Goal: Task Accomplishment & Management: Manage account settings

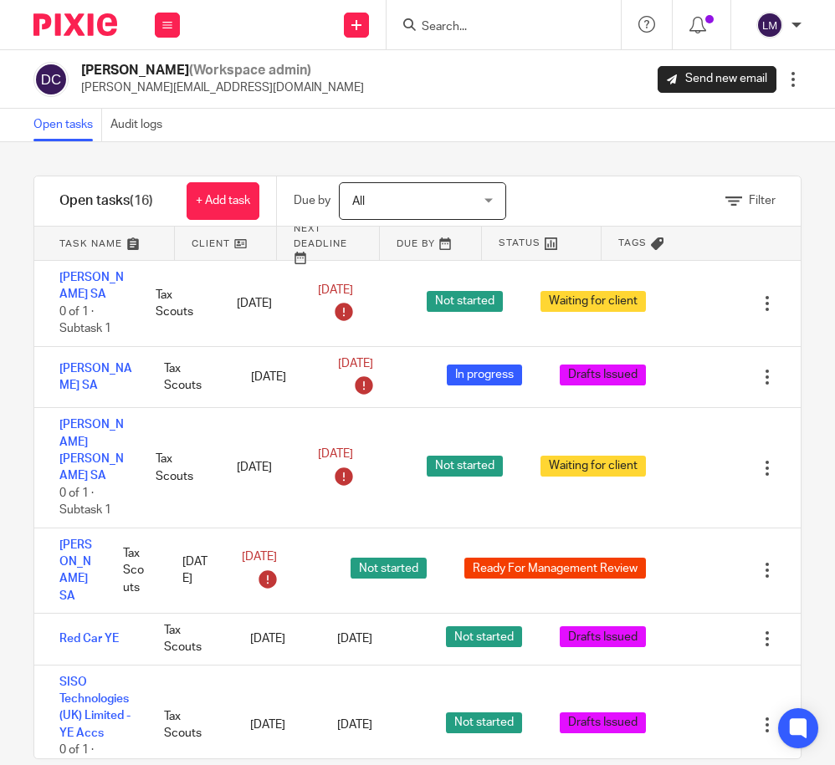
scroll to position [28, 0]
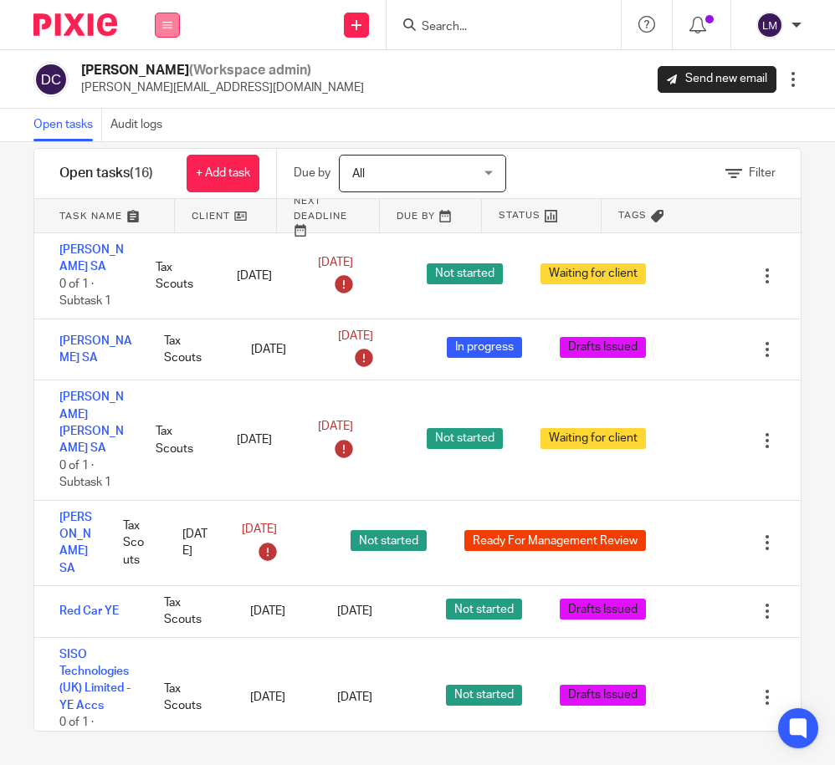
click at [171, 23] on icon at bounding box center [167, 25] width 10 height 10
click at [160, 128] on link "Clients" at bounding box center [163, 127] width 37 height 12
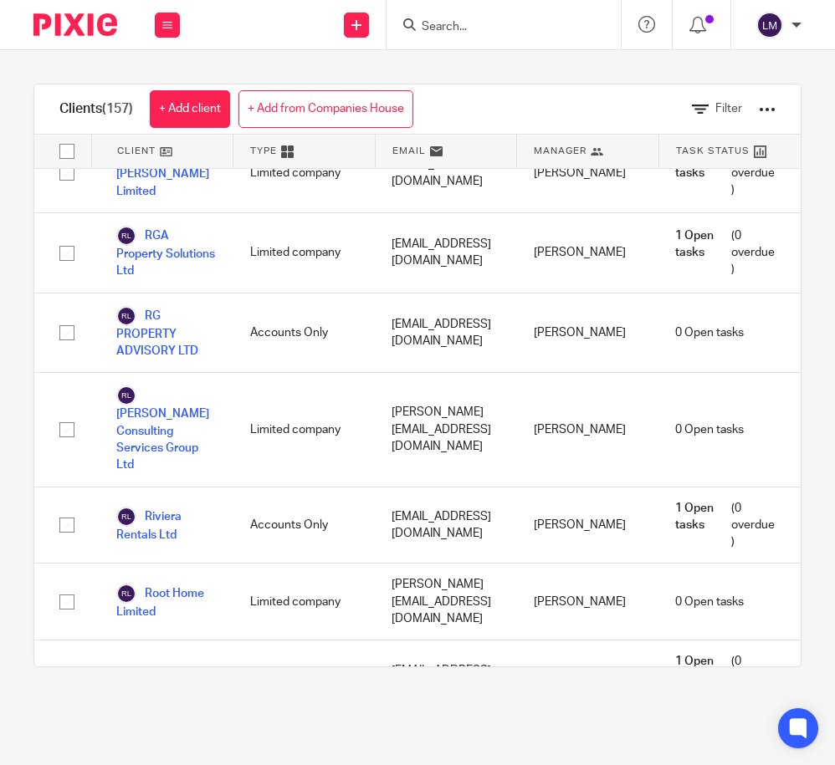
scroll to position [8719, 0]
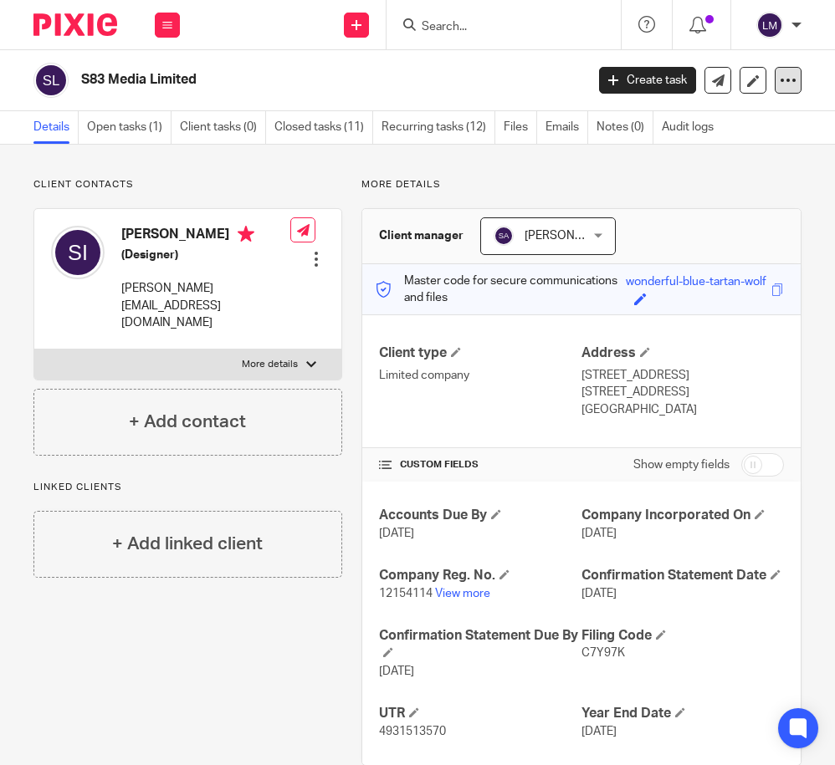
click at [782, 80] on icon at bounding box center [787, 80] width 17 height 17
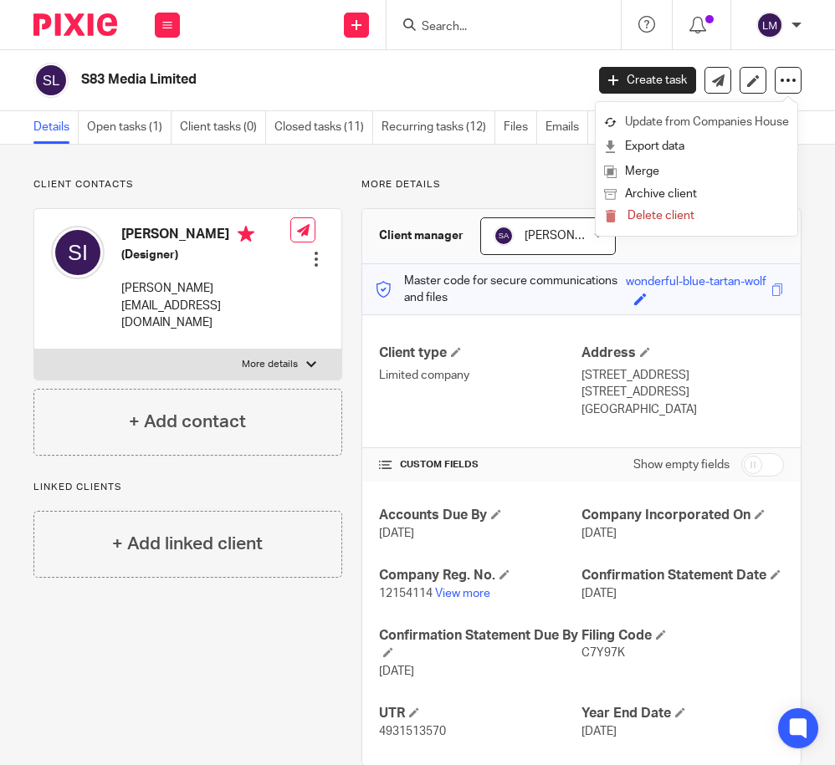
click at [713, 122] on link "Update from Companies House" at bounding box center [696, 122] width 185 height 24
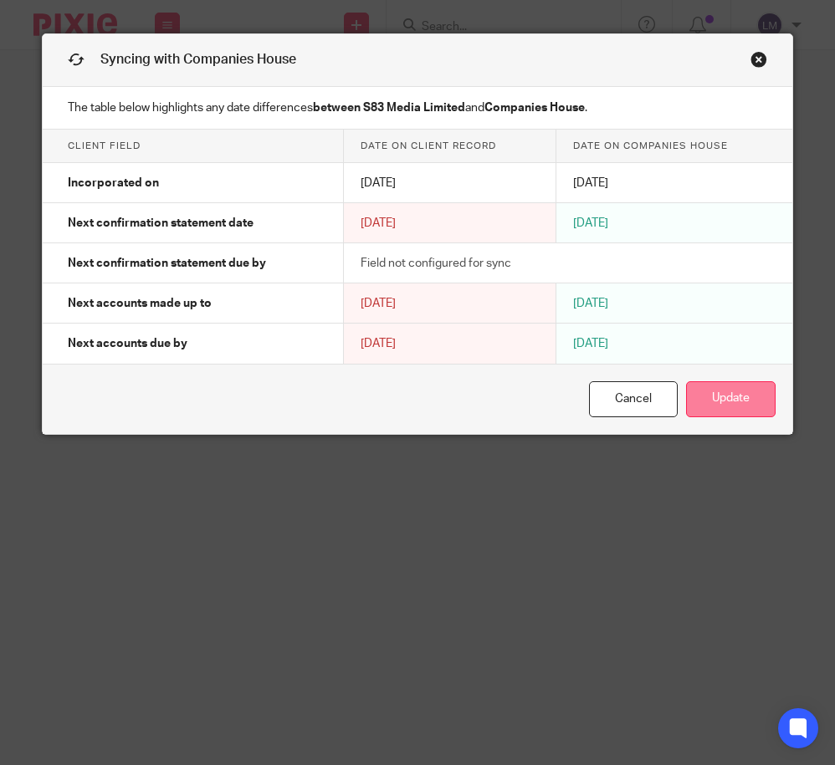
click at [726, 407] on button "Update" at bounding box center [730, 399] width 89 height 36
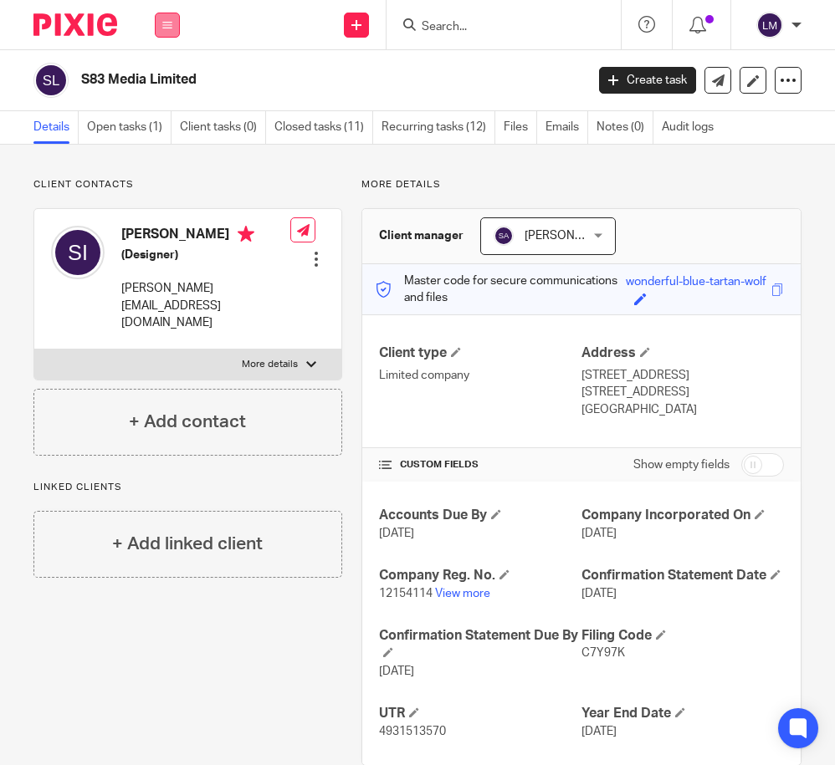
click at [167, 23] on icon at bounding box center [167, 25] width 10 height 10
click at [163, 125] on link "Clients" at bounding box center [164, 127] width 38 height 12
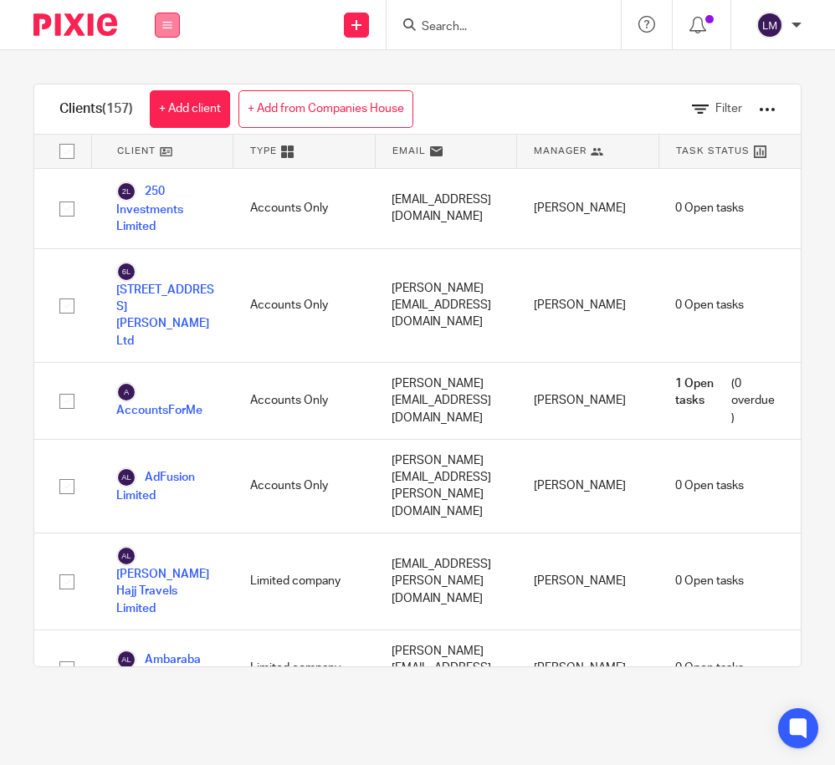
click at [172, 20] on button at bounding box center [167, 25] width 25 height 25
click at [159, 152] on link "Team" at bounding box center [159, 152] width 28 height 12
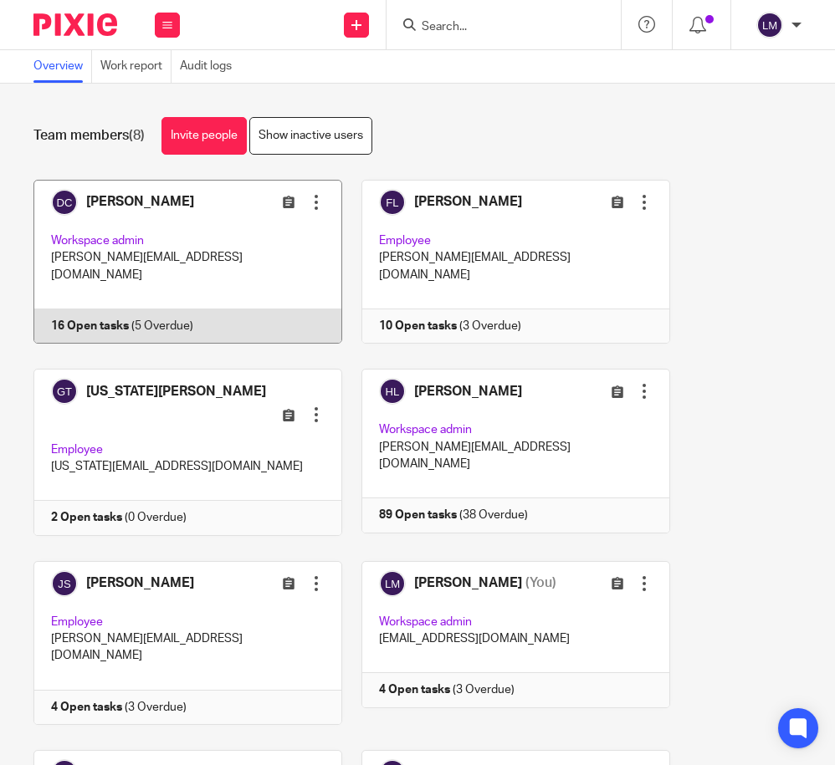
click at [162, 248] on link at bounding box center [178, 262] width 328 height 164
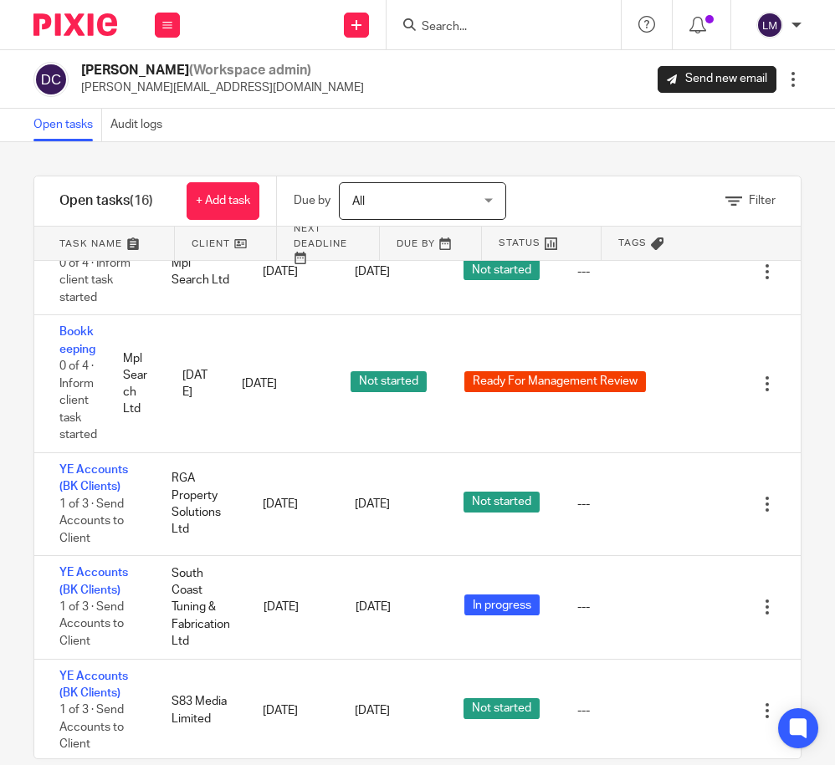
scroll to position [875, 0]
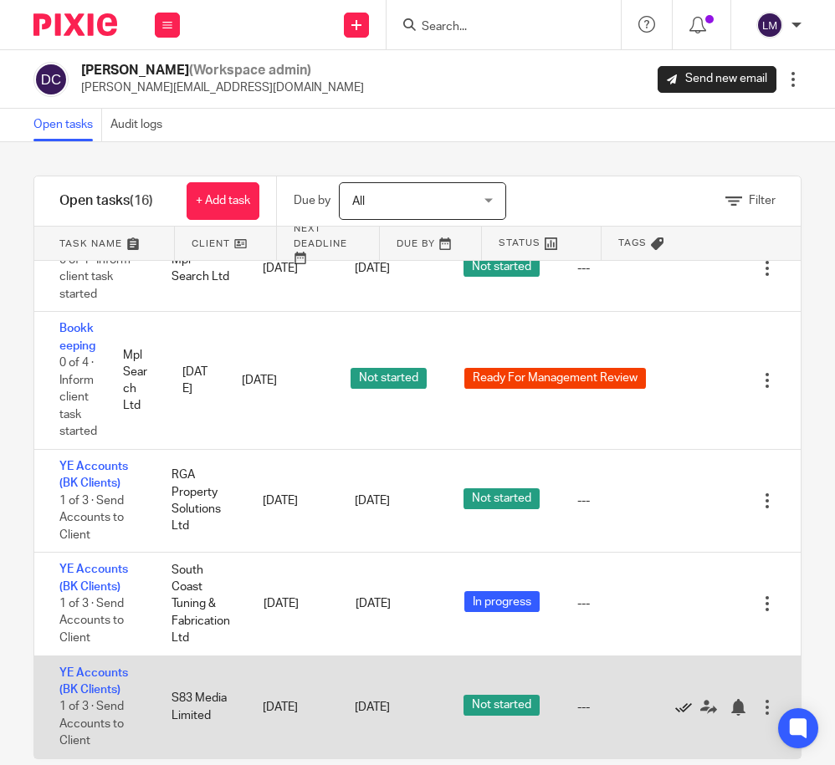
click at [685, 706] on icon at bounding box center [683, 707] width 17 height 17
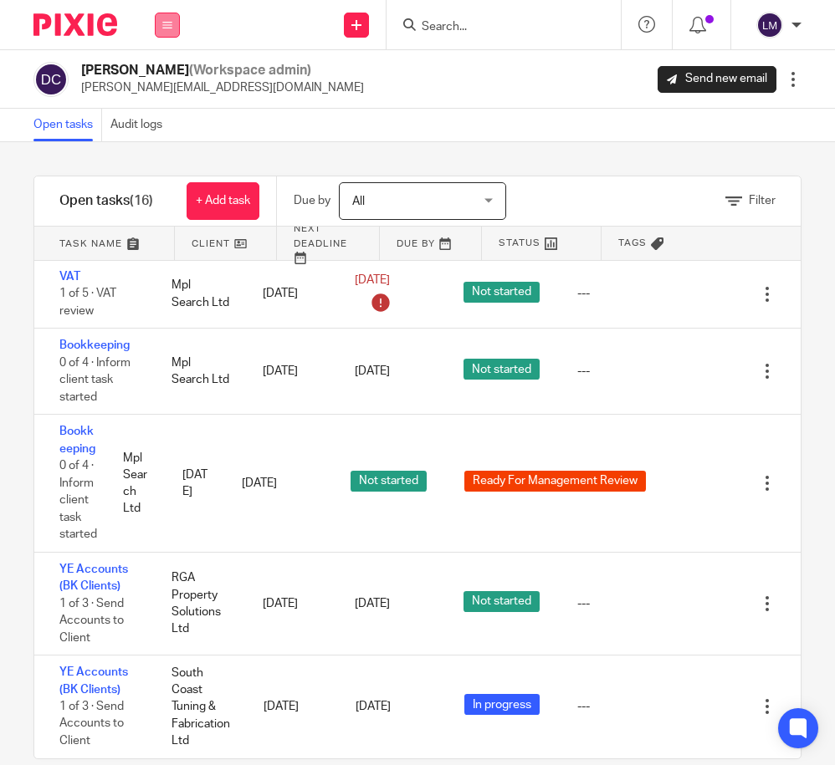
click at [167, 17] on button at bounding box center [167, 25] width 25 height 25
click at [166, 151] on link "Team" at bounding box center [159, 152] width 29 height 12
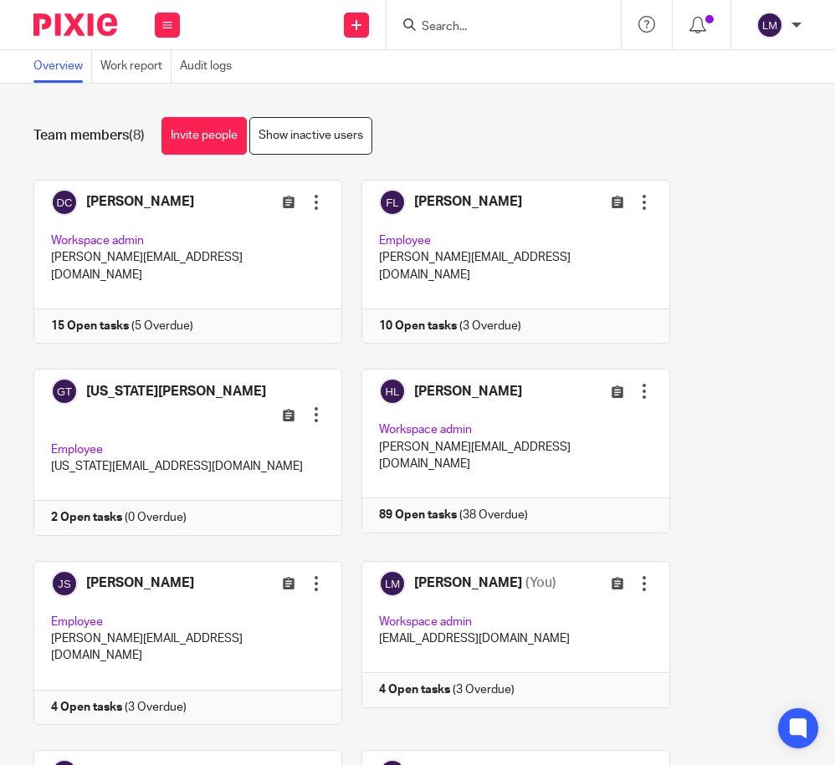
scroll to position [137, 0]
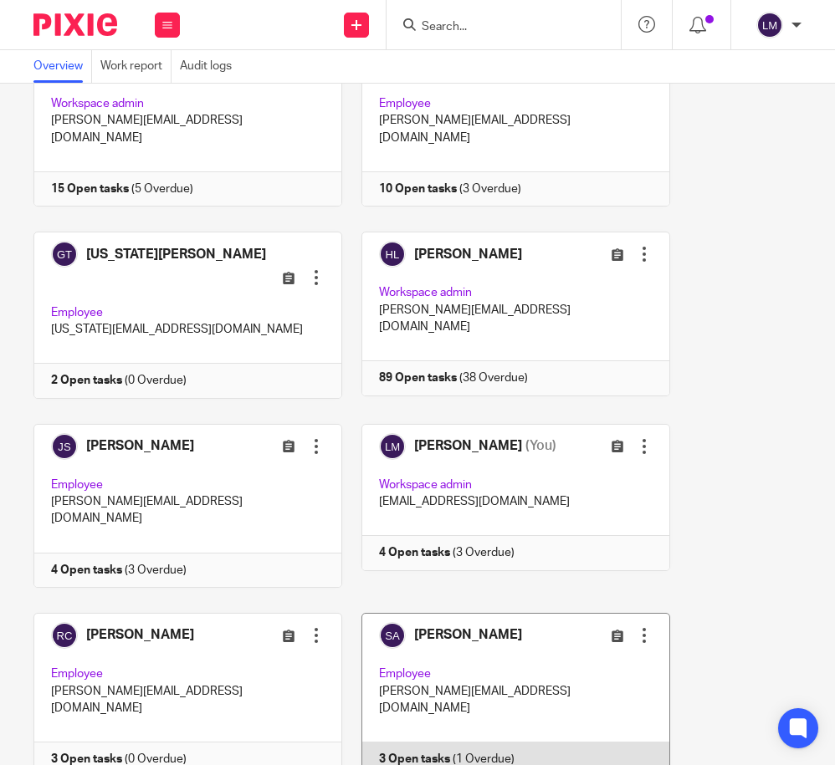
click at [483, 618] on link at bounding box center [506, 695] width 328 height 164
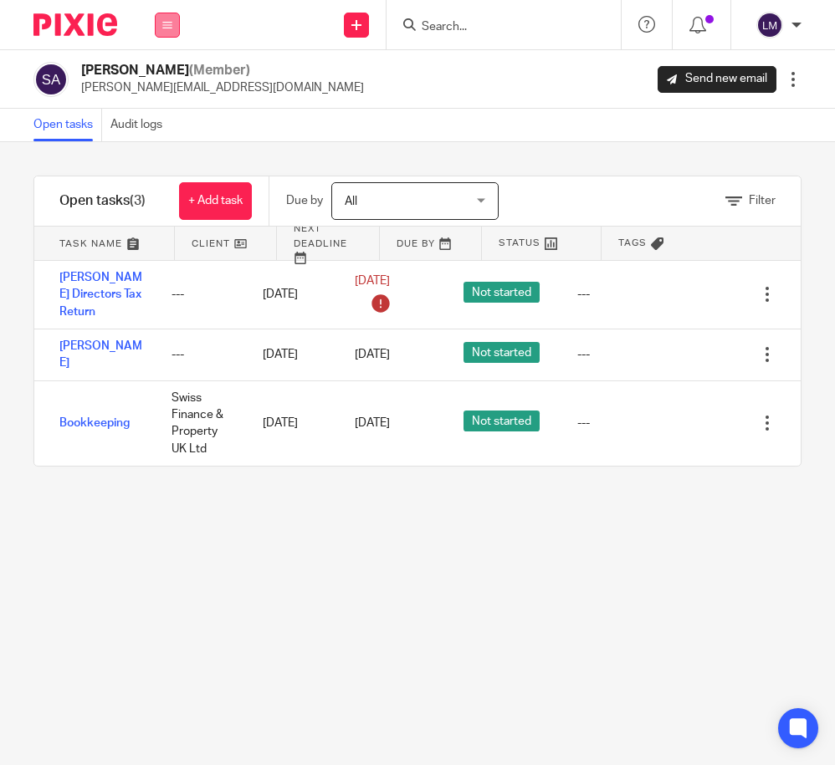
click at [171, 23] on icon at bounding box center [167, 25] width 10 height 10
click at [173, 125] on link "Clients" at bounding box center [163, 127] width 37 height 12
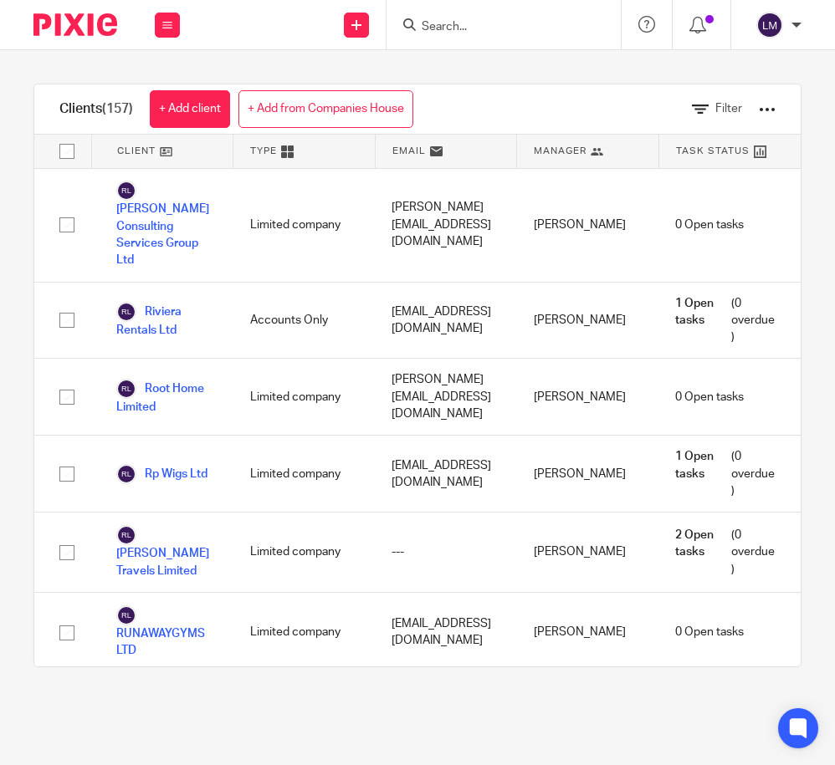
scroll to position [8889, 0]
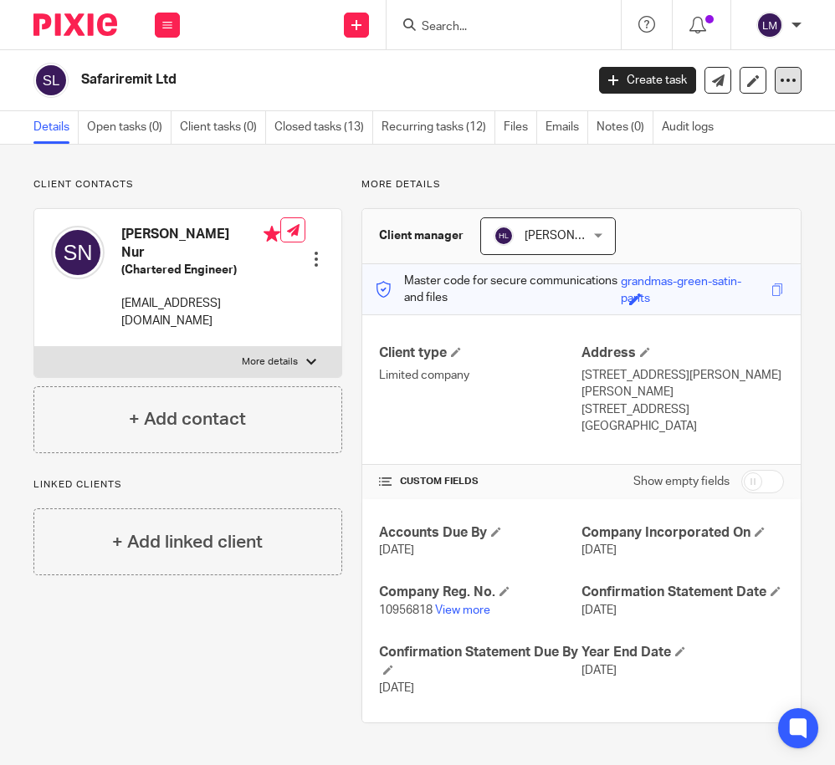
click at [784, 80] on icon at bounding box center [787, 80] width 17 height 17
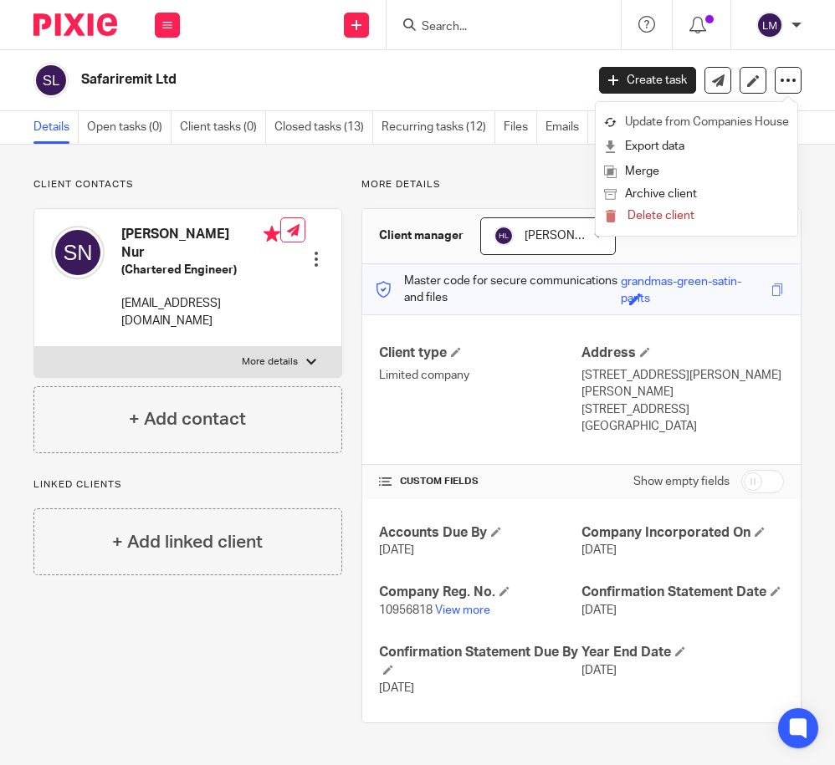
click at [784, 119] on link "Update from Companies House" at bounding box center [696, 122] width 185 height 24
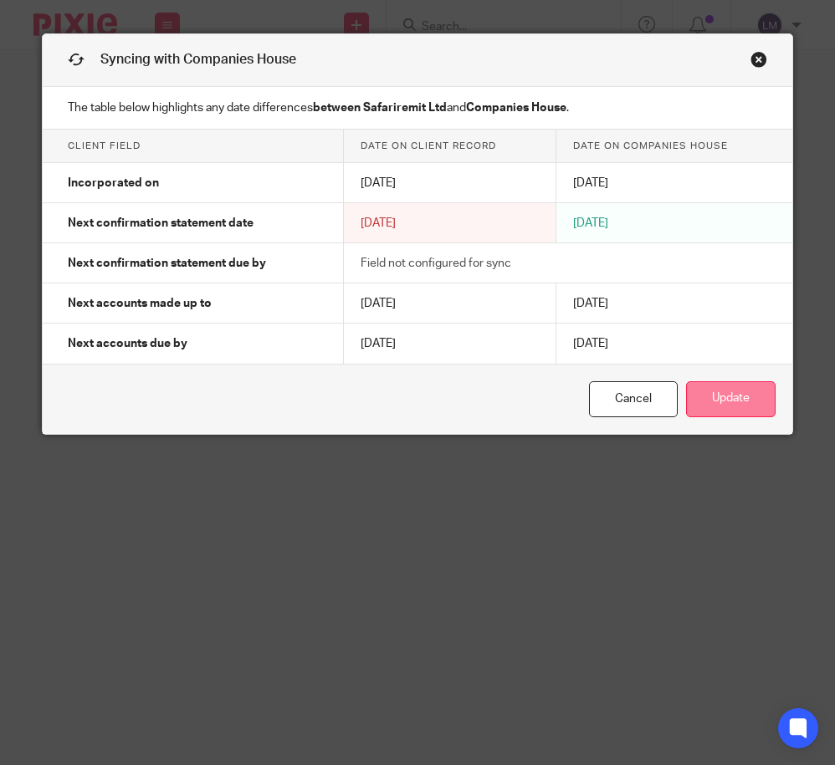
click at [748, 399] on button "Update" at bounding box center [730, 399] width 89 height 36
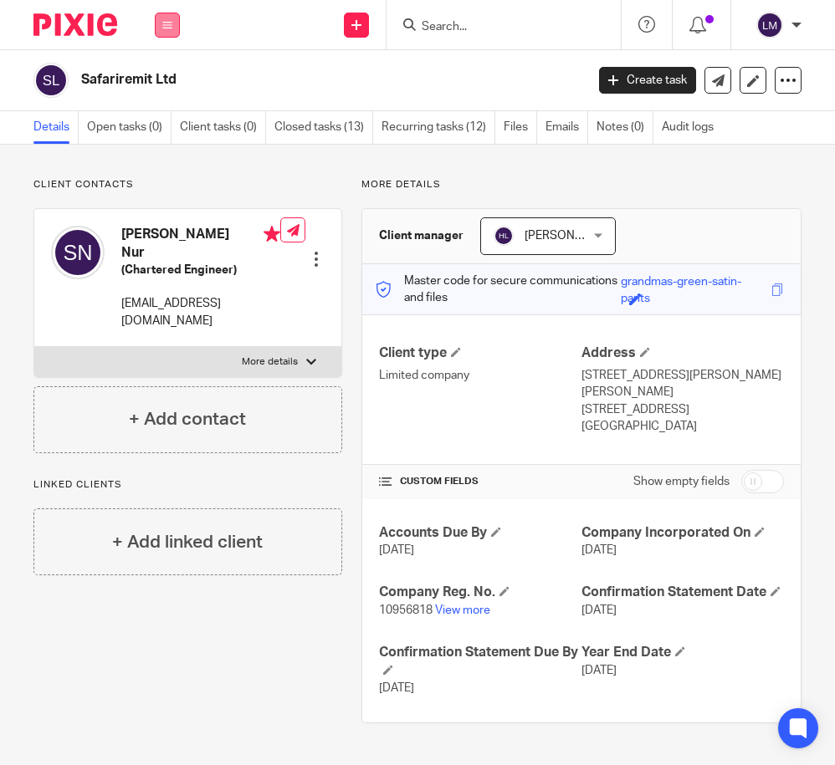
click at [167, 23] on icon at bounding box center [167, 25] width 10 height 10
click at [166, 128] on link "Clients" at bounding box center [164, 127] width 38 height 12
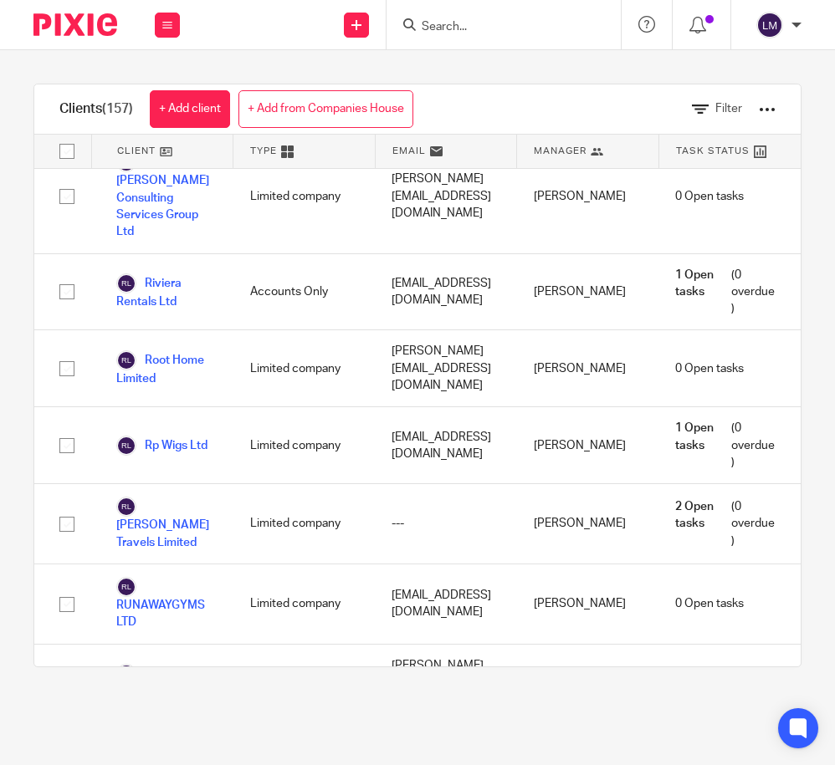
scroll to position [8938, 0]
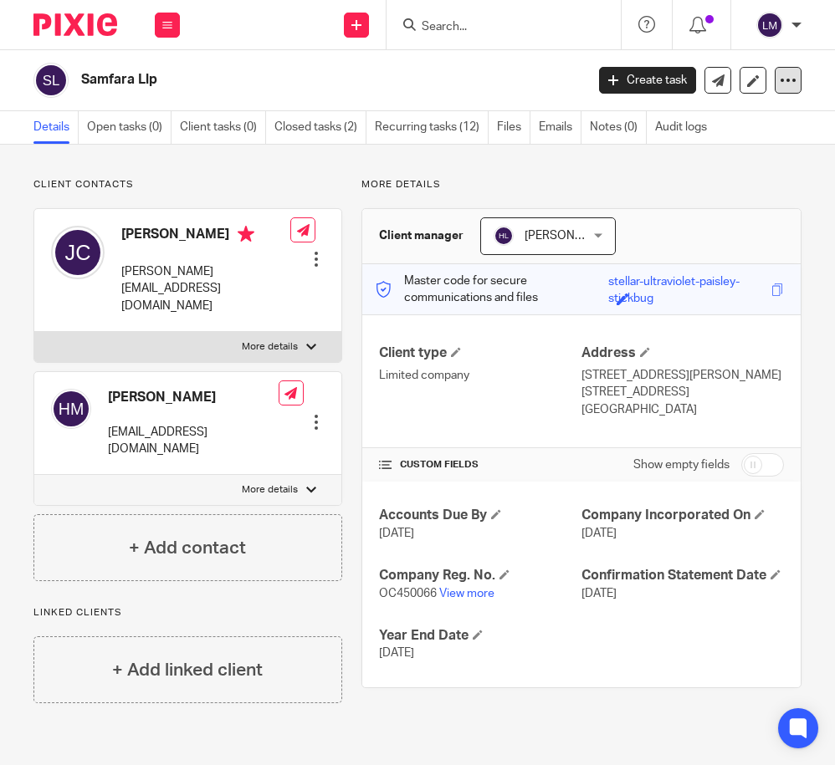
click at [785, 78] on icon at bounding box center [787, 80] width 17 height 17
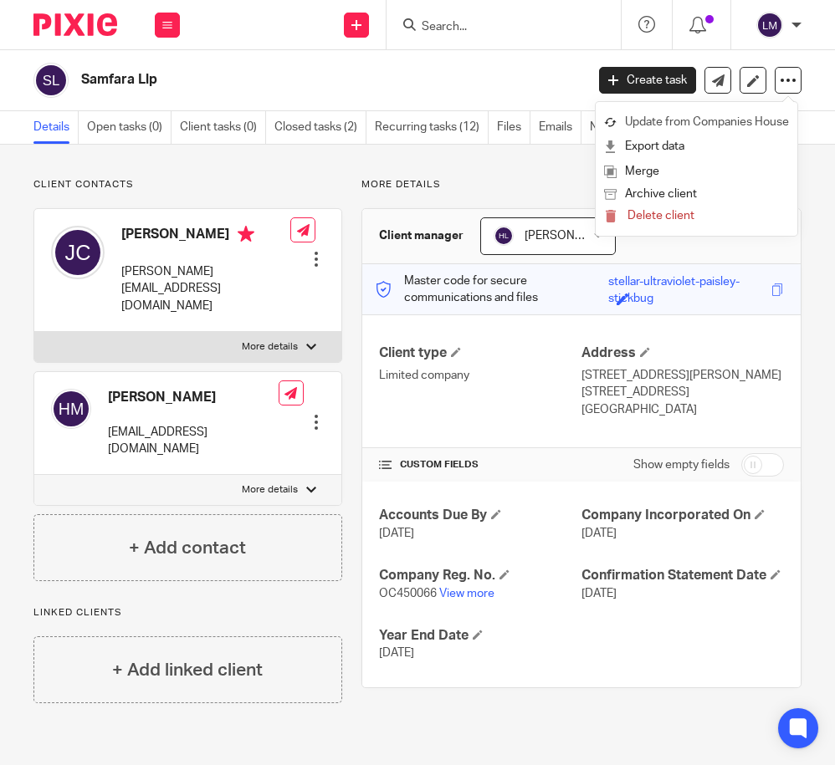
click at [704, 124] on link "Update from Companies House" at bounding box center [696, 122] width 185 height 24
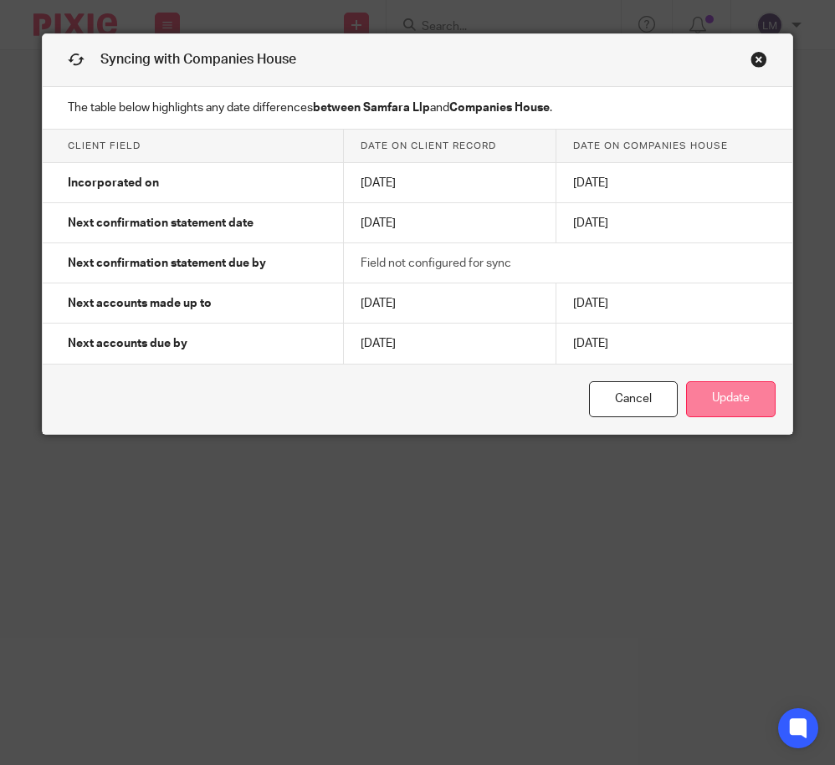
click at [721, 403] on button "Update" at bounding box center [730, 399] width 89 height 36
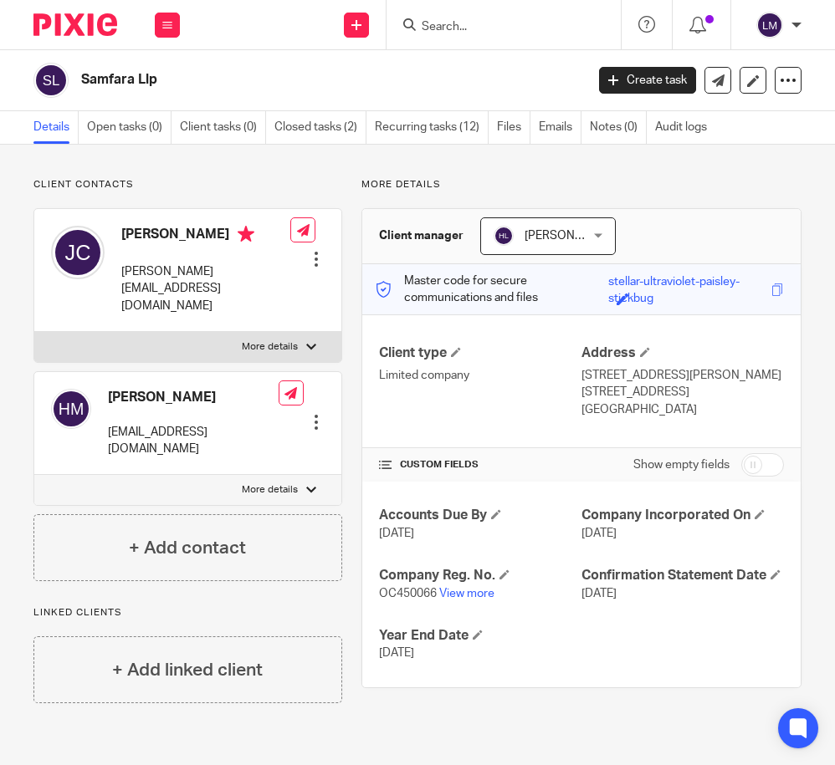
drag, startPoint x: 247, startPoint y: 303, endPoint x: 251, endPoint y: 278, distance: 25.4
click at [247, 332] on label "More details" at bounding box center [187, 347] width 307 height 30
click at [34, 331] on input "More details" at bounding box center [33, 331] width 1 height 1
checkbox input "true"
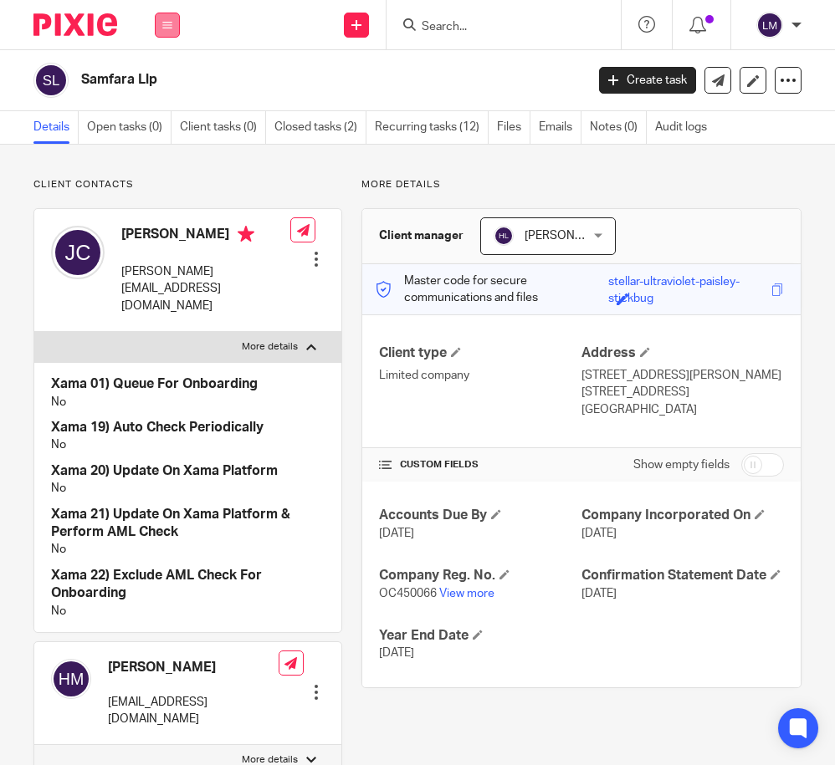
click at [166, 24] on icon at bounding box center [167, 25] width 10 height 10
click at [161, 128] on link "Clients" at bounding box center [164, 127] width 38 height 12
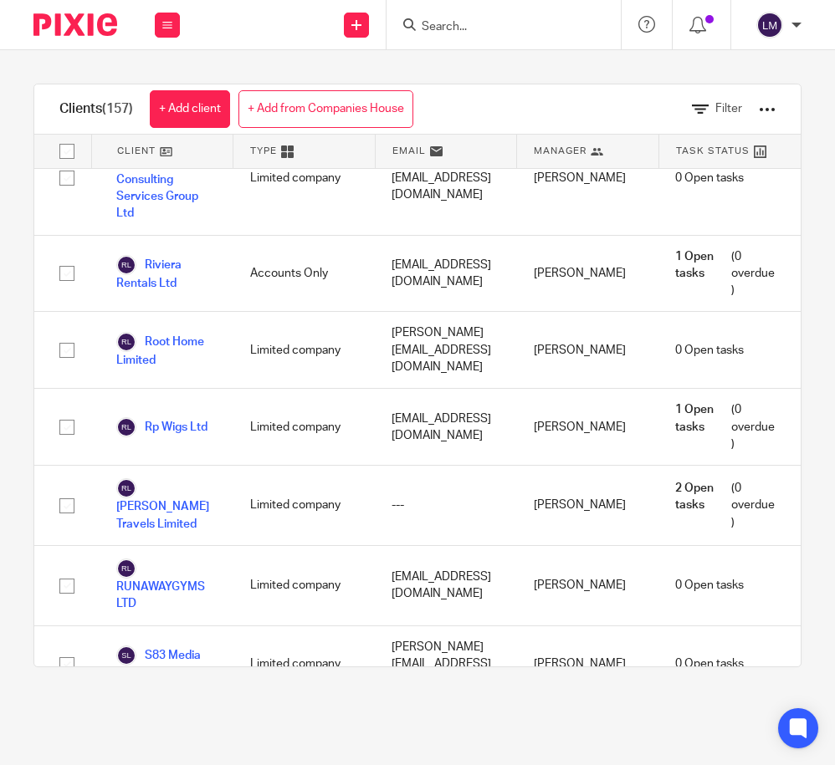
scroll to position [8951, 0]
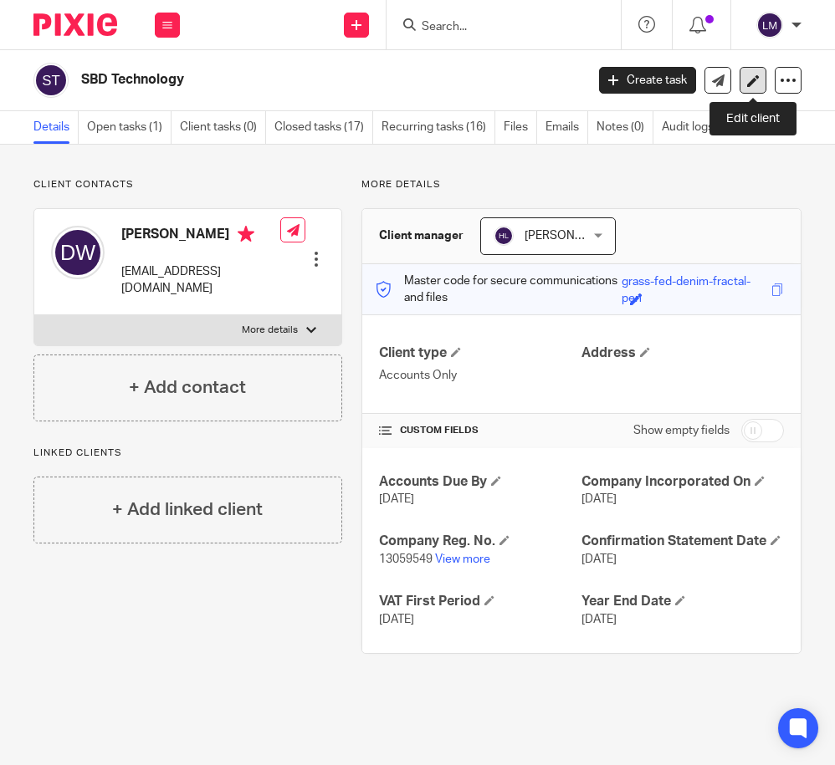
click at [753, 79] on icon at bounding box center [753, 80] width 13 height 13
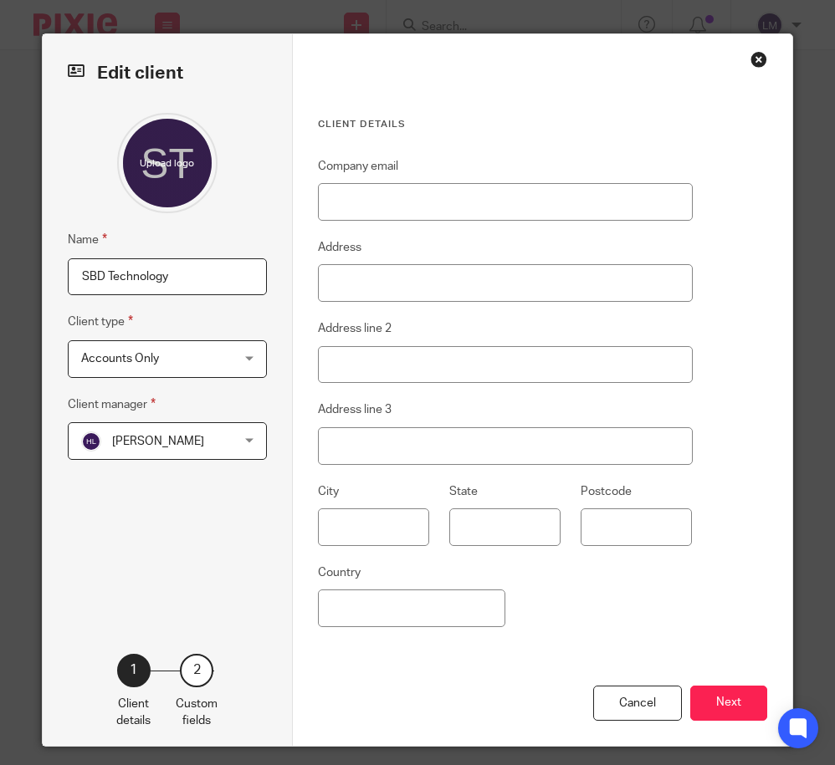
click at [186, 279] on input "SBD Technology" at bounding box center [167, 277] width 199 height 38
type input "SBD Technology Group Limited"
click at [723, 697] on button "Next" at bounding box center [728, 704] width 77 height 36
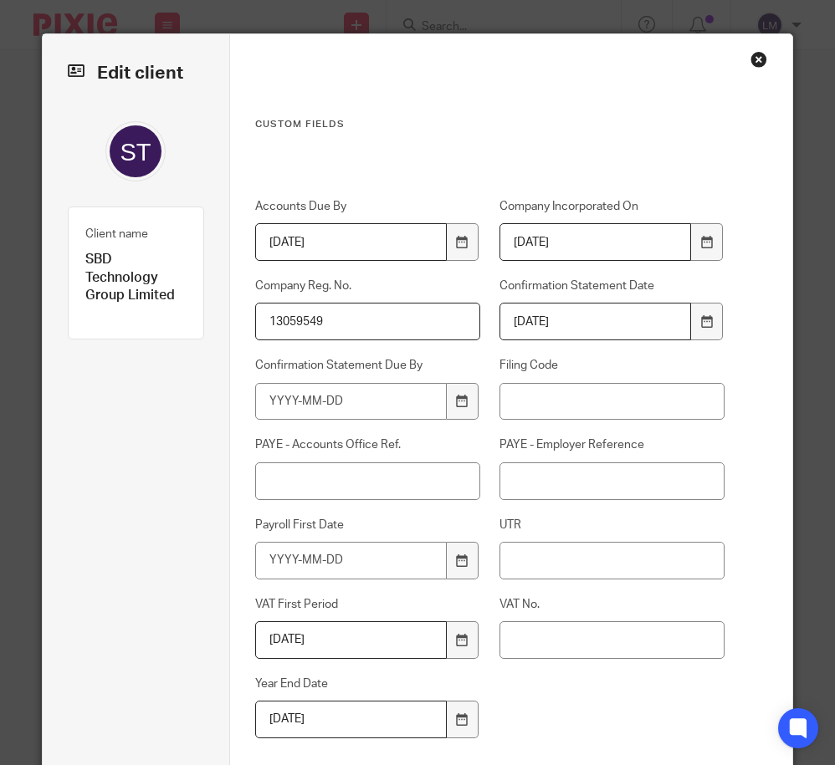
scroll to position [126, 0]
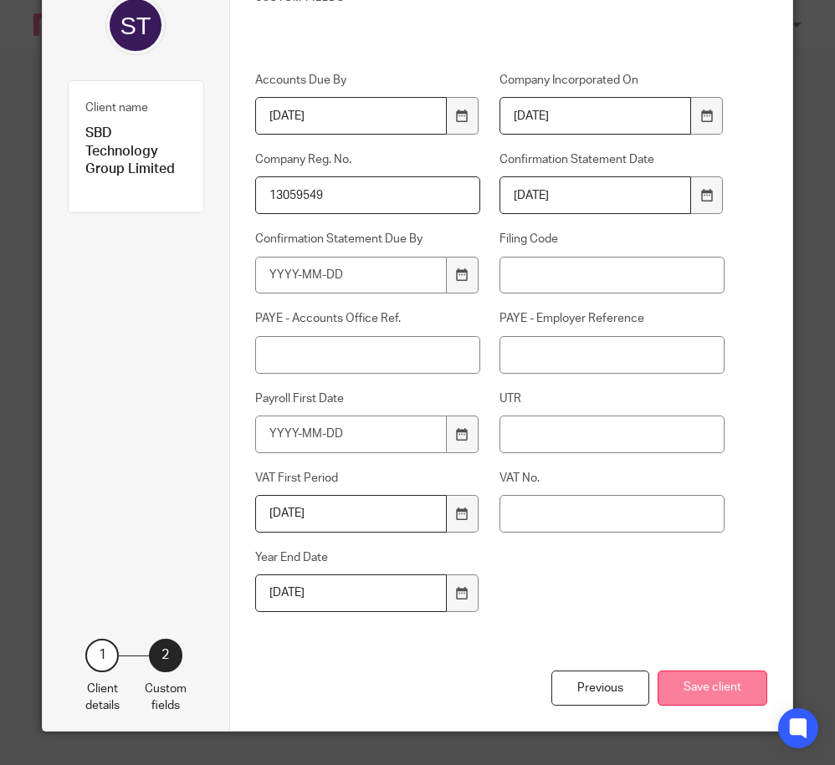
click at [717, 690] on button "Save client" at bounding box center [712, 689] width 110 height 36
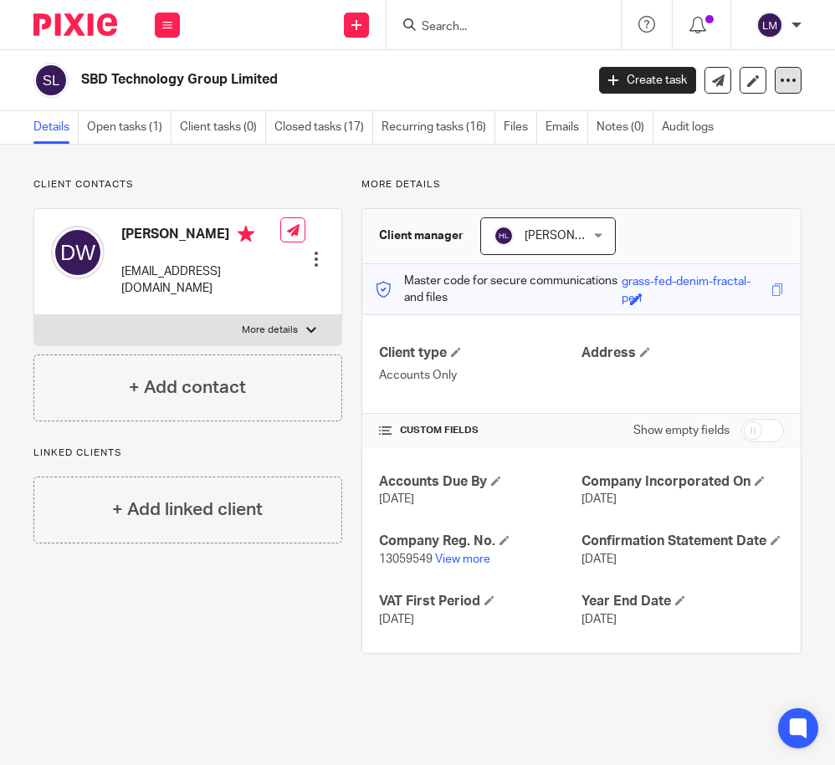
click at [783, 82] on icon at bounding box center [787, 80] width 17 height 17
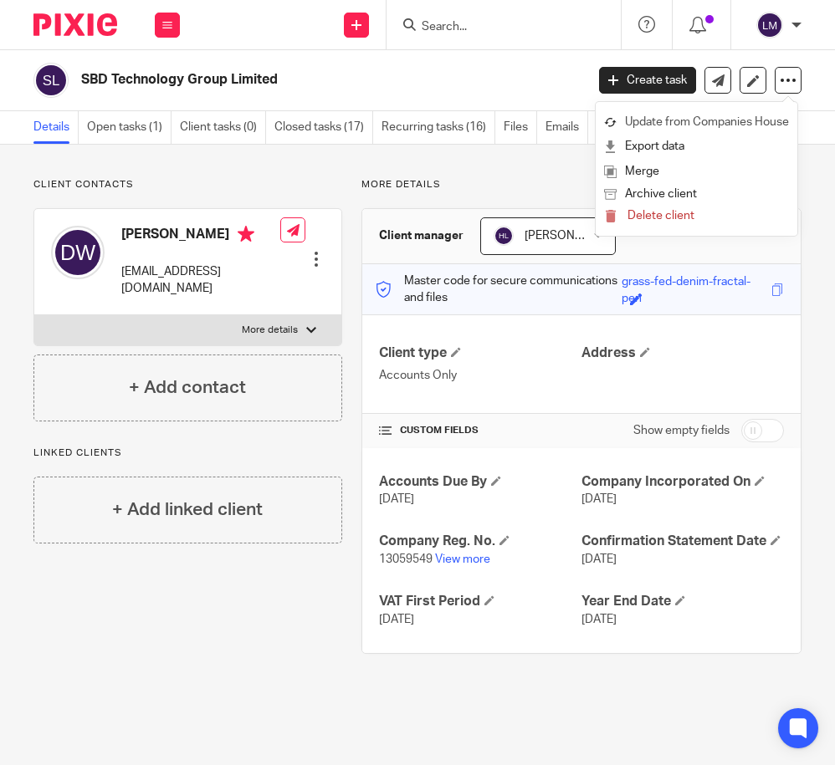
click at [755, 122] on link "Update from Companies House" at bounding box center [696, 122] width 185 height 24
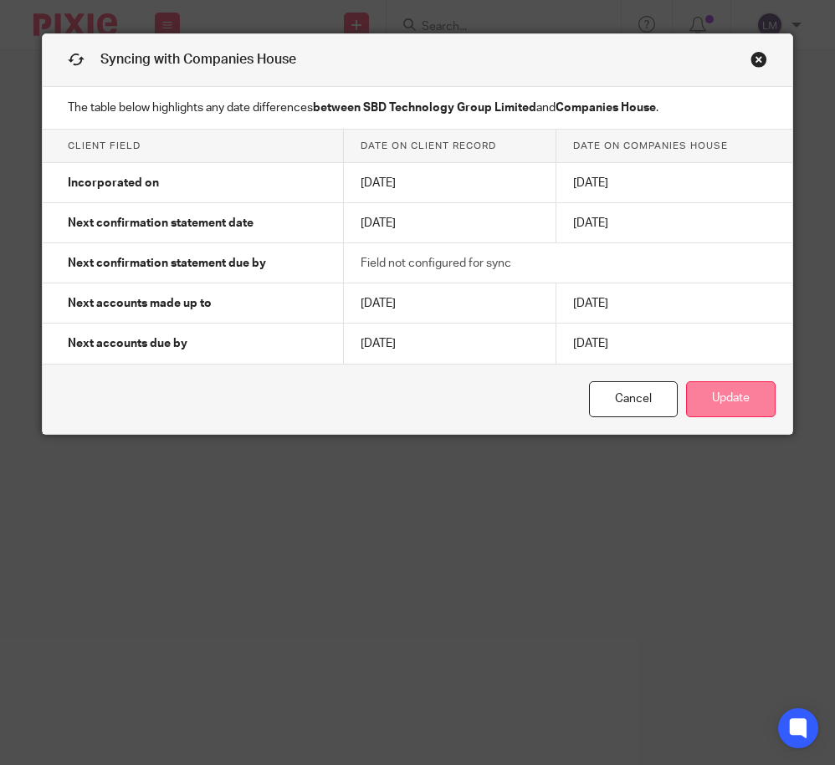
click at [722, 393] on button "Update" at bounding box center [730, 399] width 89 height 36
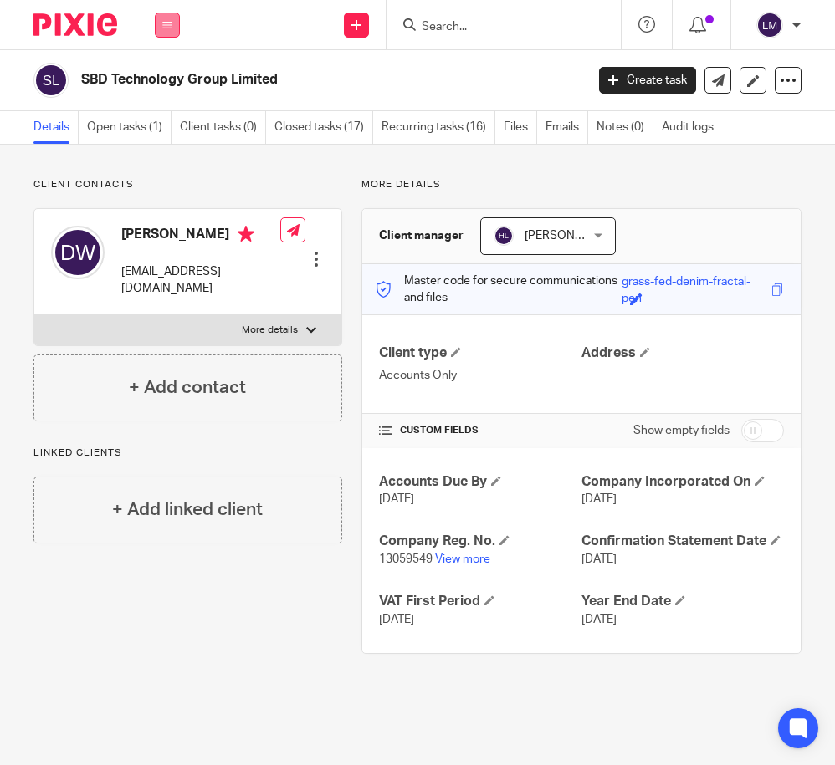
click at [161, 21] on button at bounding box center [167, 25] width 25 height 25
click at [176, 124] on link "Clients" at bounding box center [164, 127] width 38 height 12
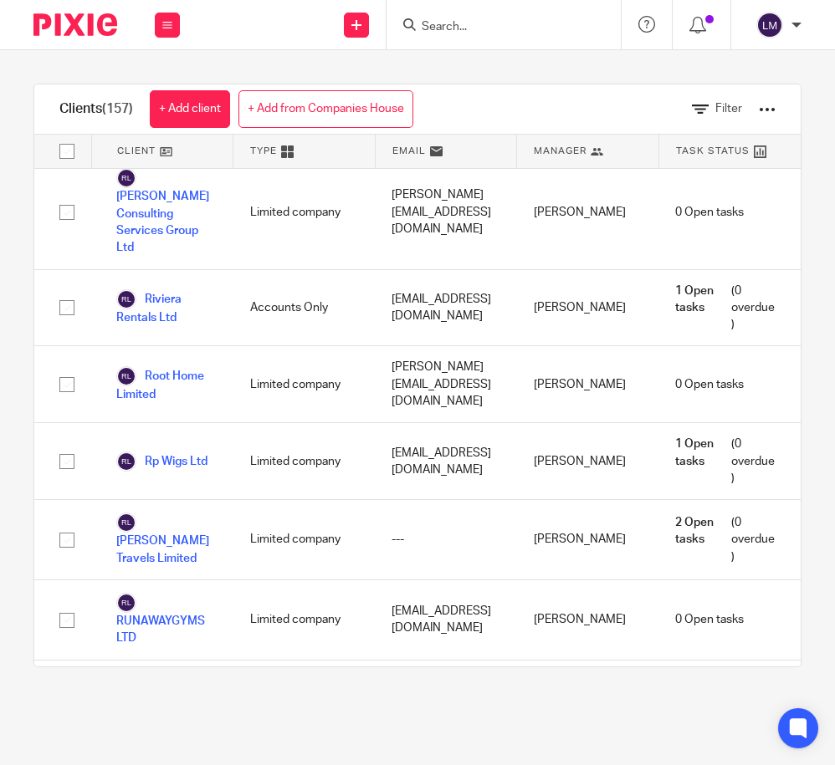
scroll to position [8926, 0]
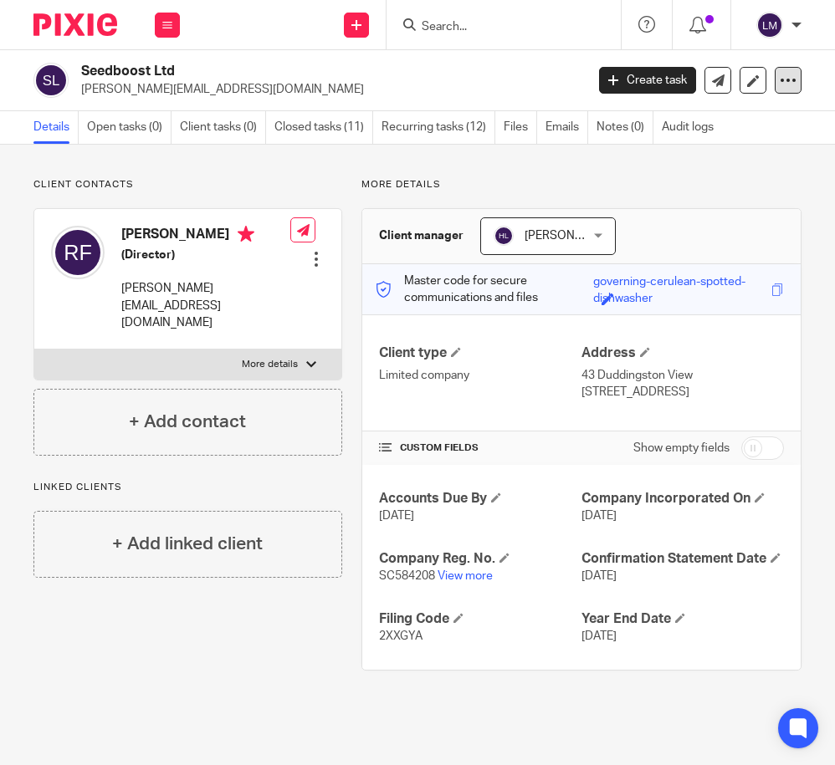
click at [782, 78] on icon at bounding box center [787, 80] width 17 height 17
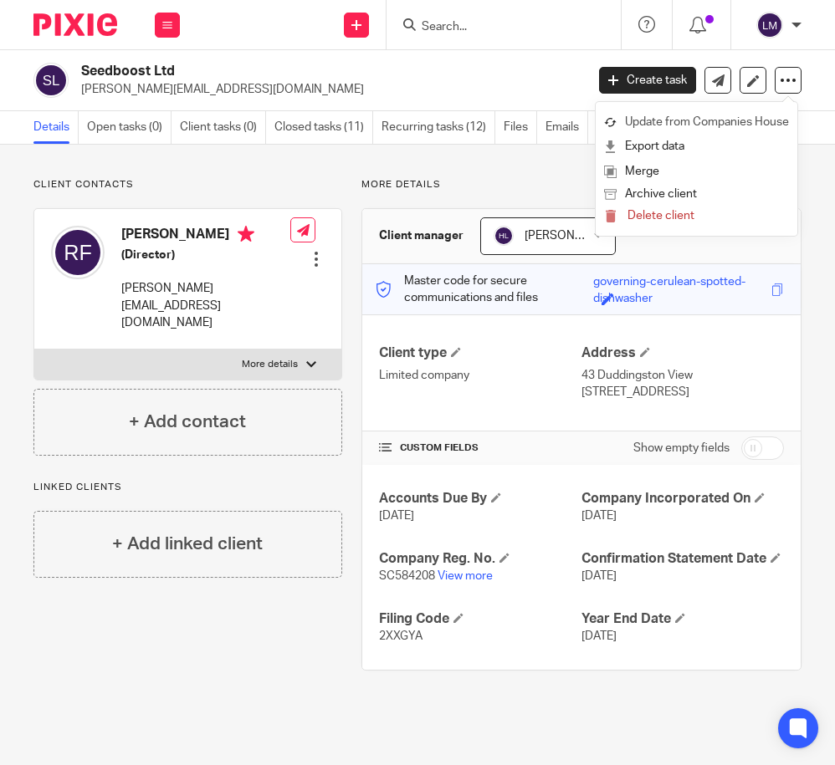
click at [742, 121] on link "Update from Companies House" at bounding box center [696, 122] width 185 height 24
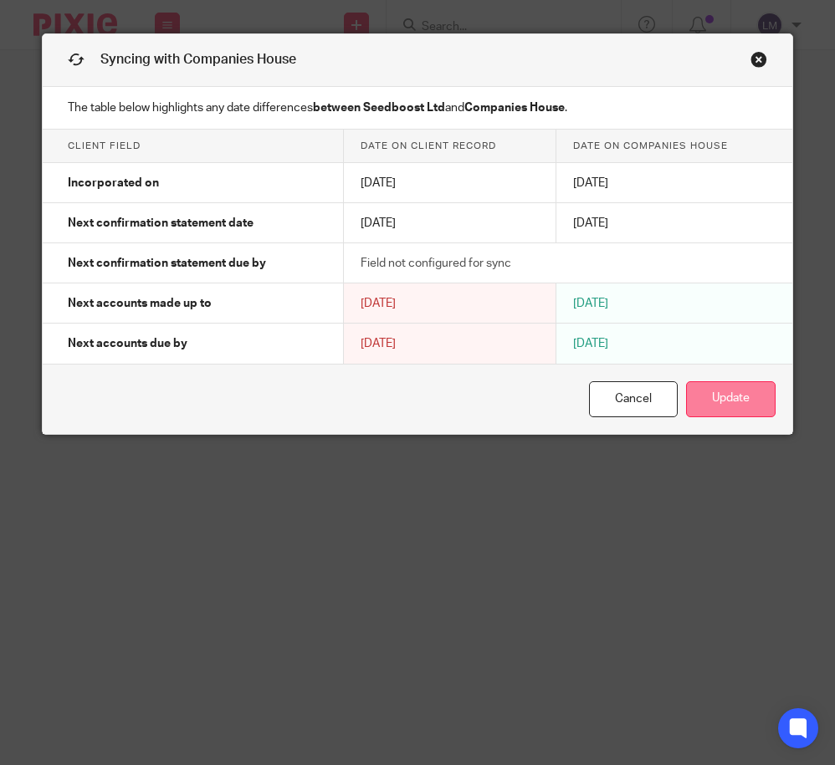
click at [746, 404] on button "Update" at bounding box center [730, 399] width 89 height 36
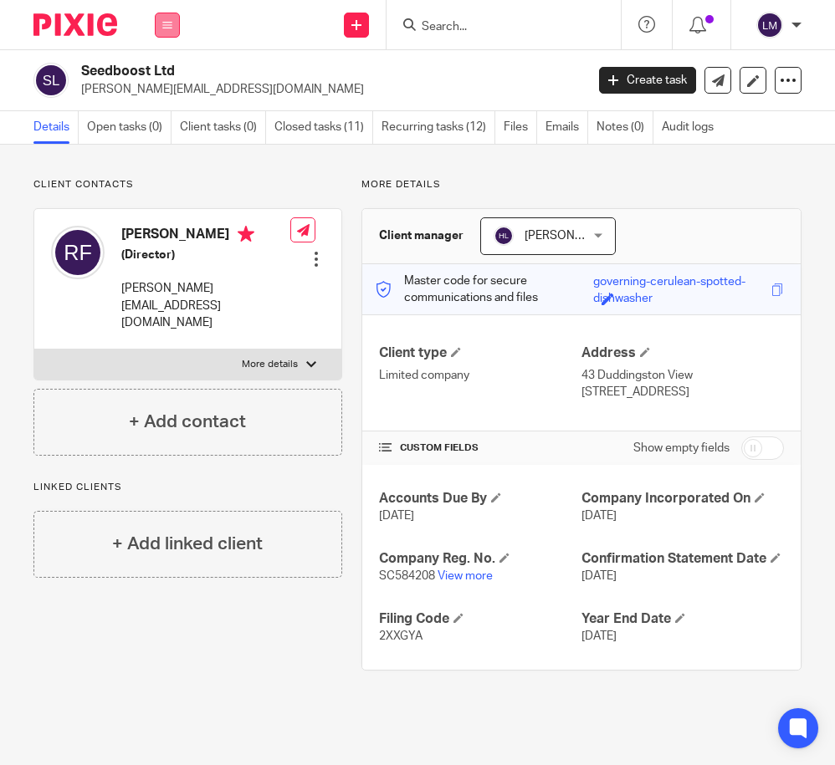
click at [165, 20] on icon at bounding box center [167, 25] width 10 height 10
click at [168, 125] on link "Clients" at bounding box center [164, 127] width 38 height 12
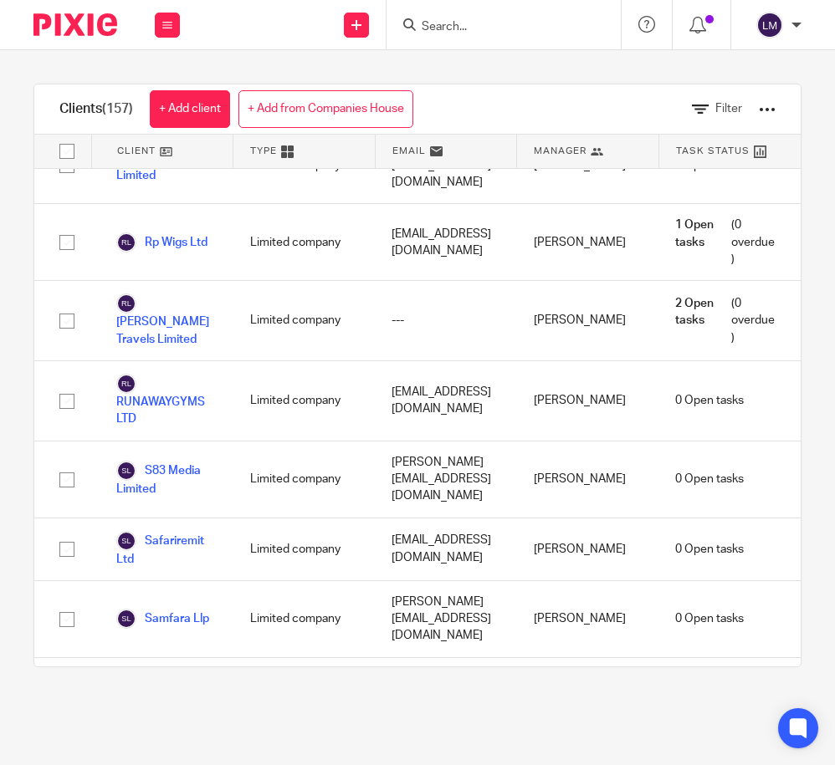
scroll to position [9135, 0]
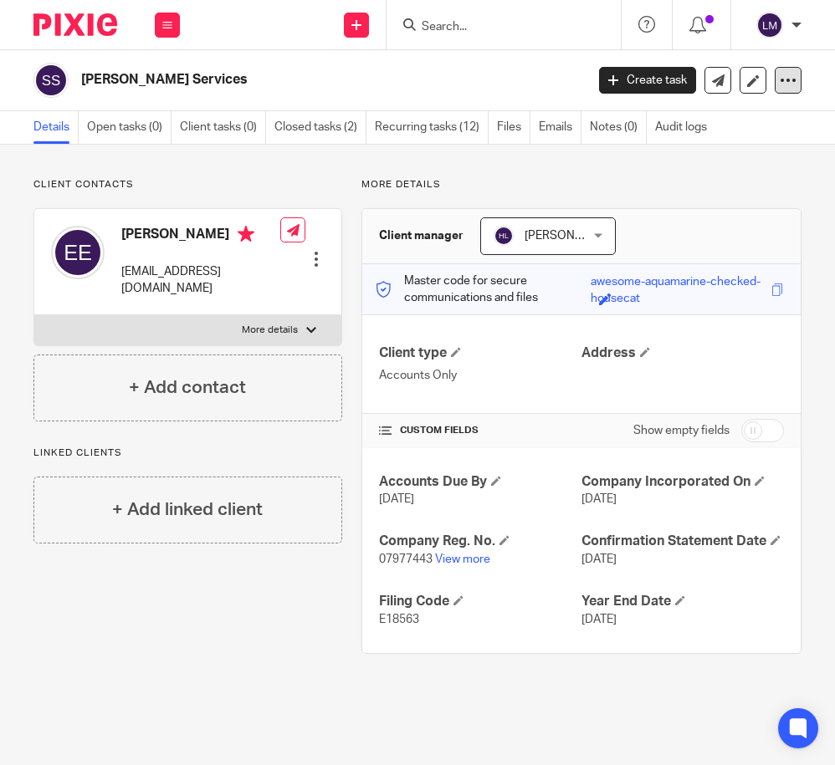
click at [783, 76] on icon at bounding box center [787, 80] width 17 height 17
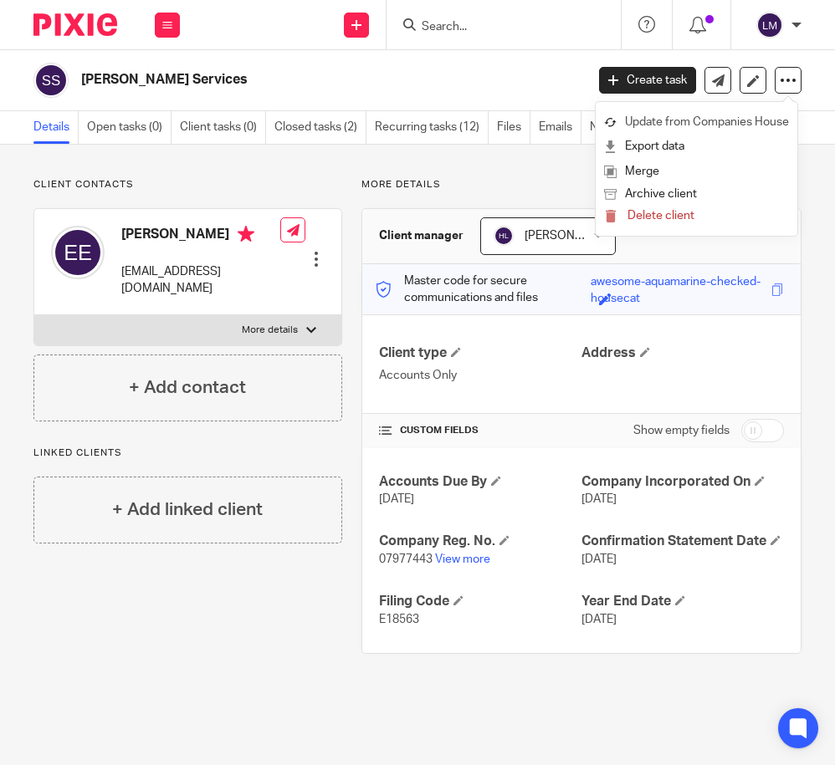
click at [743, 120] on link "Update from Companies House" at bounding box center [696, 122] width 185 height 24
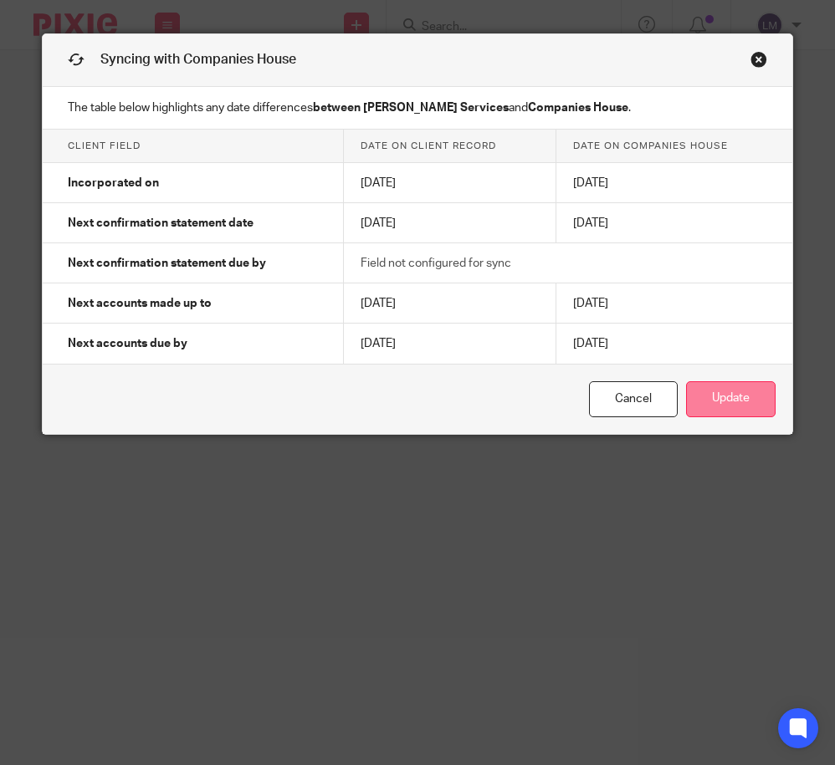
click at [729, 411] on button "Update" at bounding box center [730, 399] width 89 height 36
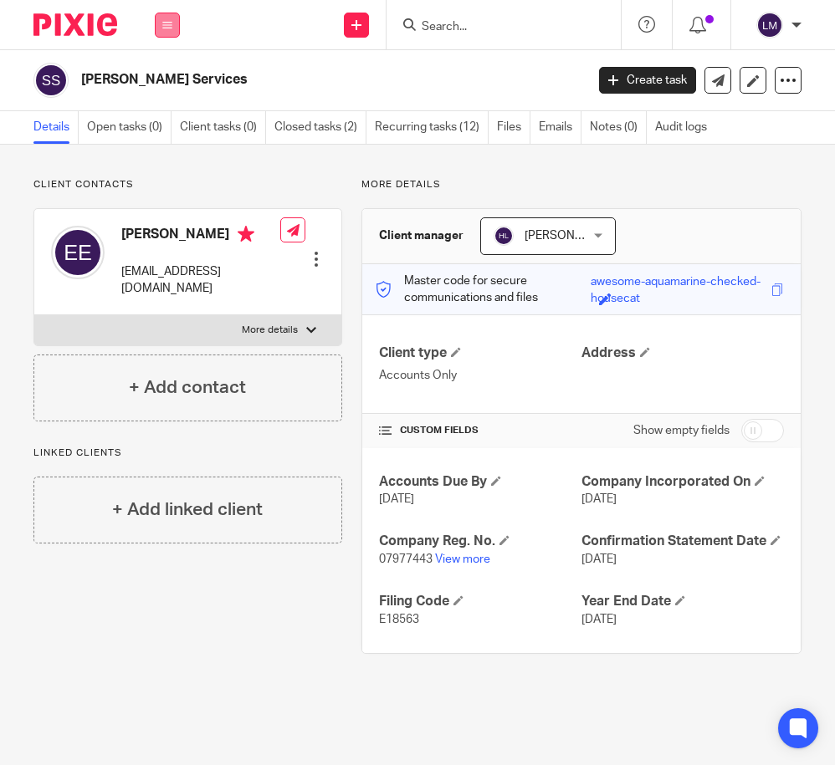
click at [160, 24] on button at bounding box center [167, 25] width 25 height 25
click at [171, 124] on link "Clients" at bounding box center [164, 127] width 38 height 12
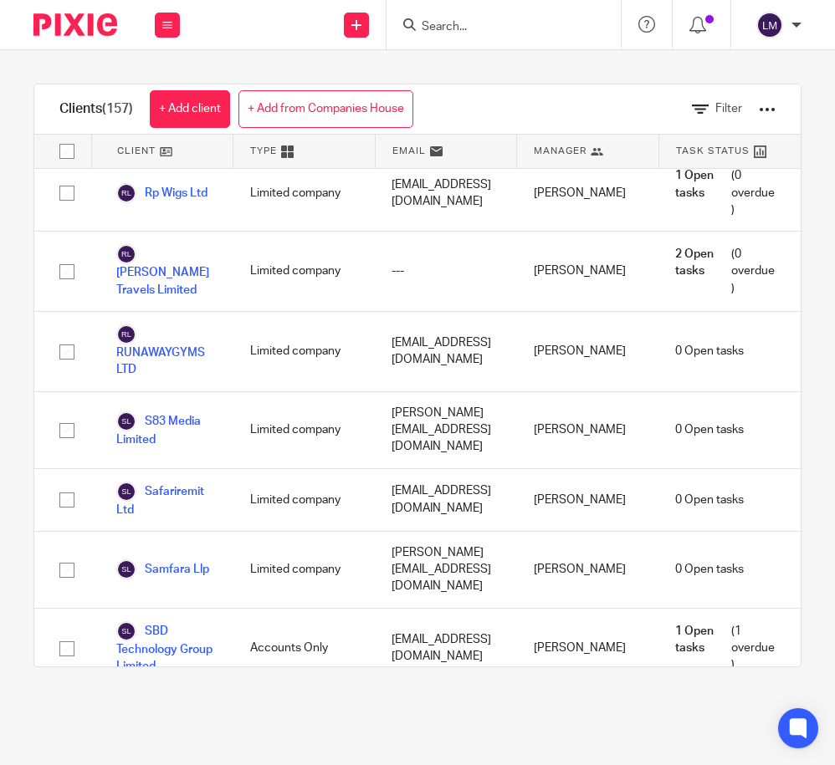
scroll to position [9171, 0]
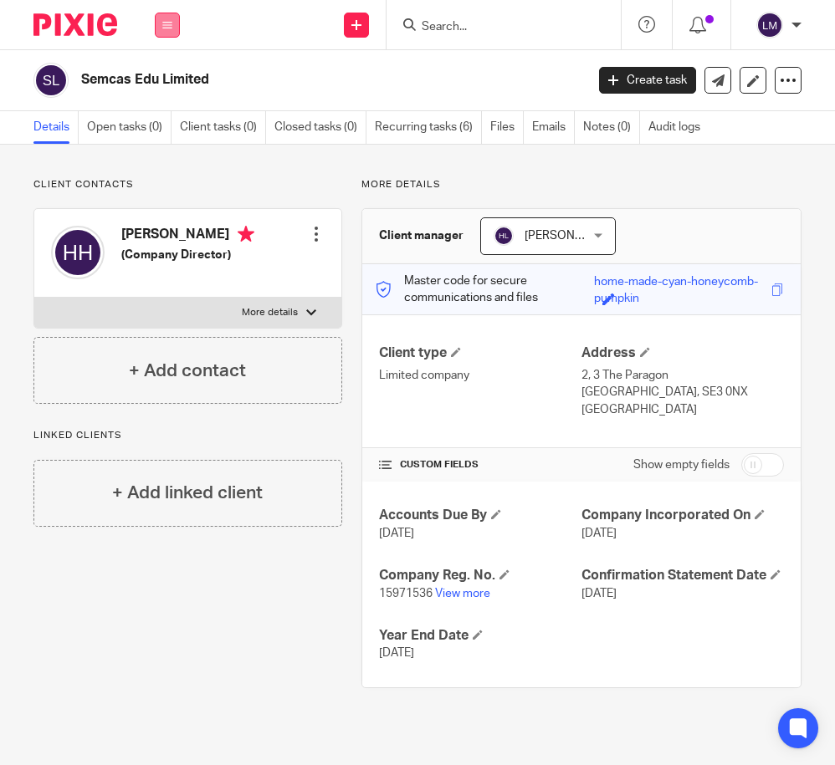
click at [166, 23] on icon at bounding box center [167, 25] width 10 height 10
click at [152, 129] on link "Clients" at bounding box center [164, 127] width 38 height 12
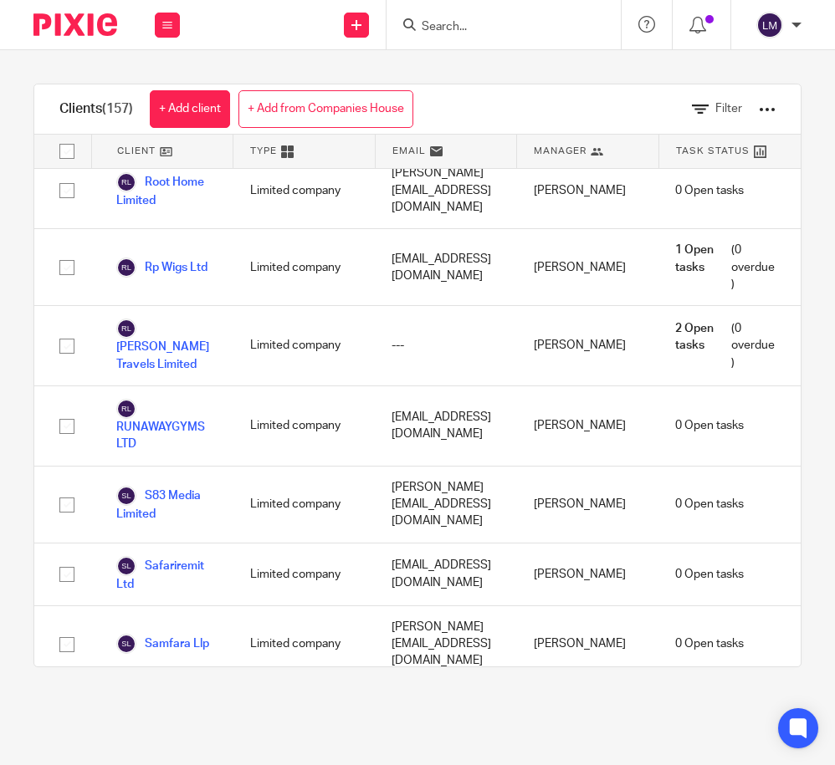
scroll to position [9107, 0]
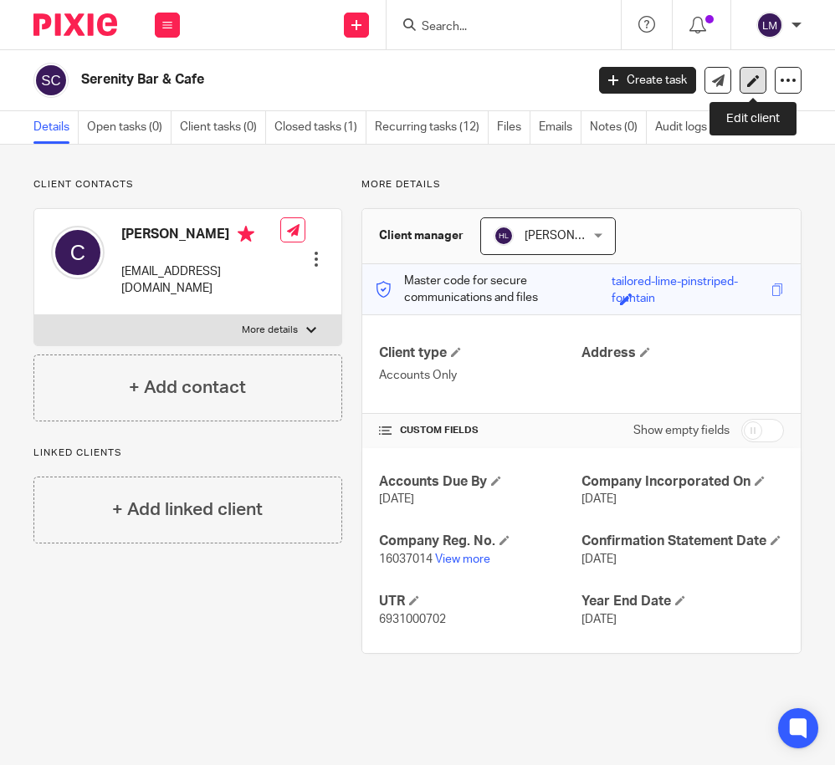
click at [753, 76] on icon at bounding box center [753, 80] width 13 height 13
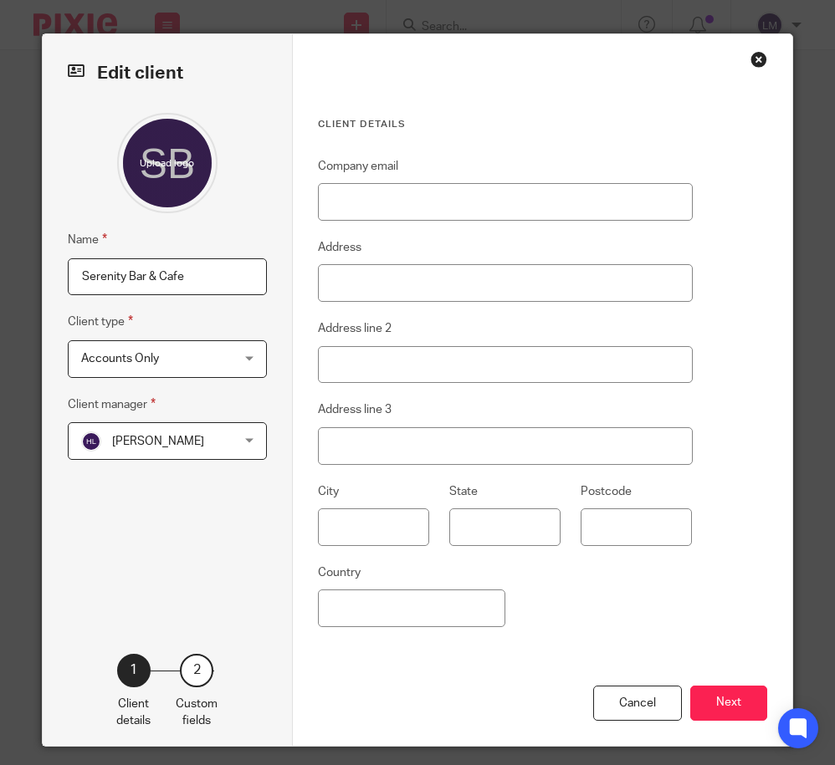
click at [201, 277] on input "Serenity Bar & Cafe" at bounding box center [167, 277] width 199 height 38
type input "Serenity Bar & Cafe Ltd"
click at [710, 707] on button "Next" at bounding box center [728, 704] width 77 height 36
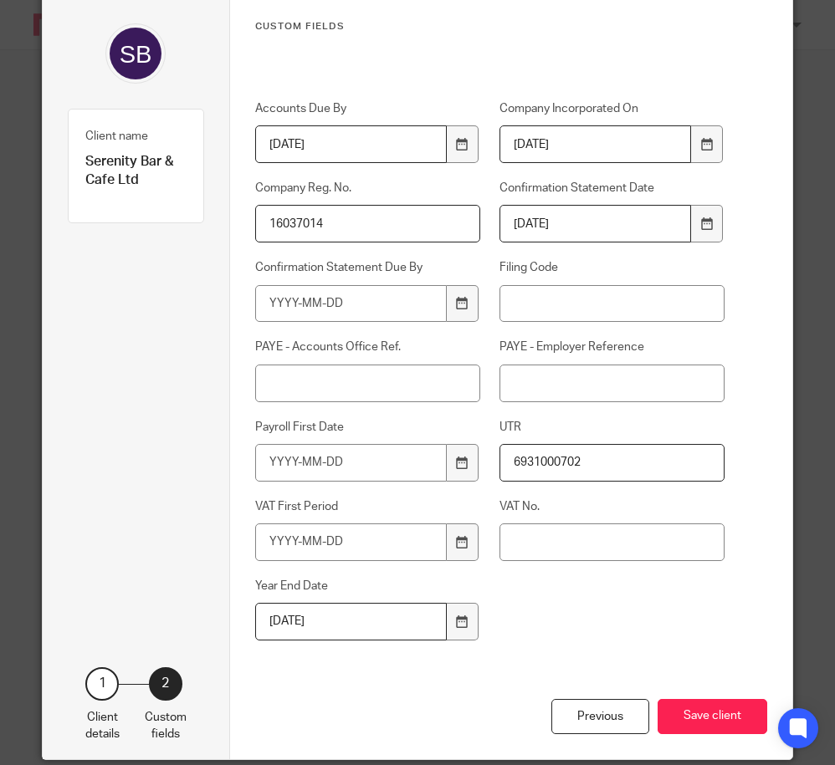
scroll to position [126, 0]
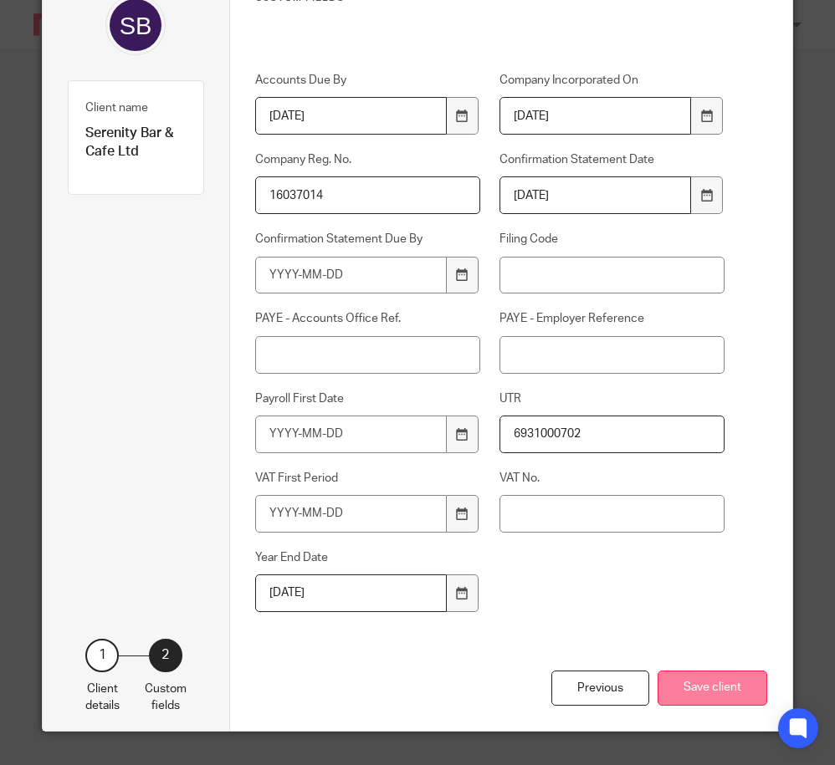
click at [710, 696] on button "Save client" at bounding box center [712, 689] width 110 height 36
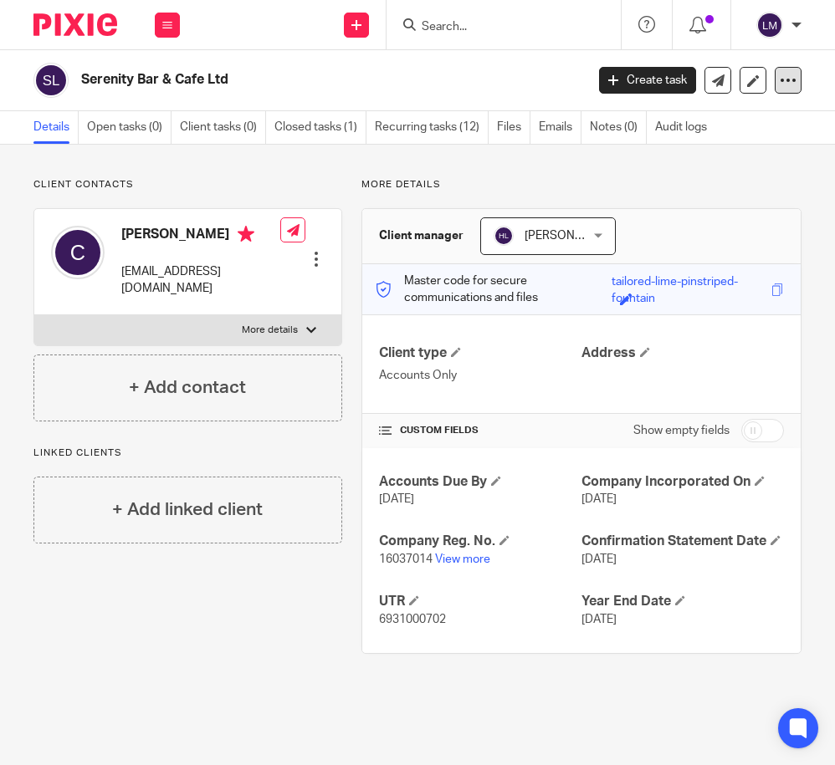
click at [796, 79] on div at bounding box center [787, 80] width 27 height 27
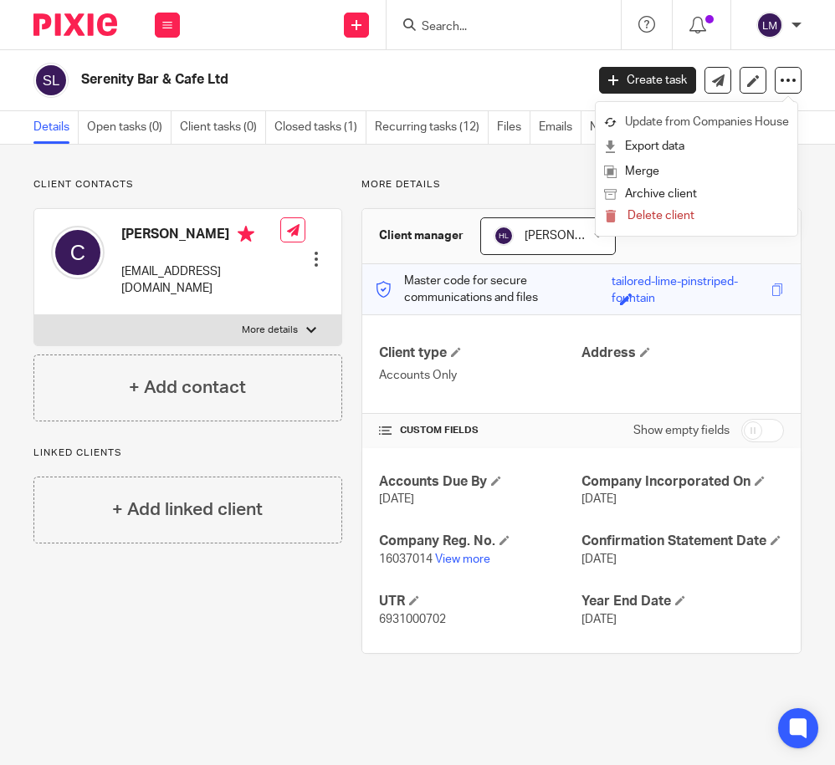
click at [712, 120] on link "Update from Companies House" at bounding box center [696, 122] width 185 height 24
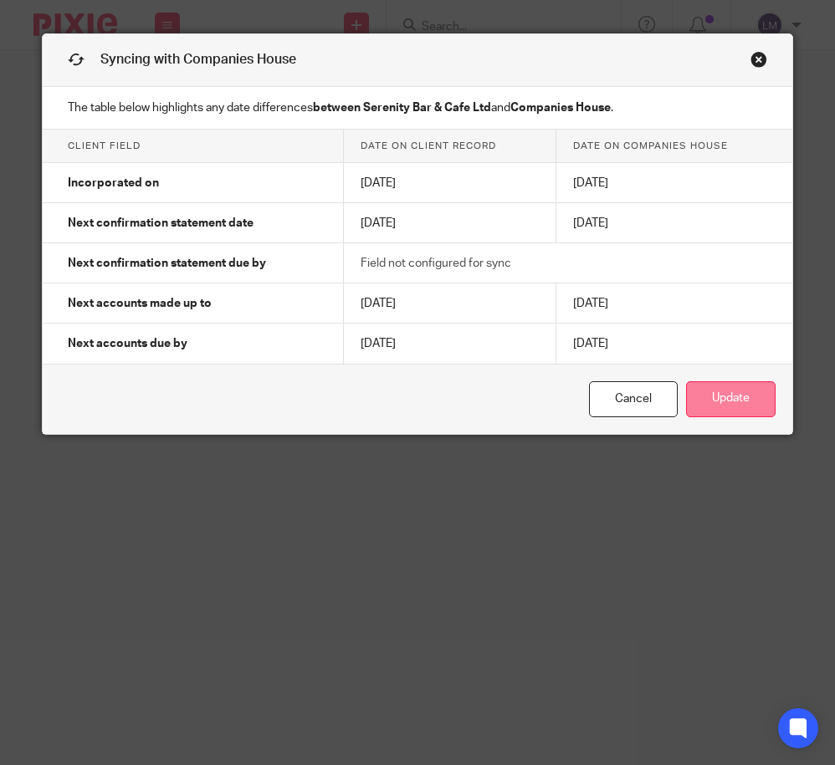
click at [717, 397] on button "Update" at bounding box center [730, 399] width 89 height 36
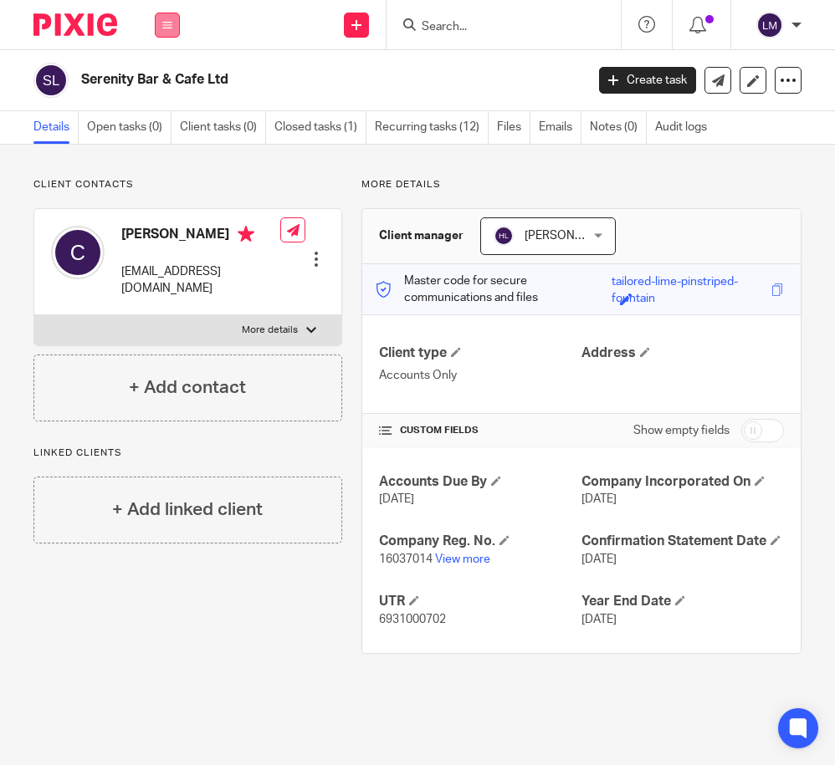
click at [163, 23] on icon at bounding box center [167, 25] width 10 height 10
click at [166, 125] on link "Clients" at bounding box center [164, 127] width 38 height 12
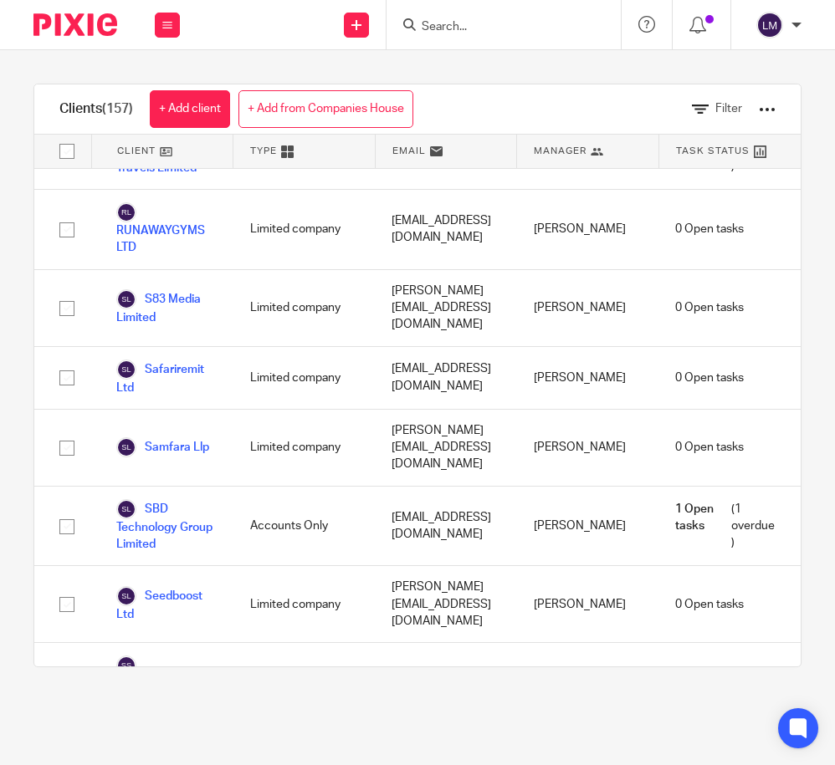
scroll to position [9301, 0]
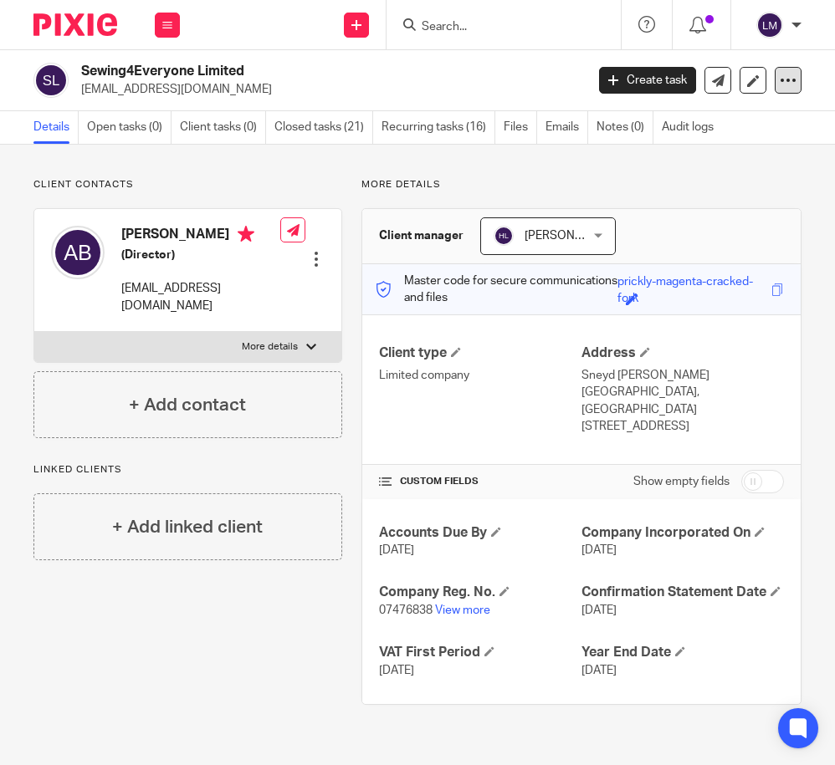
click at [789, 85] on icon at bounding box center [787, 80] width 17 height 17
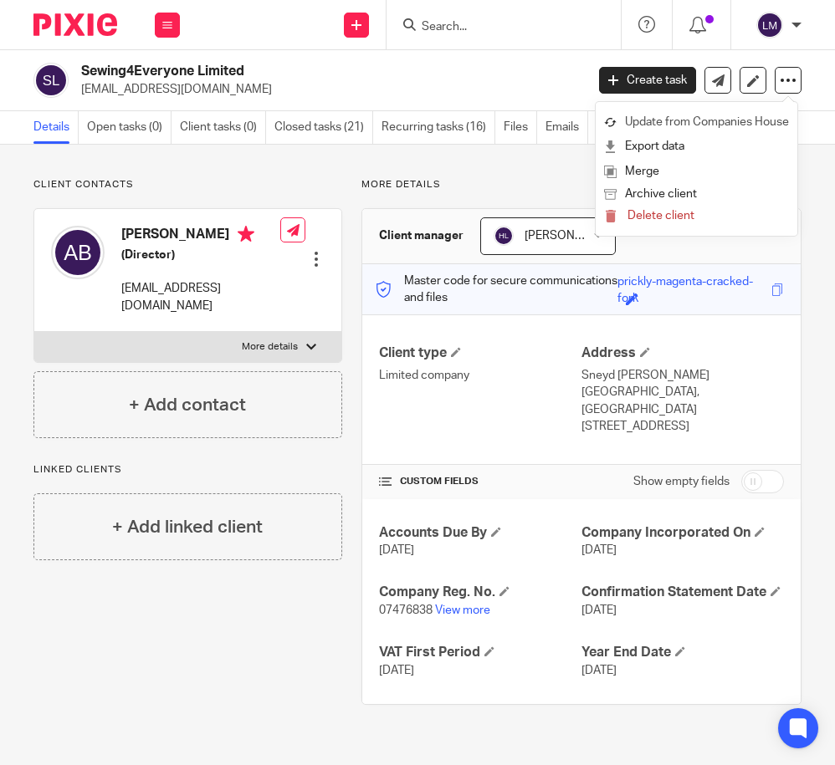
click at [735, 120] on link "Update from Companies House" at bounding box center [696, 122] width 185 height 24
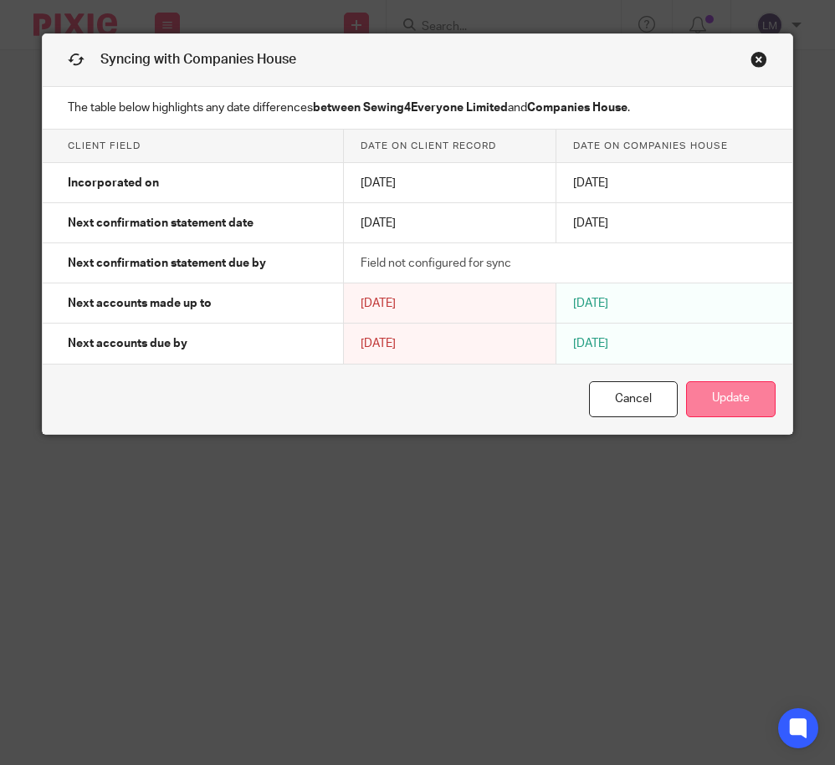
click at [749, 393] on button "Update" at bounding box center [730, 399] width 89 height 36
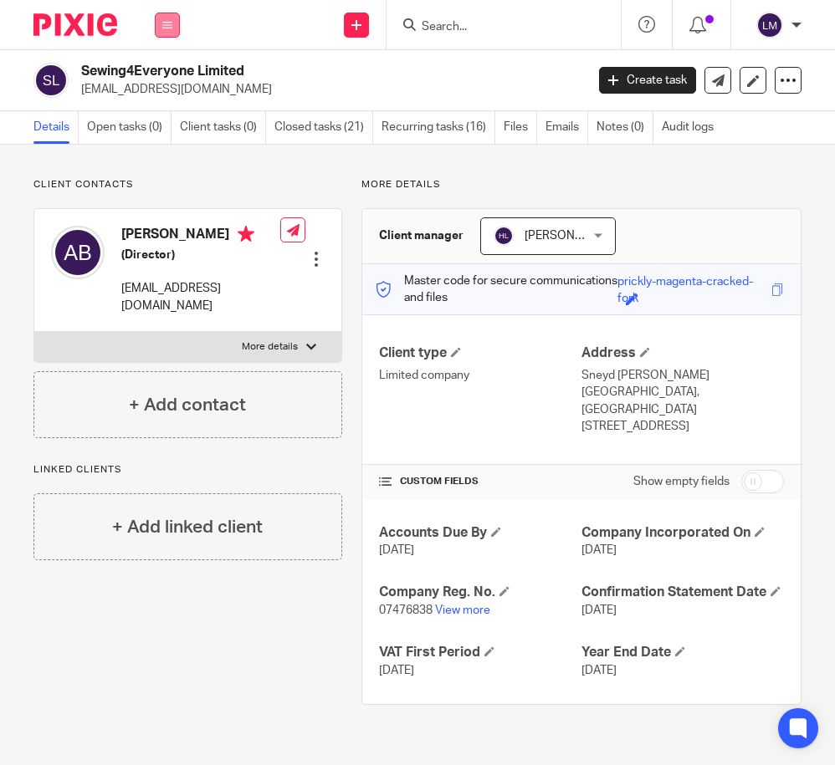
click at [171, 28] on icon at bounding box center [167, 25] width 10 height 10
click at [163, 130] on link "Clients" at bounding box center [164, 127] width 38 height 12
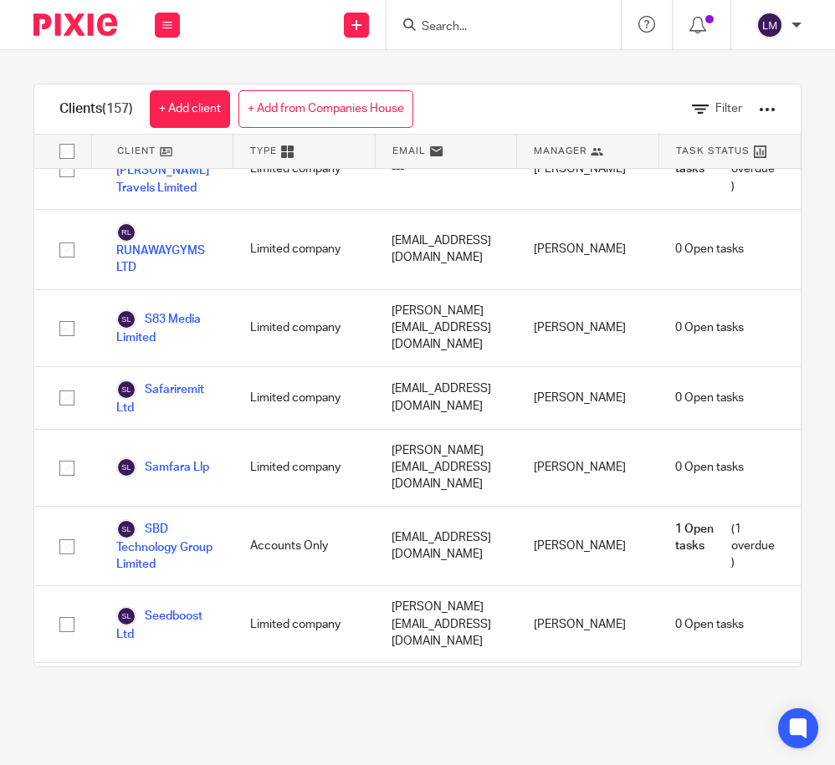
scroll to position [9295, 0]
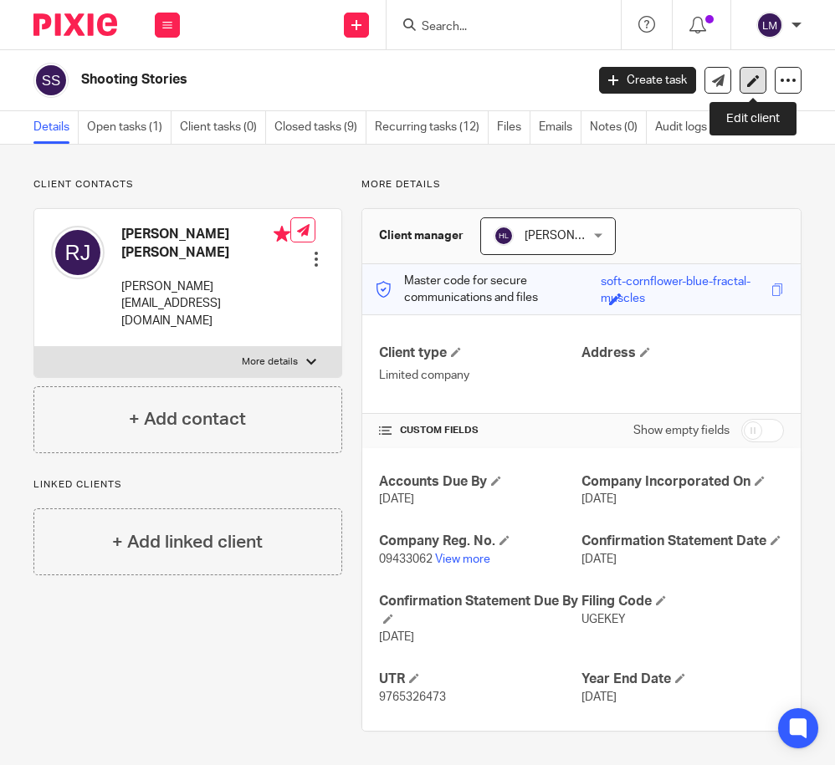
click at [752, 77] on icon at bounding box center [753, 80] width 13 height 13
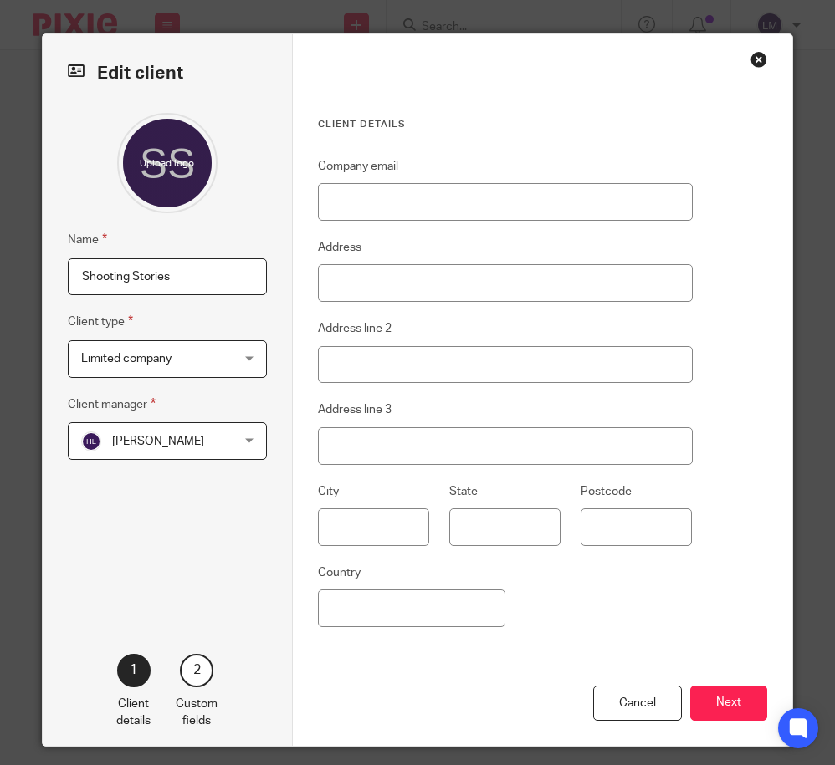
click at [217, 278] on input "Shooting Stories" at bounding box center [167, 277] width 199 height 38
type input "Shooting Stories Ltd"
click at [731, 697] on button "Next" at bounding box center [728, 704] width 77 height 36
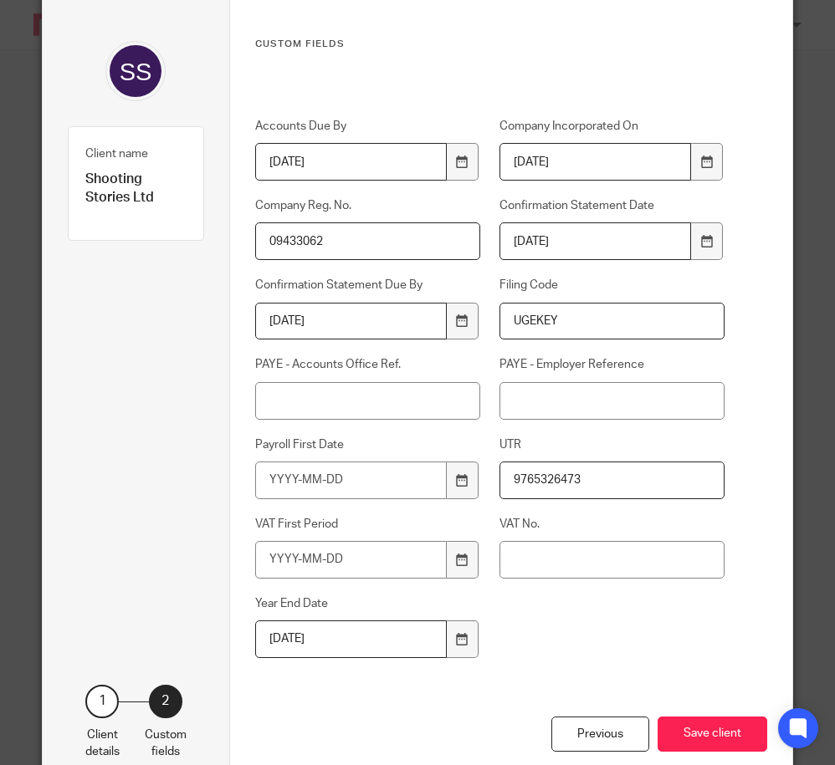
scroll to position [126, 0]
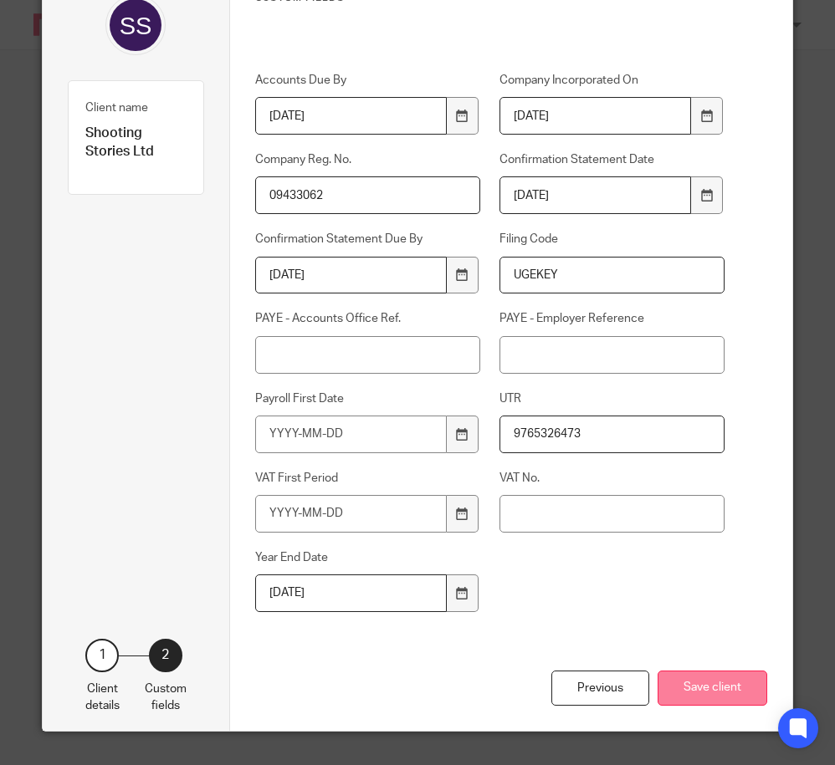
click at [715, 687] on button "Save client" at bounding box center [712, 689] width 110 height 36
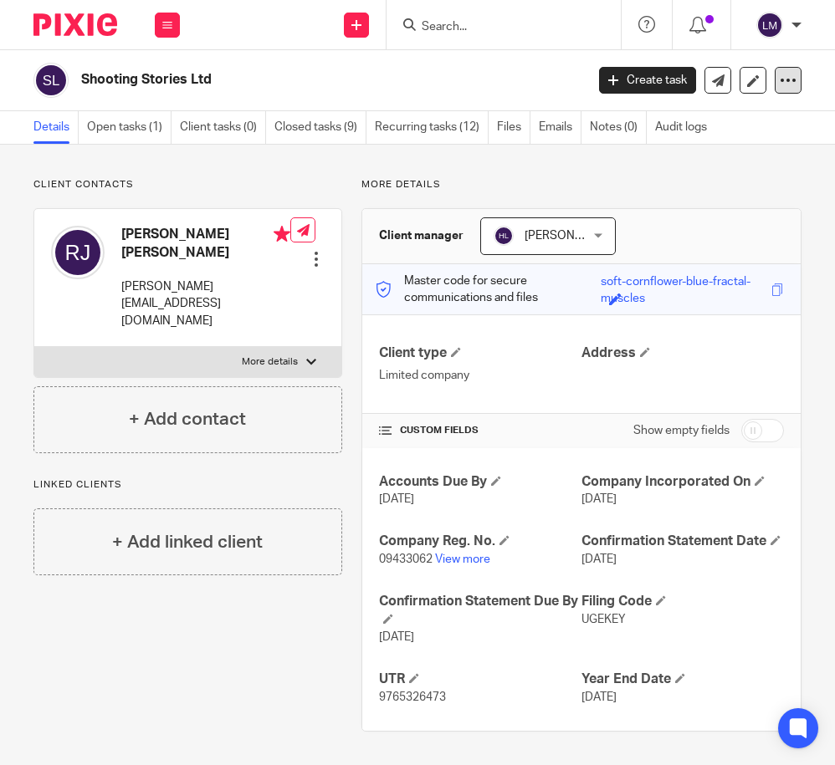
click at [787, 85] on icon at bounding box center [787, 80] width 17 height 17
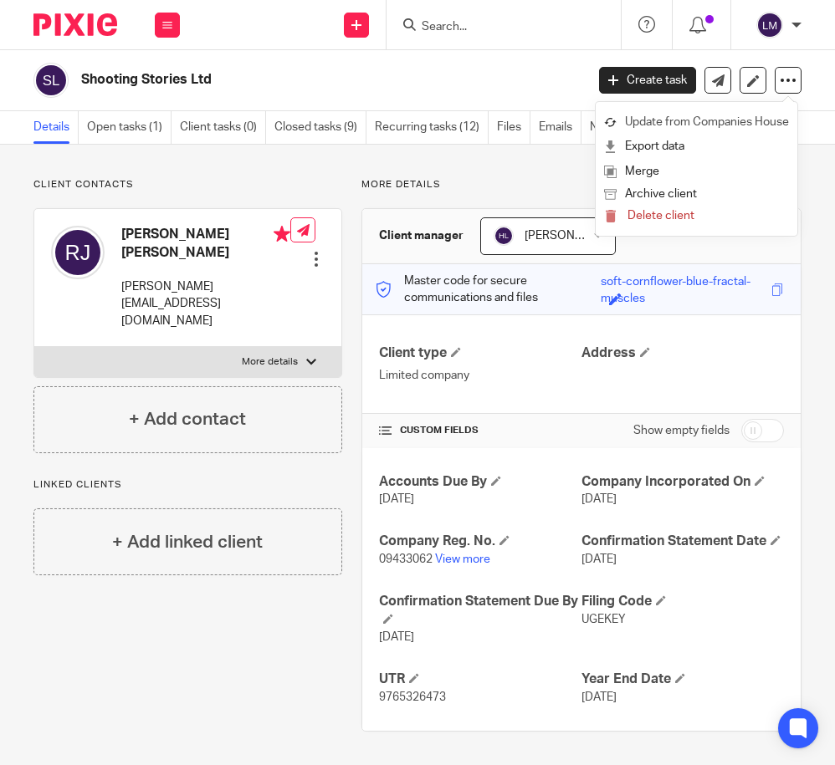
click at [753, 125] on link "Update from Companies House" at bounding box center [696, 122] width 185 height 24
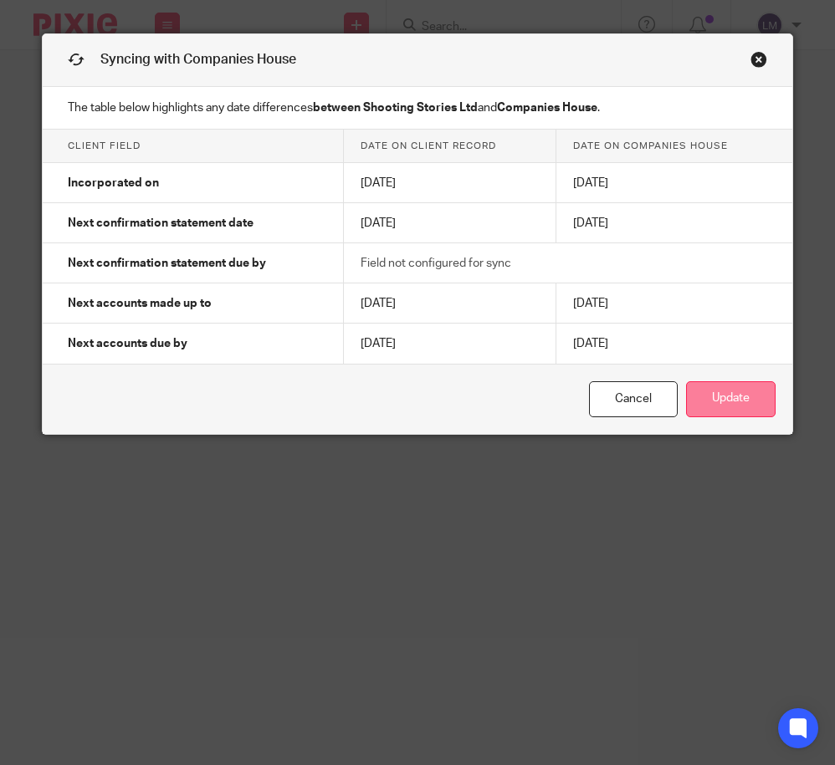
click at [748, 403] on button "Update" at bounding box center [730, 399] width 89 height 36
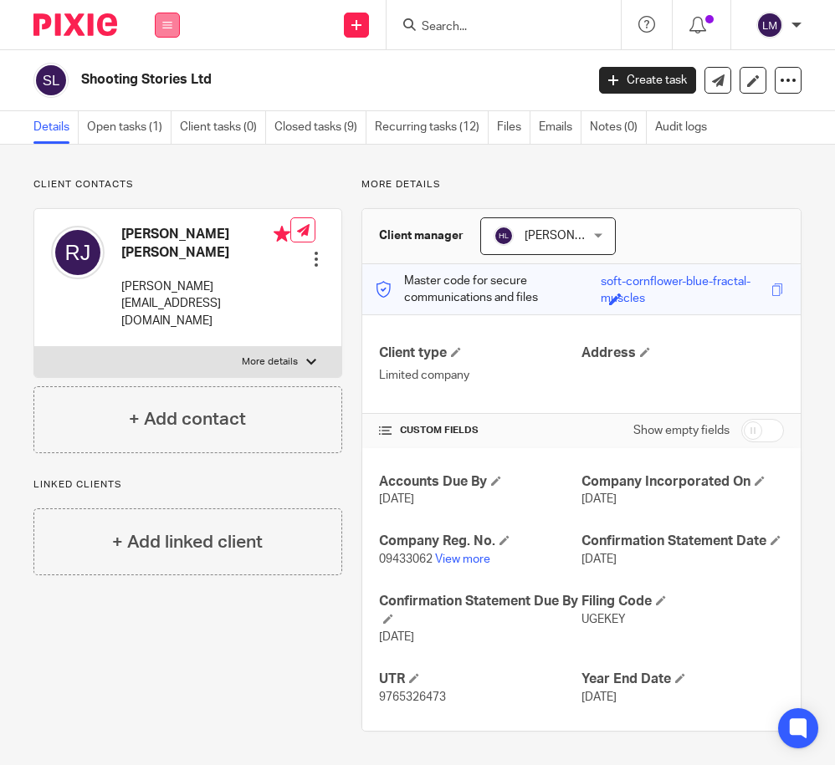
click at [171, 20] on icon at bounding box center [167, 25] width 10 height 10
click at [171, 126] on link "Clients" at bounding box center [164, 127] width 38 height 12
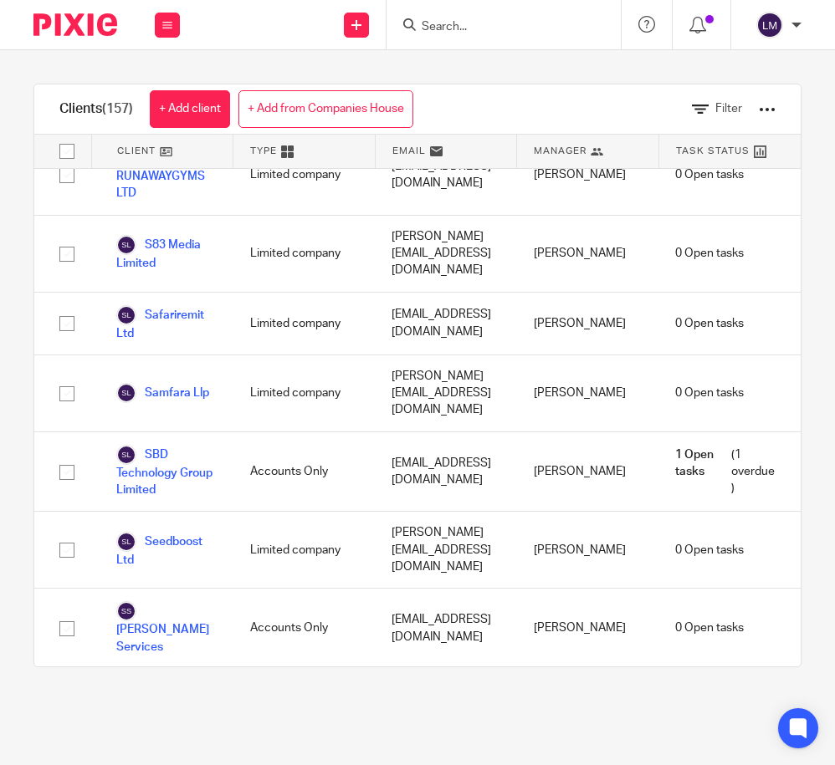
scroll to position [9395, 0]
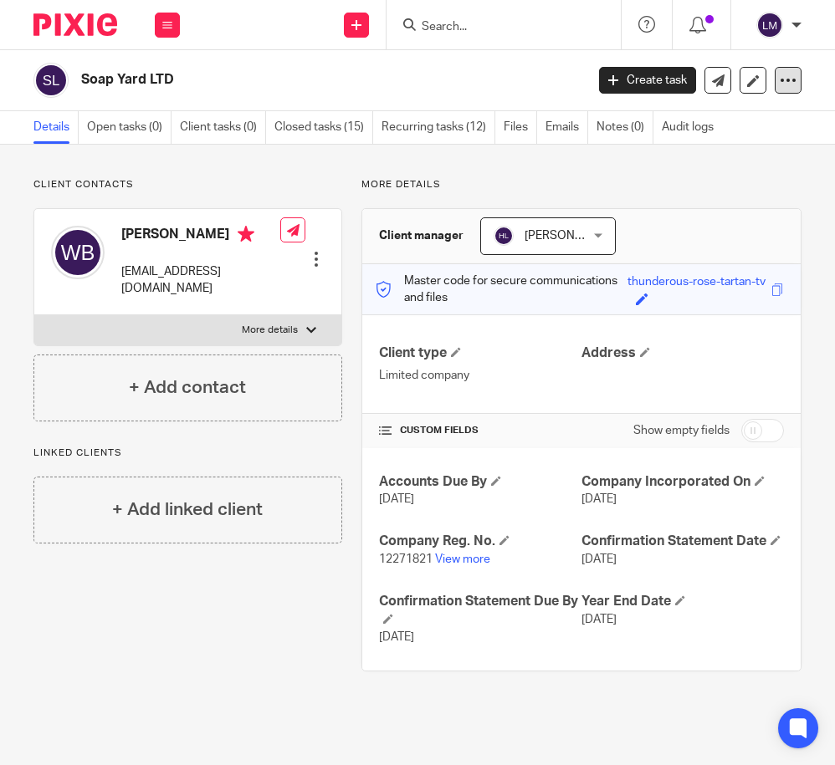
click at [787, 75] on icon at bounding box center [787, 80] width 17 height 17
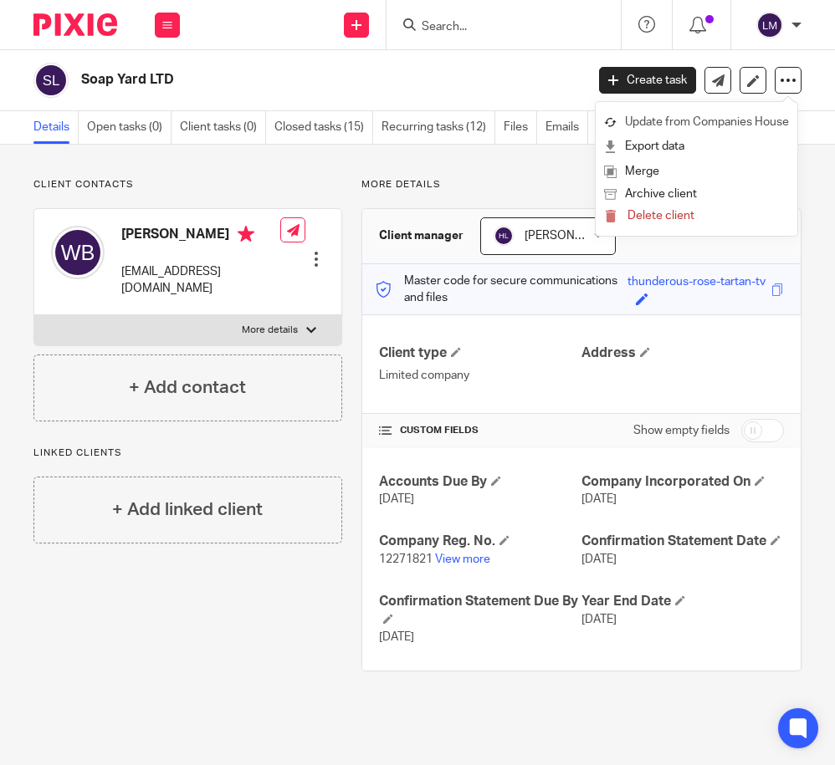
click at [718, 119] on link "Update from Companies House" at bounding box center [696, 122] width 185 height 24
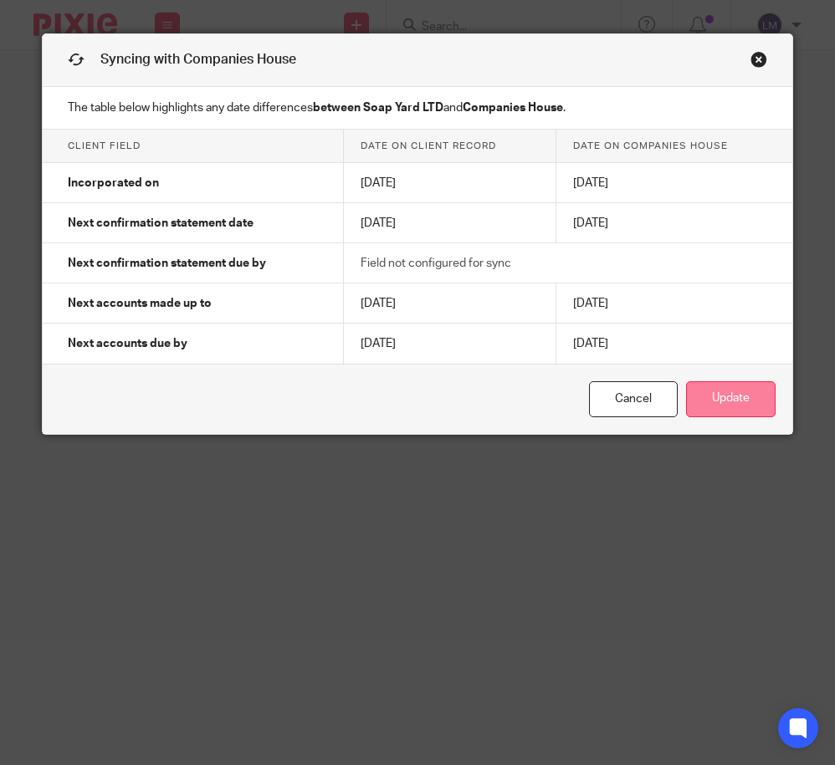
click at [744, 403] on button "Update" at bounding box center [730, 399] width 89 height 36
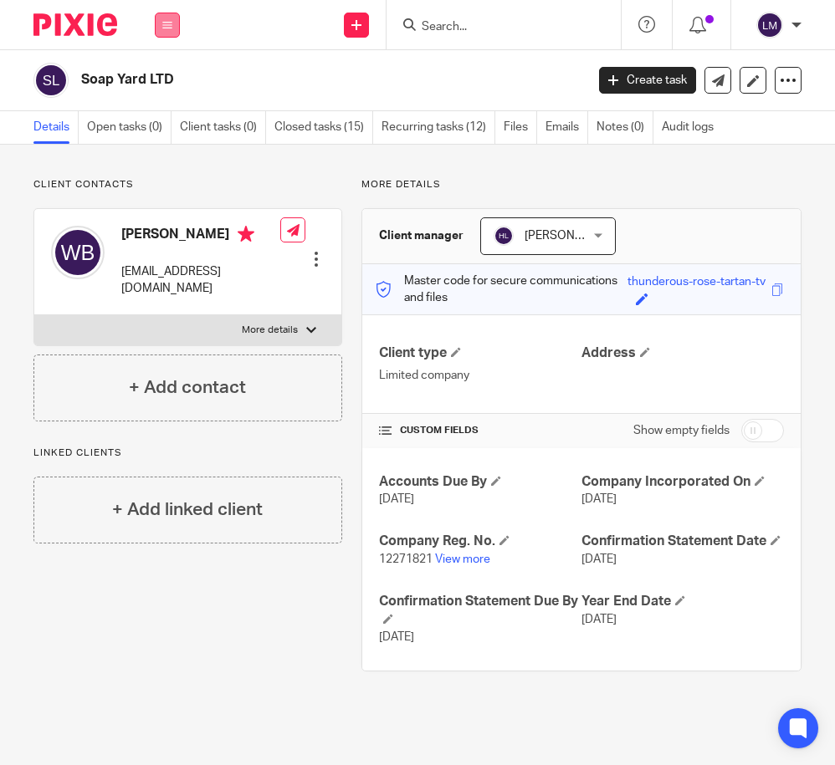
click at [171, 26] on icon at bounding box center [167, 25] width 10 height 10
click at [174, 122] on link "Clients" at bounding box center [164, 127] width 38 height 12
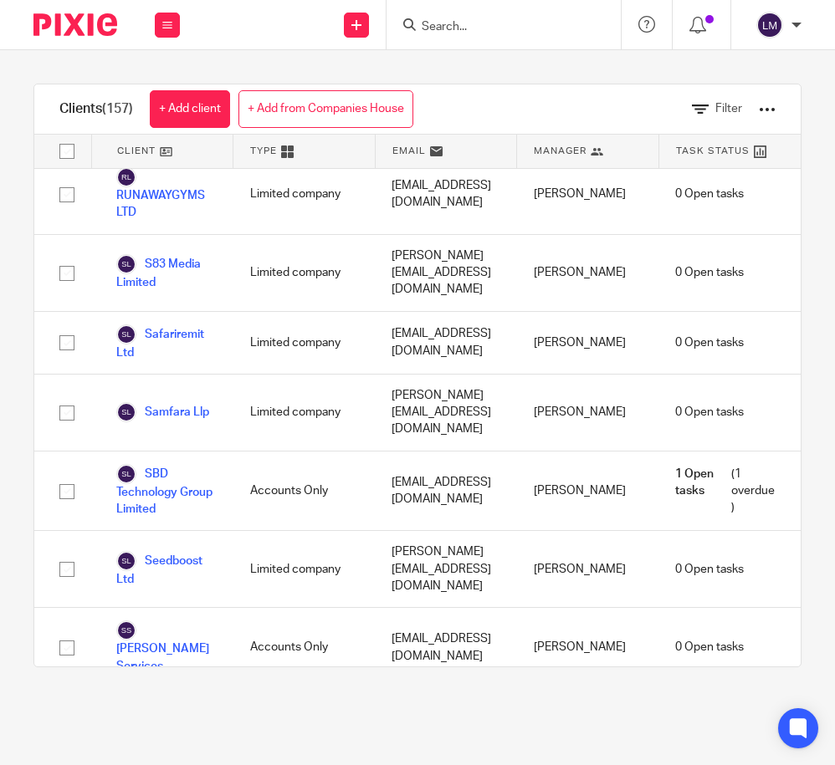
scroll to position [9439, 0]
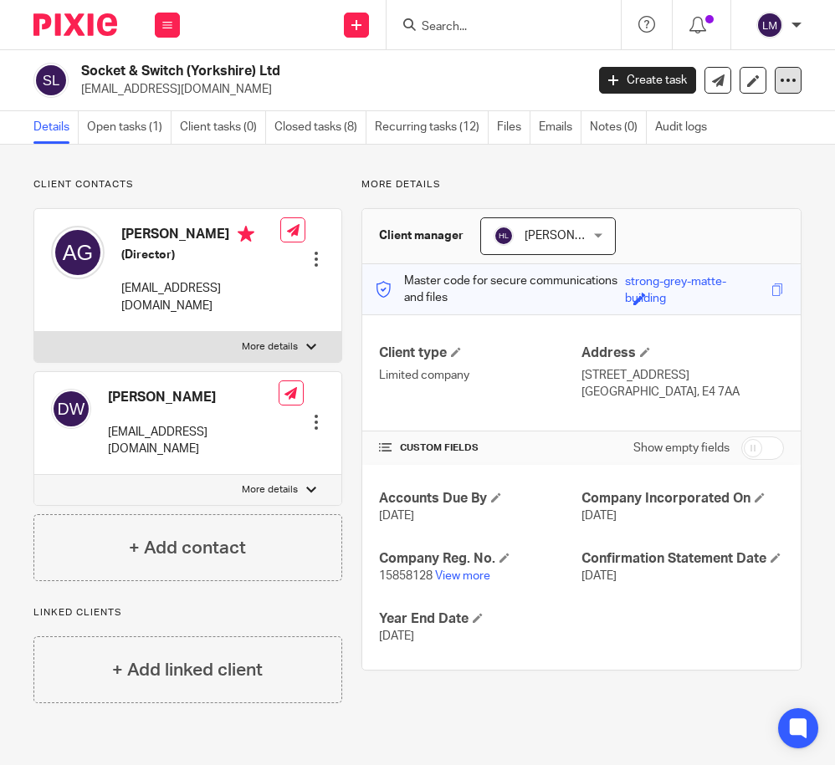
click at [787, 80] on icon at bounding box center [787, 80] width 17 height 17
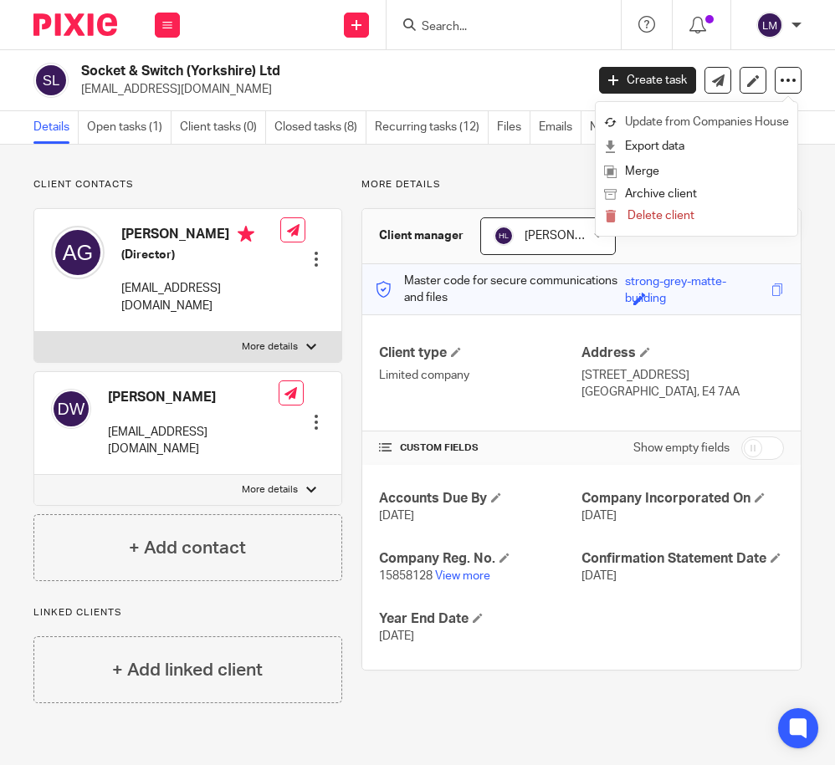
click at [768, 117] on link "Update from Companies House" at bounding box center [696, 122] width 185 height 24
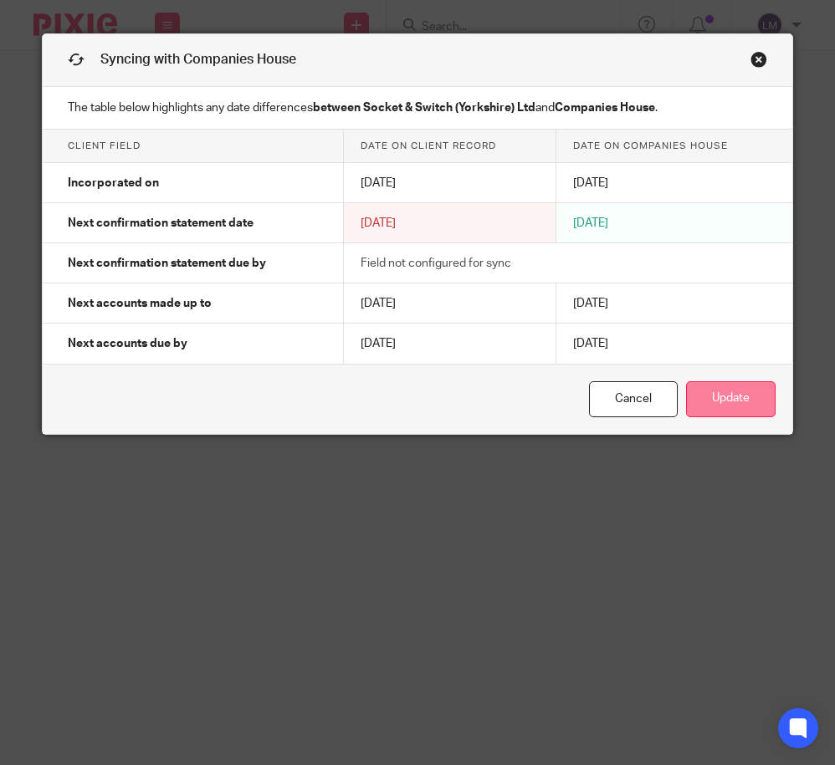
click at [724, 396] on button "Update" at bounding box center [730, 399] width 89 height 36
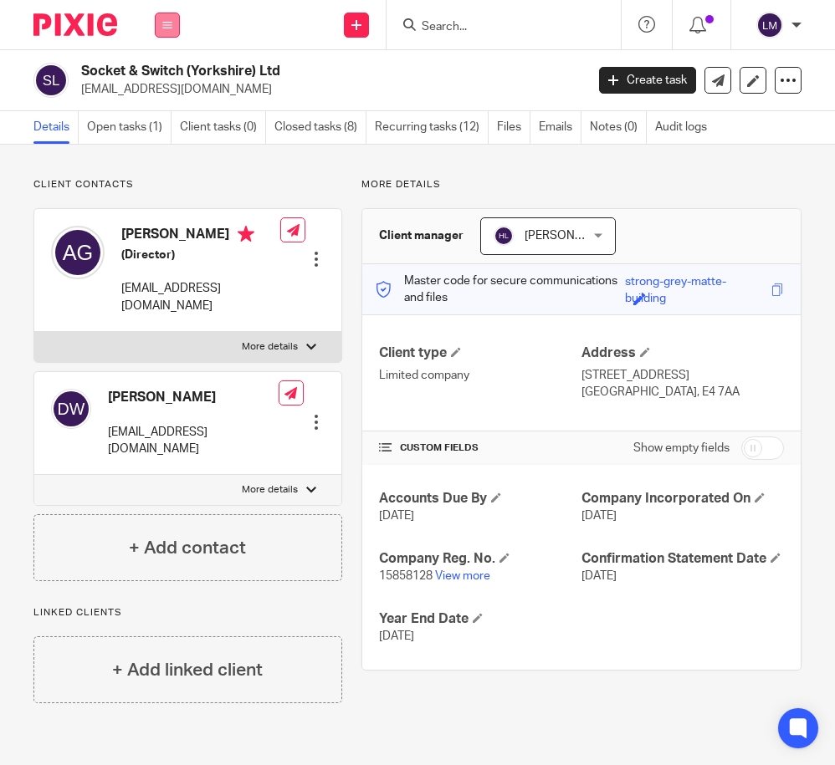
click at [165, 23] on icon at bounding box center [167, 25] width 10 height 10
click at [165, 125] on link "Clients" at bounding box center [164, 127] width 38 height 12
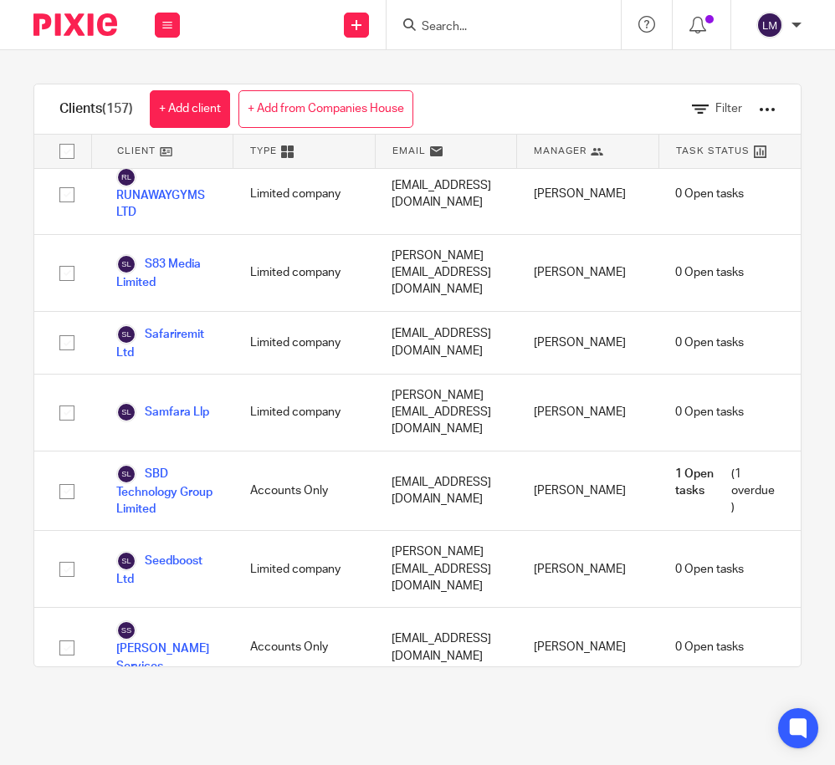
scroll to position [9347, 0]
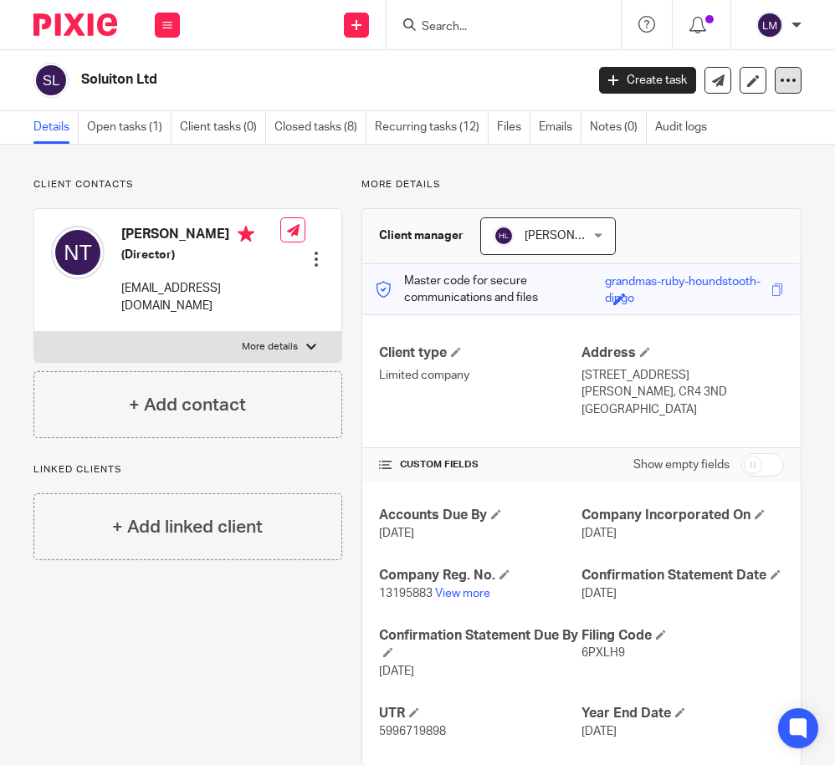
click at [790, 79] on icon at bounding box center [787, 80] width 17 height 17
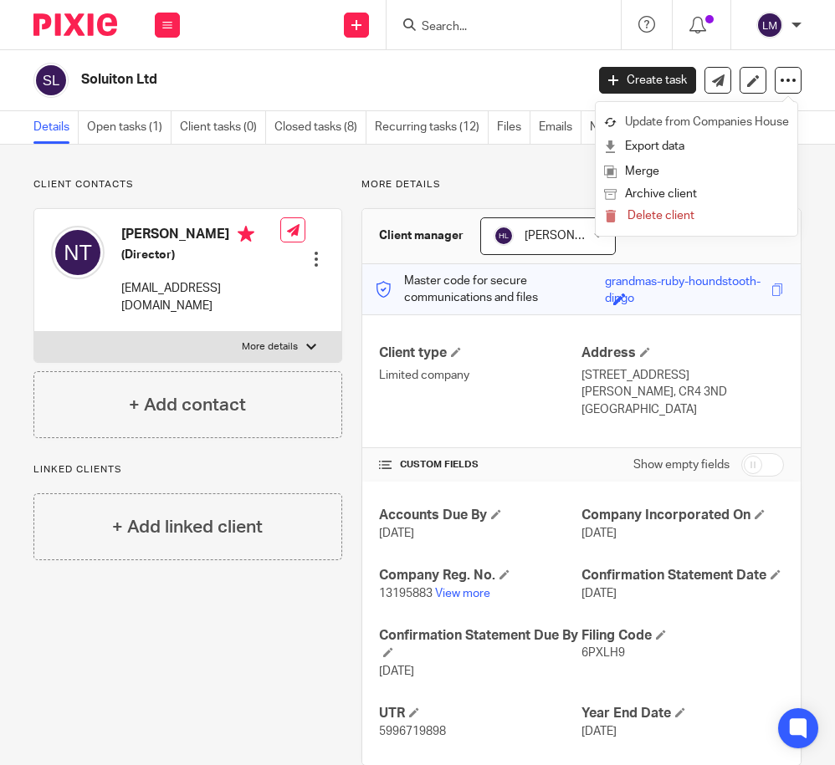
click at [728, 122] on link "Update from Companies House" at bounding box center [696, 122] width 185 height 24
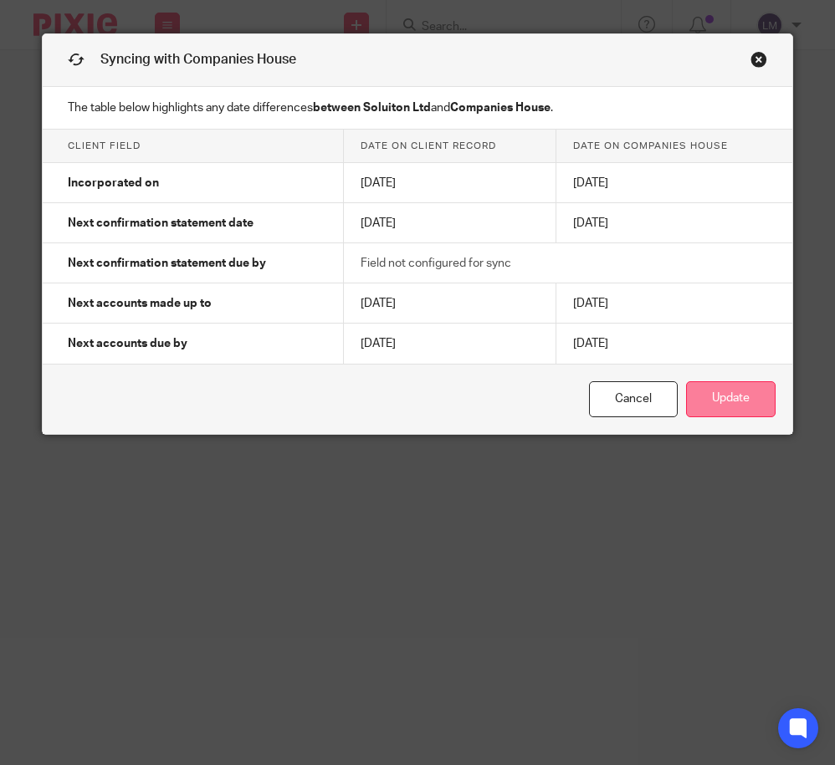
click at [700, 407] on button "Update" at bounding box center [730, 399] width 89 height 36
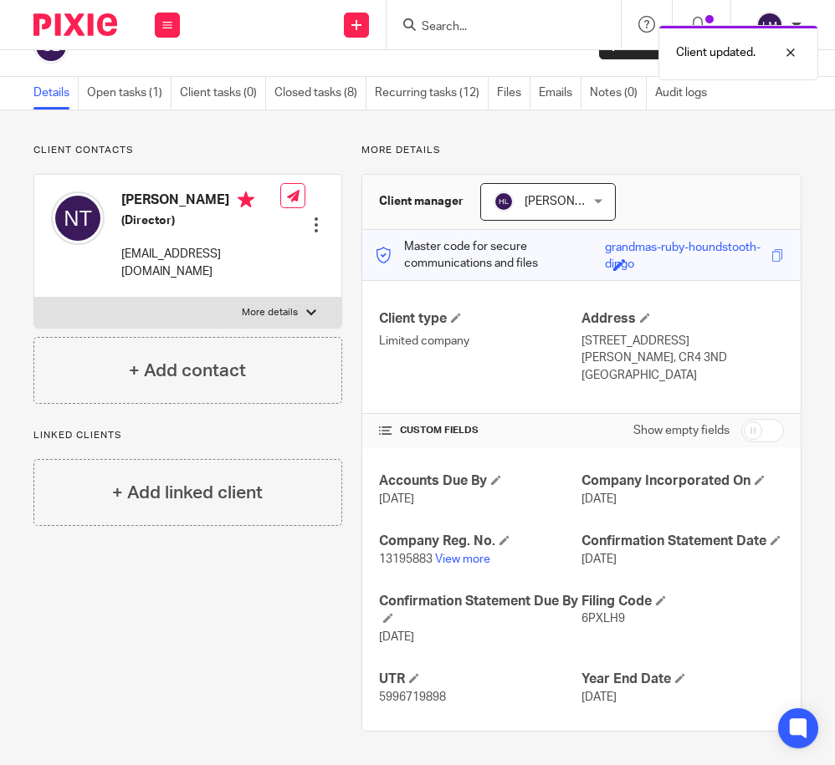
scroll to position [54, 0]
click at [164, 23] on icon at bounding box center [167, 25] width 10 height 10
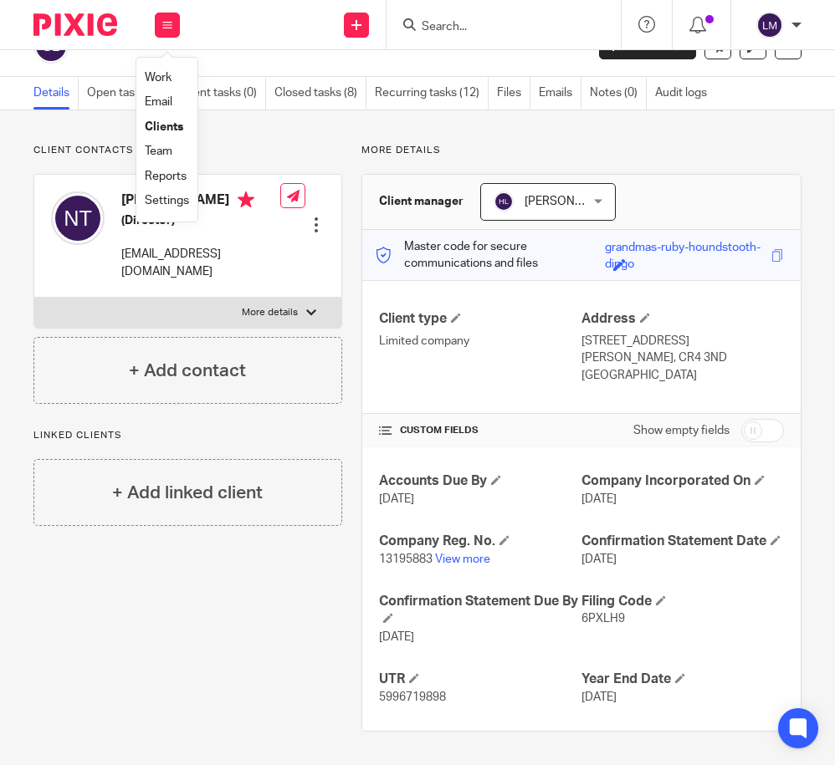
click at [167, 123] on link "Clients" at bounding box center [164, 127] width 38 height 12
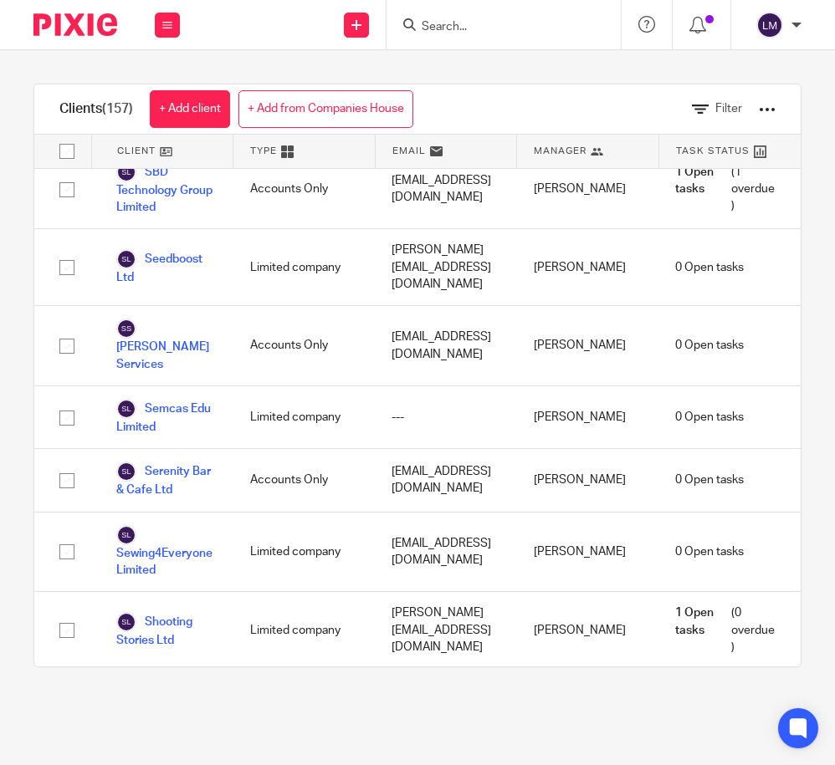
scroll to position [9637, 0]
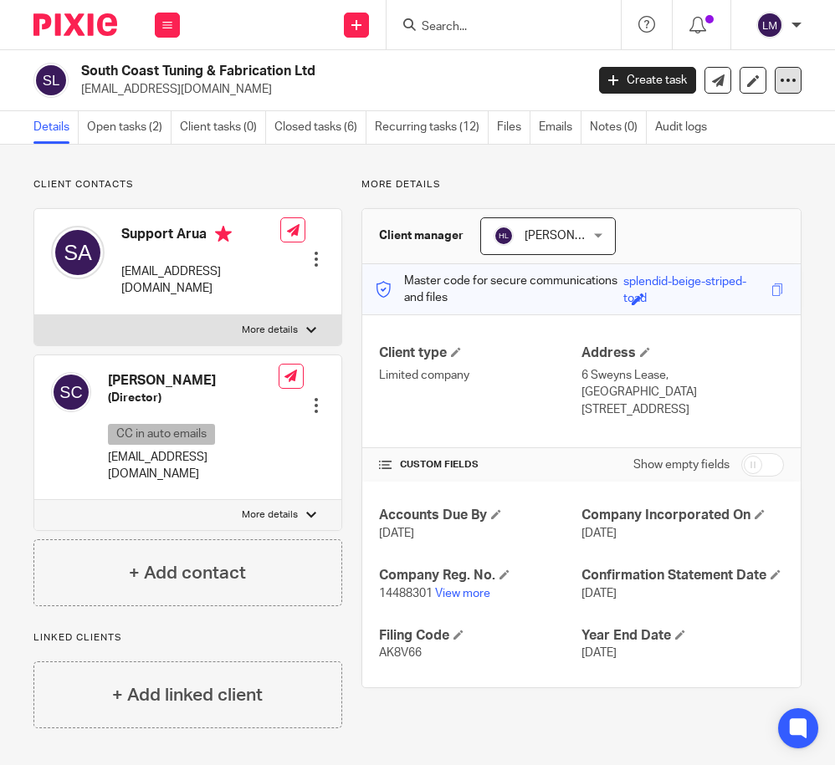
click at [791, 79] on icon at bounding box center [787, 80] width 17 height 17
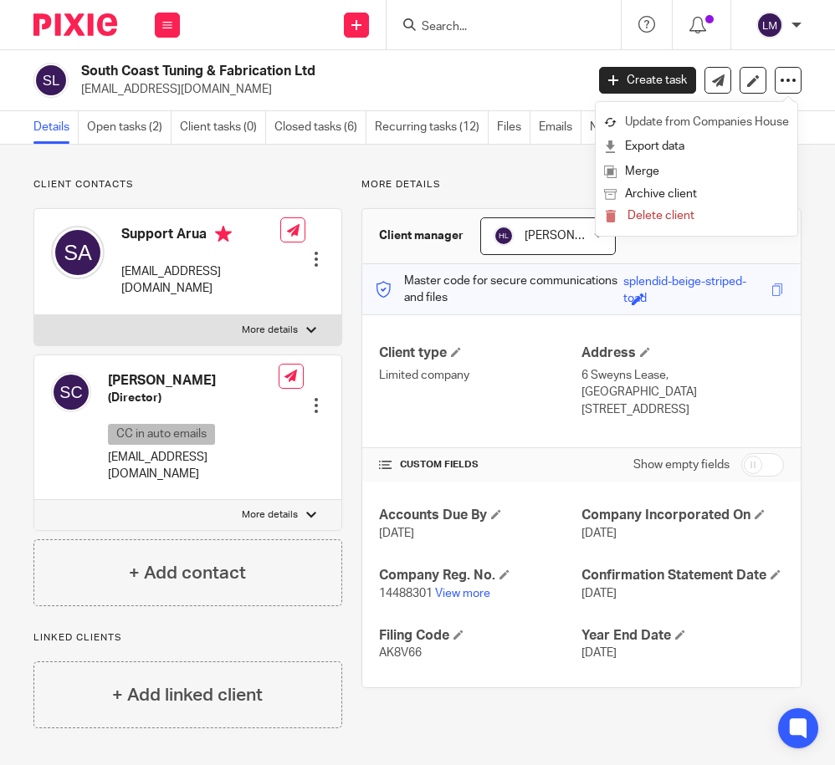
click at [738, 115] on link "Update from Companies House" at bounding box center [696, 122] width 185 height 24
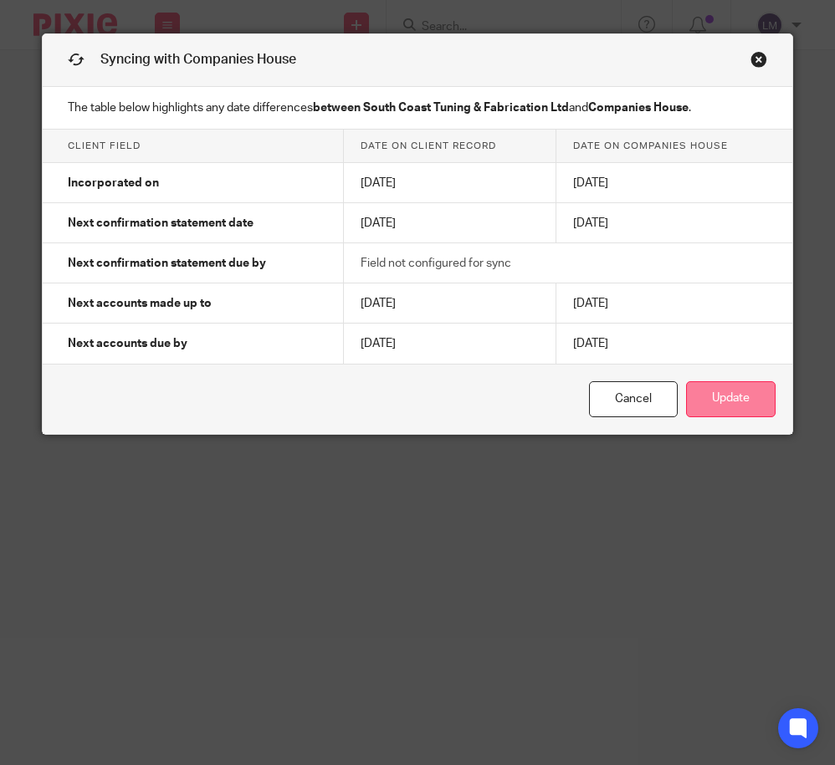
click at [729, 396] on button "Update" at bounding box center [730, 399] width 89 height 36
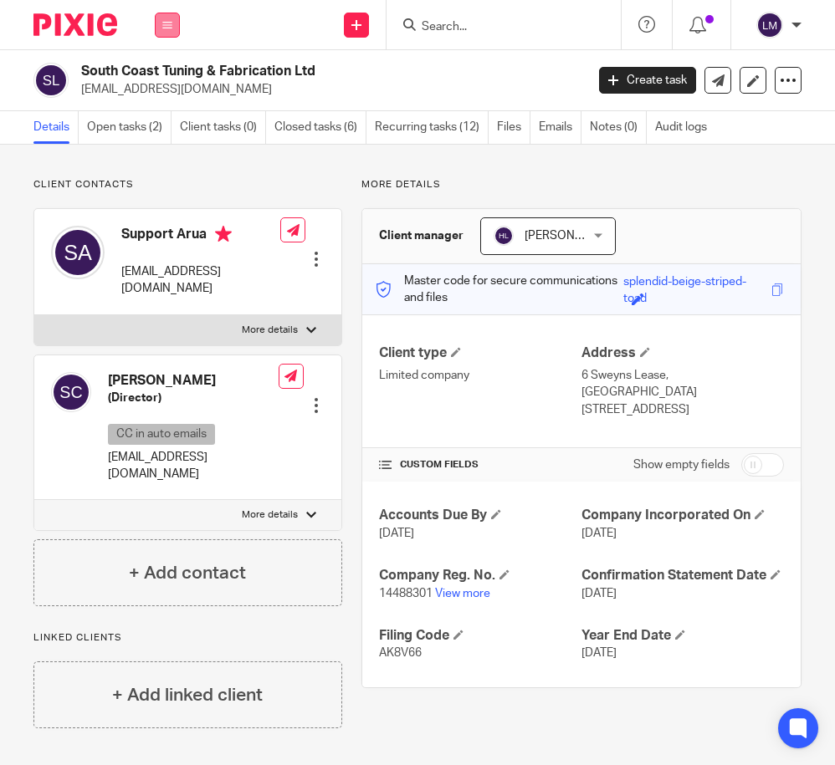
click at [170, 24] on icon at bounding box center [167, 25] width 10 height 10
click at [166, 124] on link "Clients" at bounding box center [164, 127] width 38 height 12
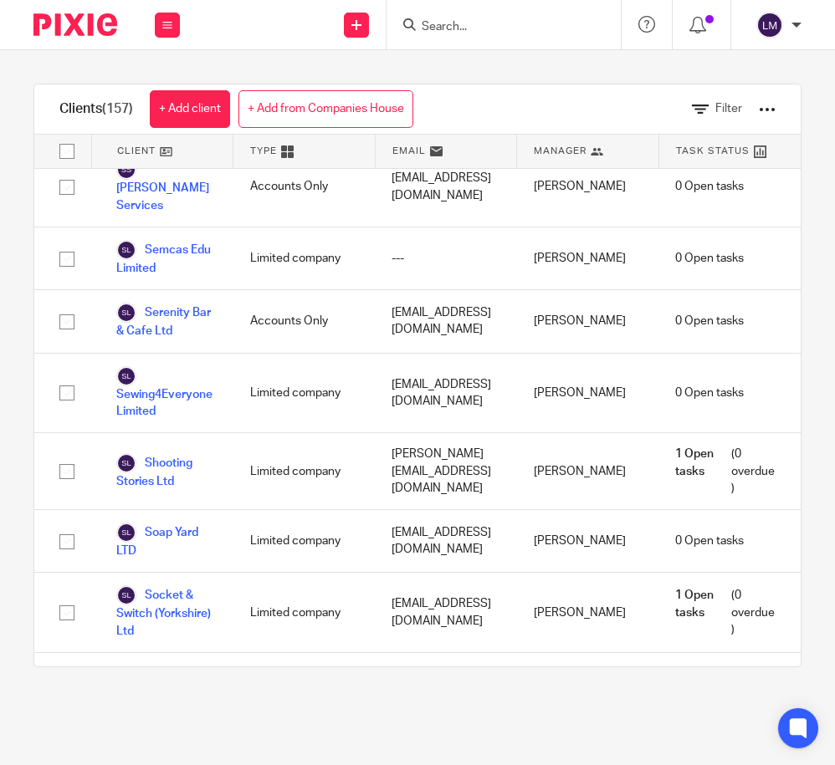
scroll to position [9807, 0]
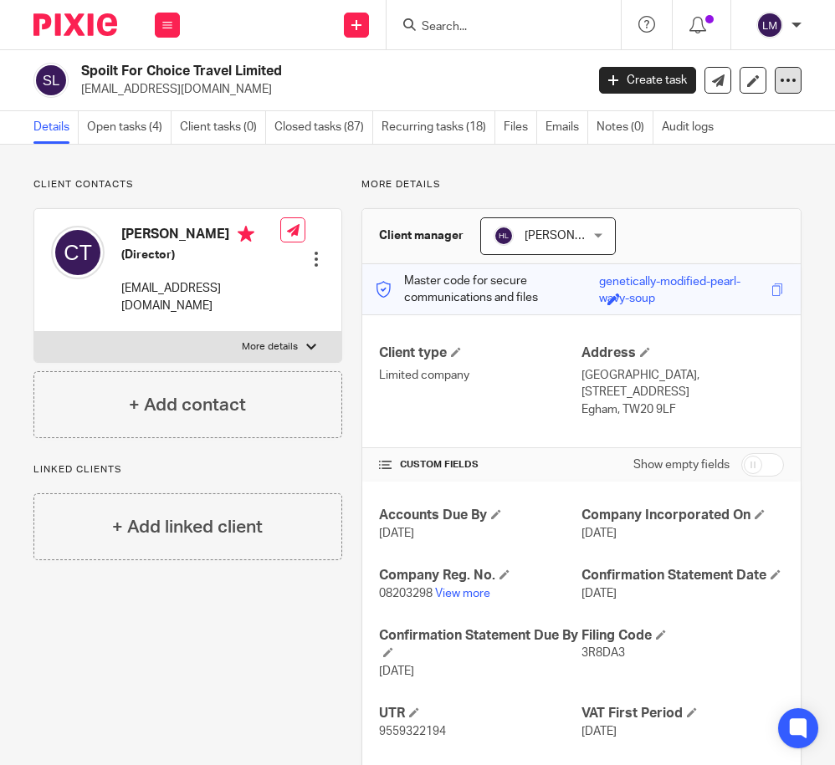
click at [792, 82] on icon at bounding box center [787, 80] width 17 height 17
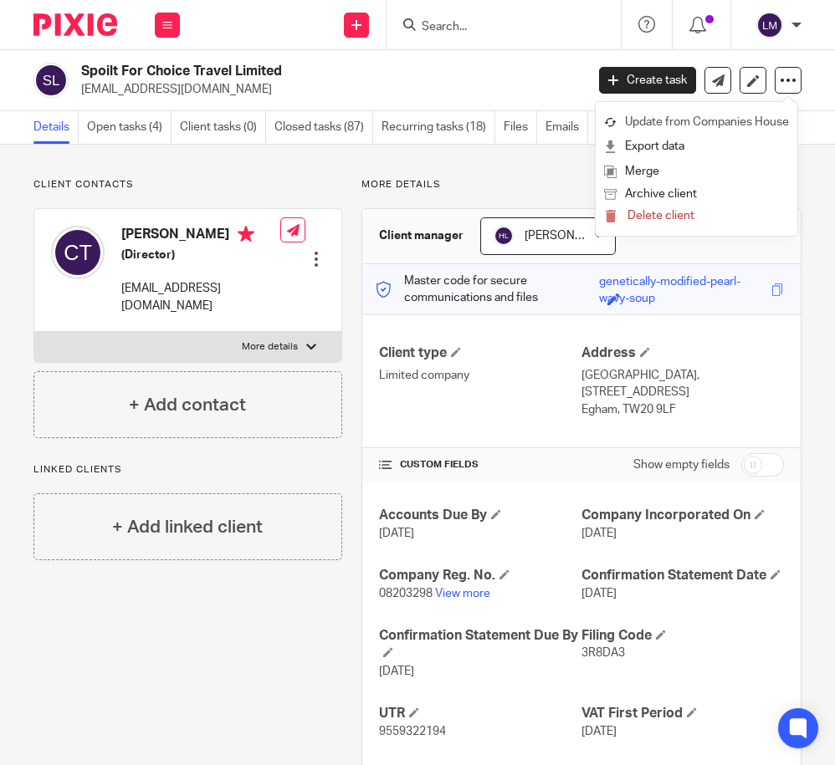
click at [742, 118] on link "Update from Companies House" at bounding box center [696, 122] width 185 height 24
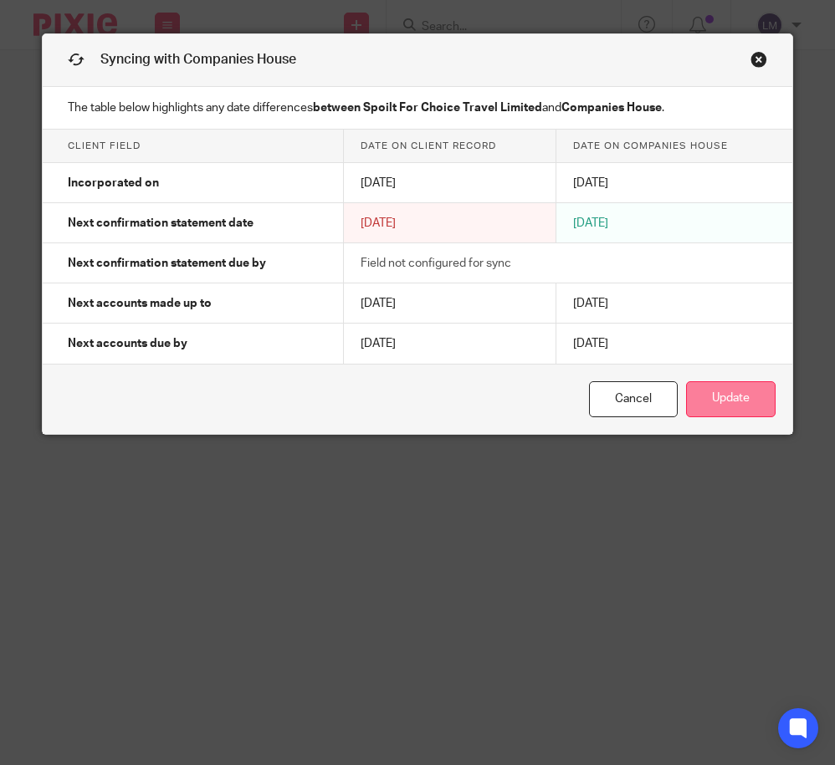
click at [722, 395] on button "Update" at bounding box center [730, 399] width 89 height 36
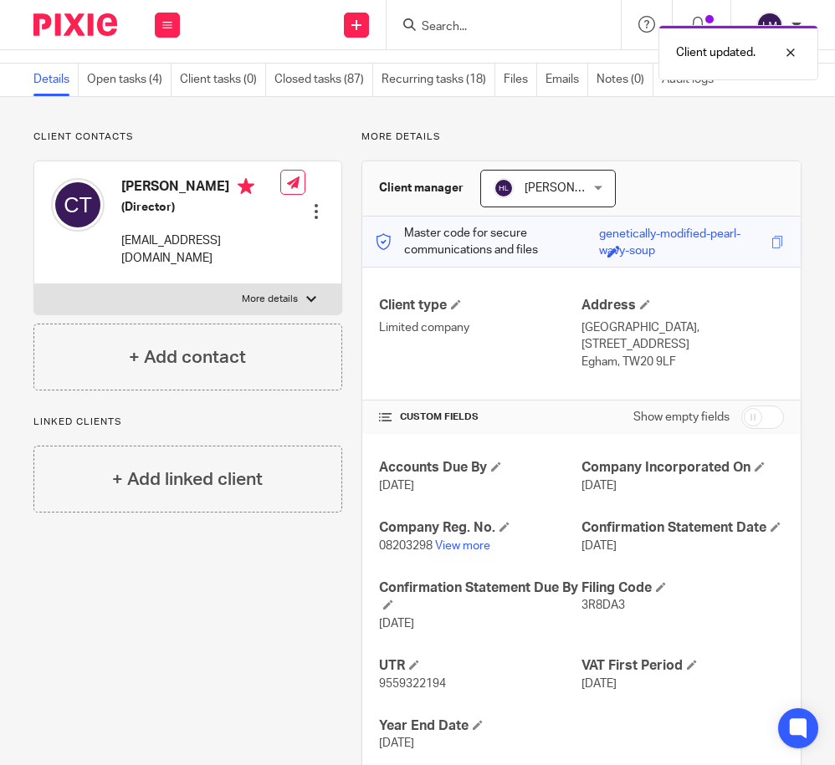
scroll to position [95, 0]
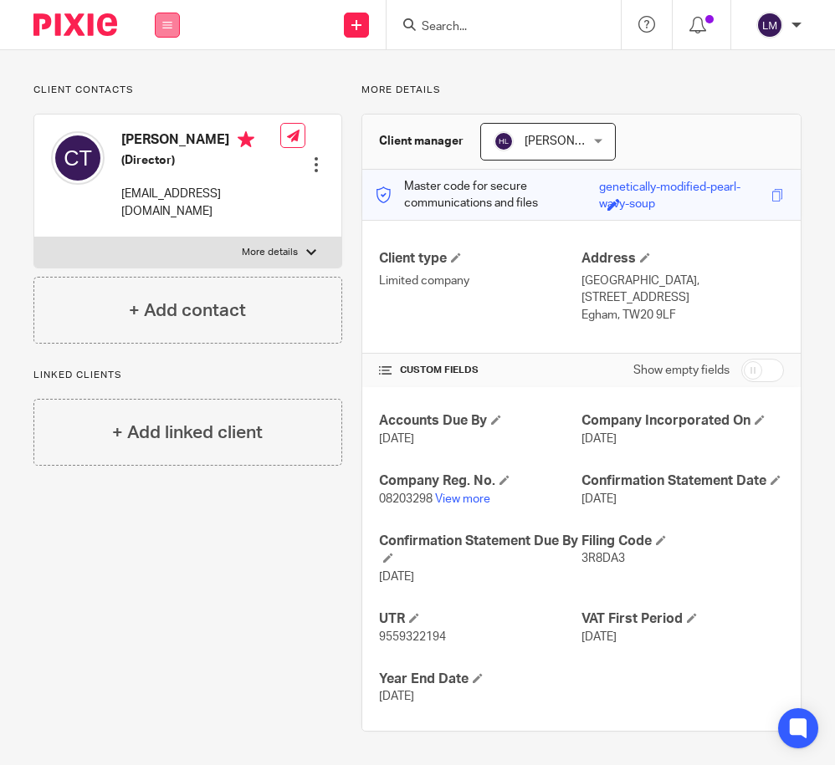
click at [165, 25] on icon at bounding box center [167, 25] width 10 height 10
click at [166, 129] on link "Clients" at bounding box center [164, 127] width 38 height 12
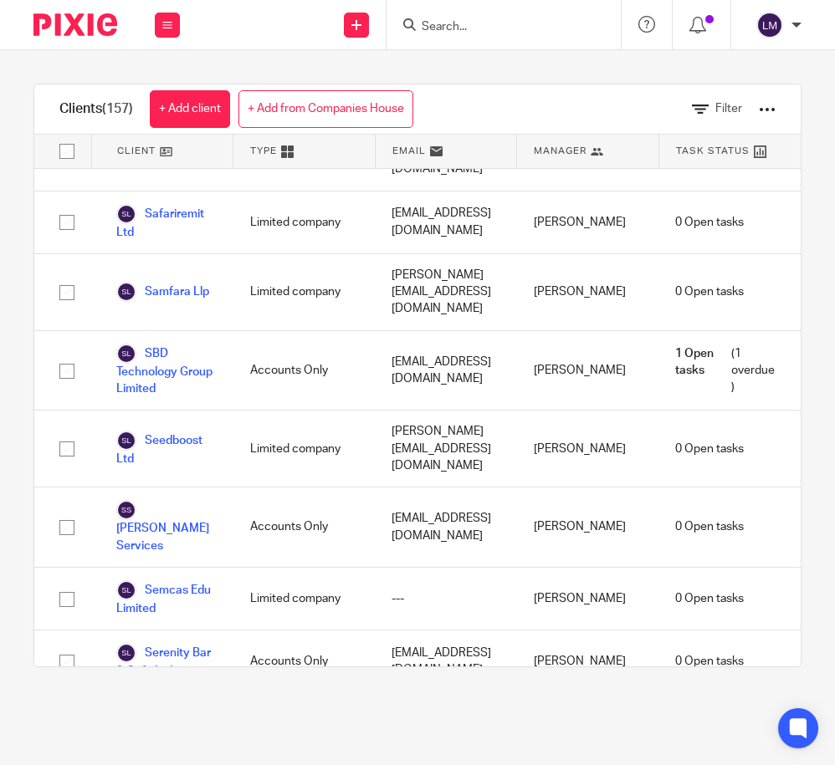
scroll to position [9680, 0]
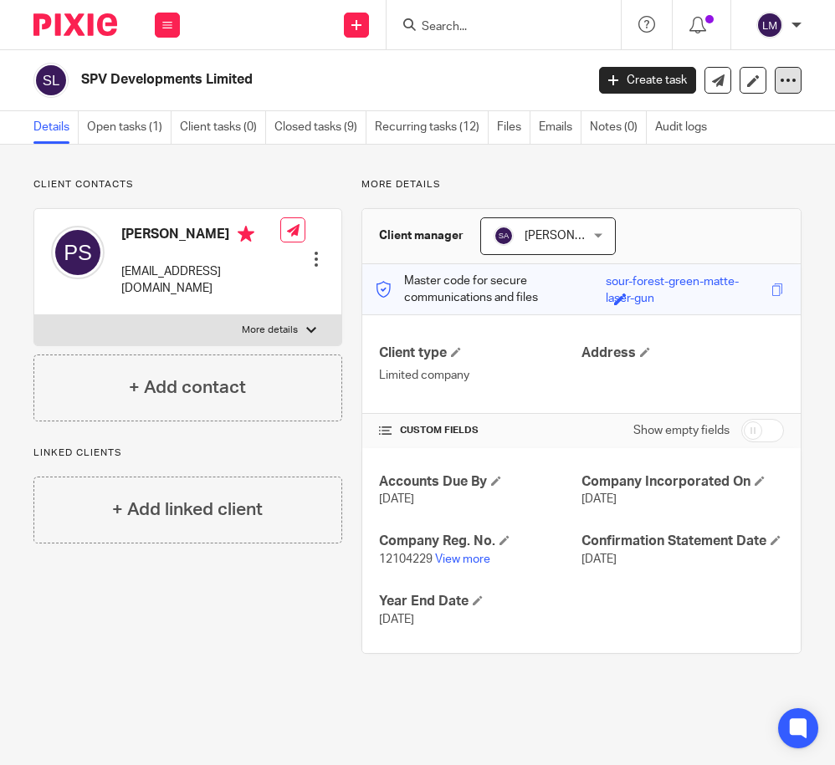
click at [786, 77] on icon at bounding box center [787, 80] width 17 height 17
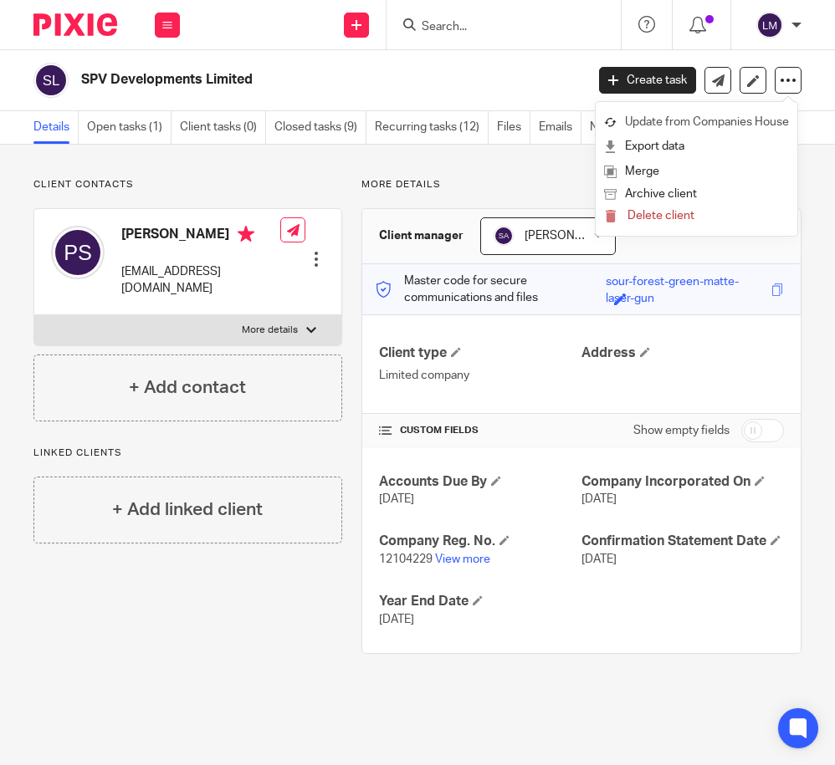
click at [733, 120] on link "Update from Companies House" at bounding box center [696, 122] width 185 height 24
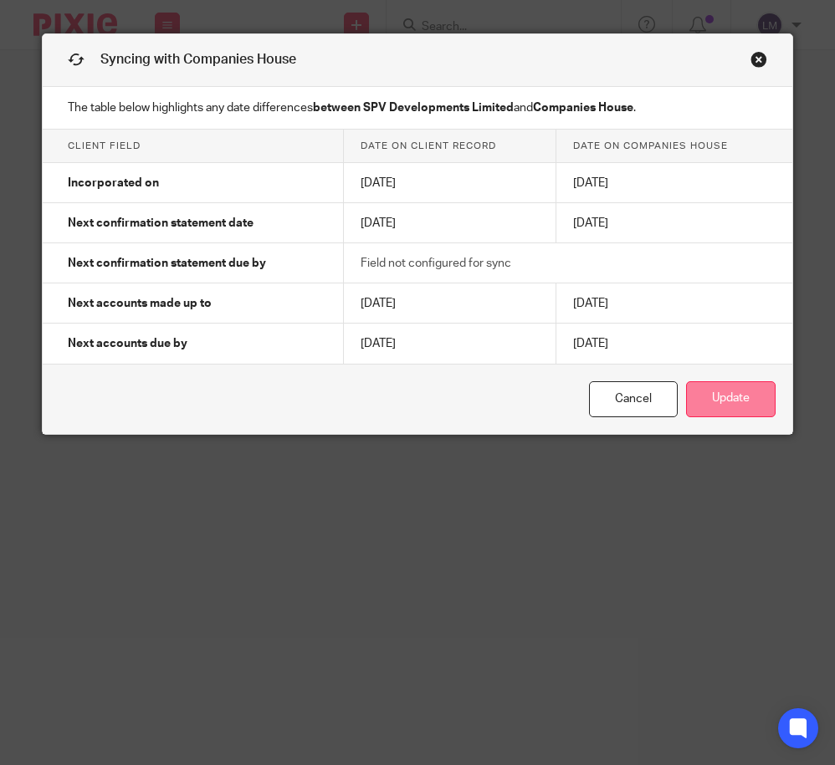
click at [745, 412] on button "Update" at bounding box center [730, 399] width 89 height 36
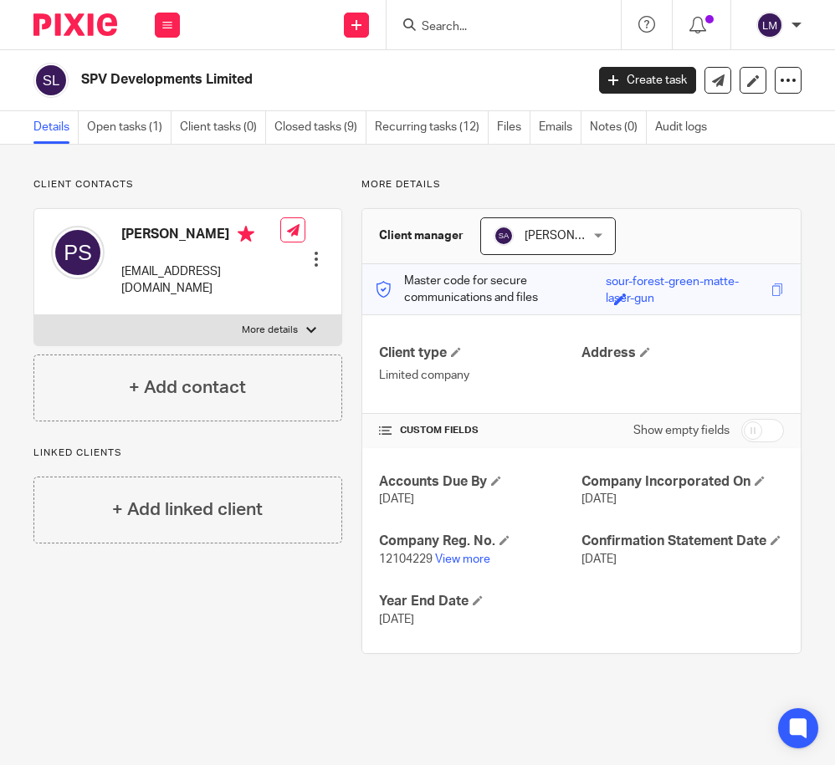
click at [280, 273] on div "Edit contact Create client from contact Export data Delete contact" at bounding box center [302, 261] width 44 height 89
click at [165, 27] on icon at bounding box center [167, 25] width 10 height 10
click at [165, 121] on link "Clients" at bounding box center [164, 127] width 38 height 12
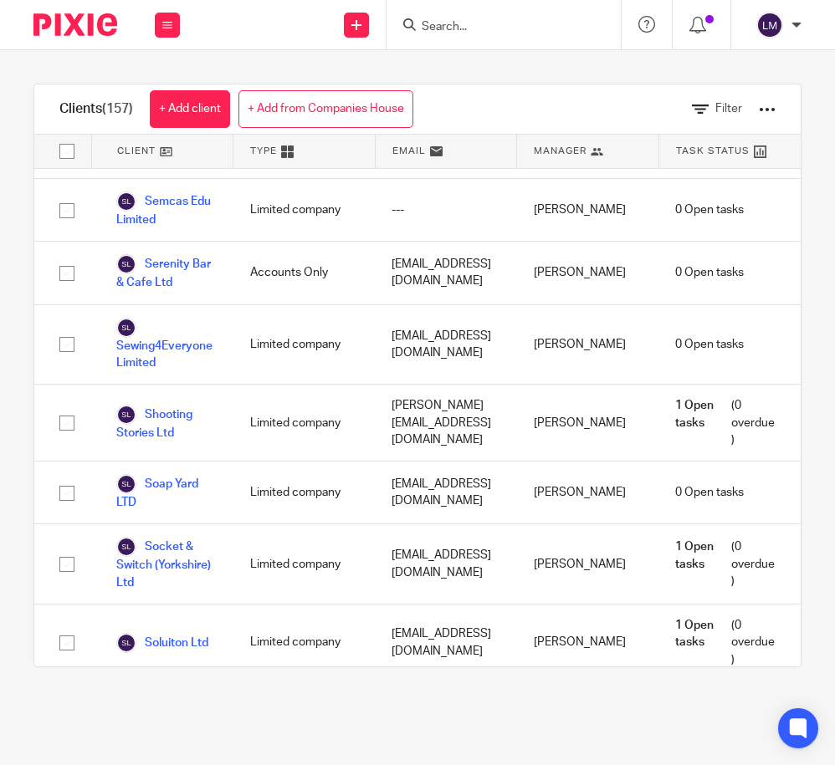
scroll to position [9858, 0]
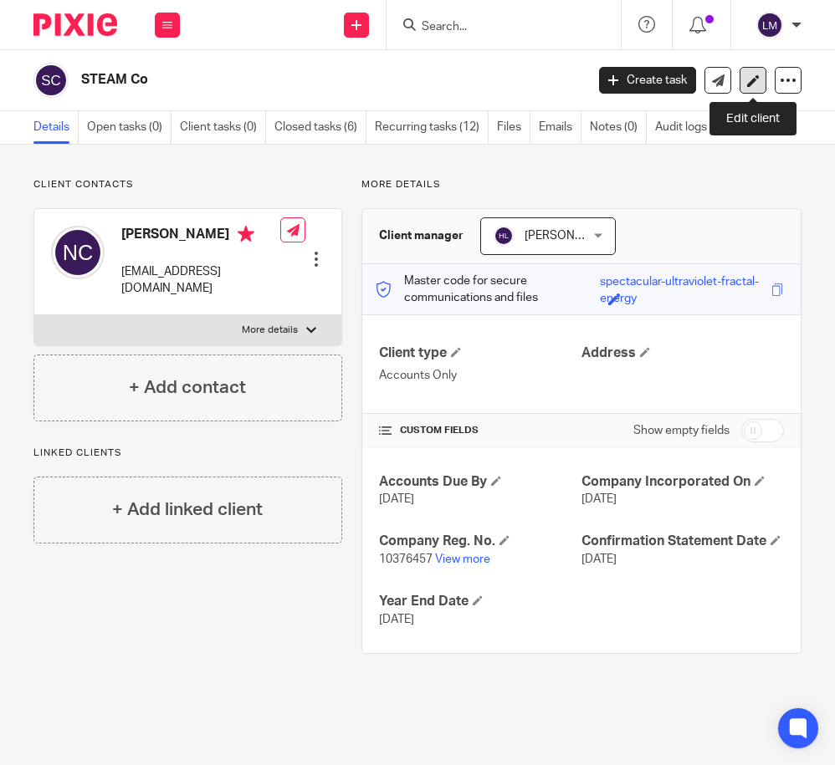
click at [755, 75] on icon at bounding box center [753, 80] width 13 height 13
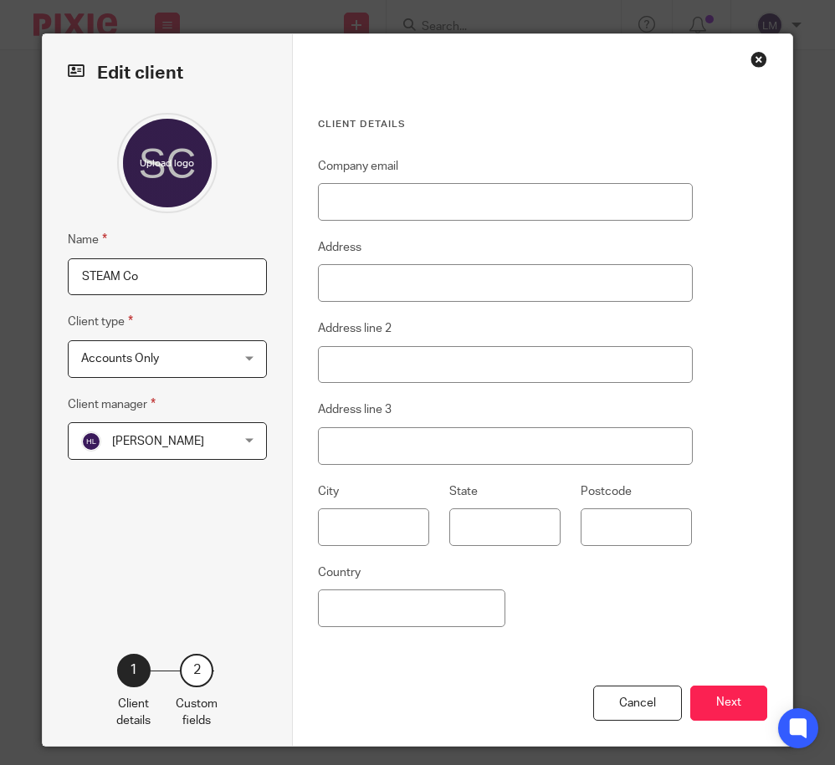
click at [150, 276] on input "STEAM Co" at bounding box center [167, 277] width 199 height 38
type input "Steam Collaboration CIC"
click at [730, 697] on button "Next" at bounding box center [728, 704] width 77 height 36
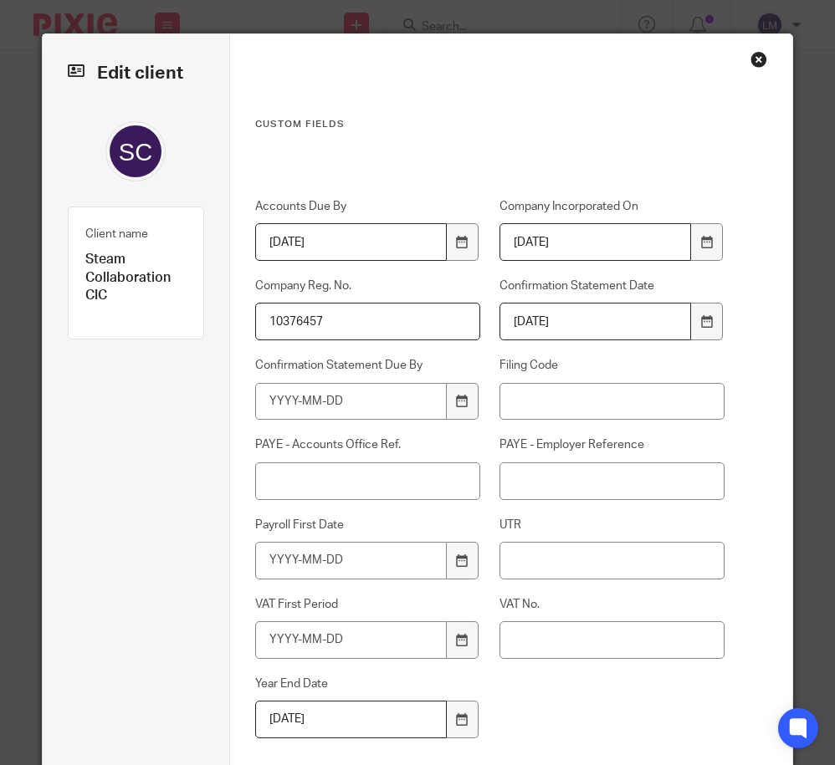
scroll to position [126, 0]
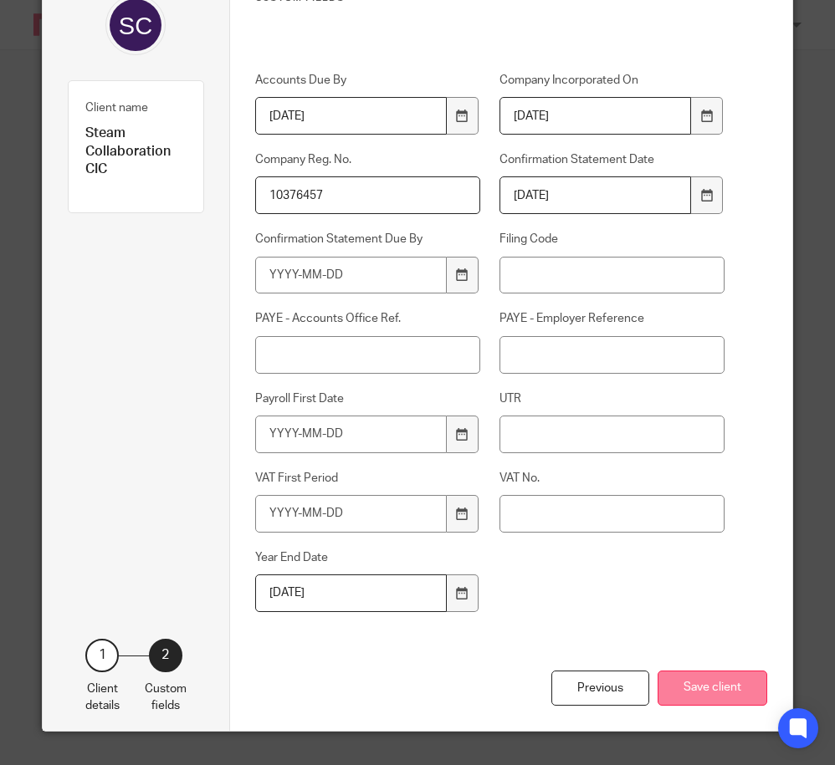
click at [728, 682] on button "Save client" at bounding box center [712, 689] width 110 height 36
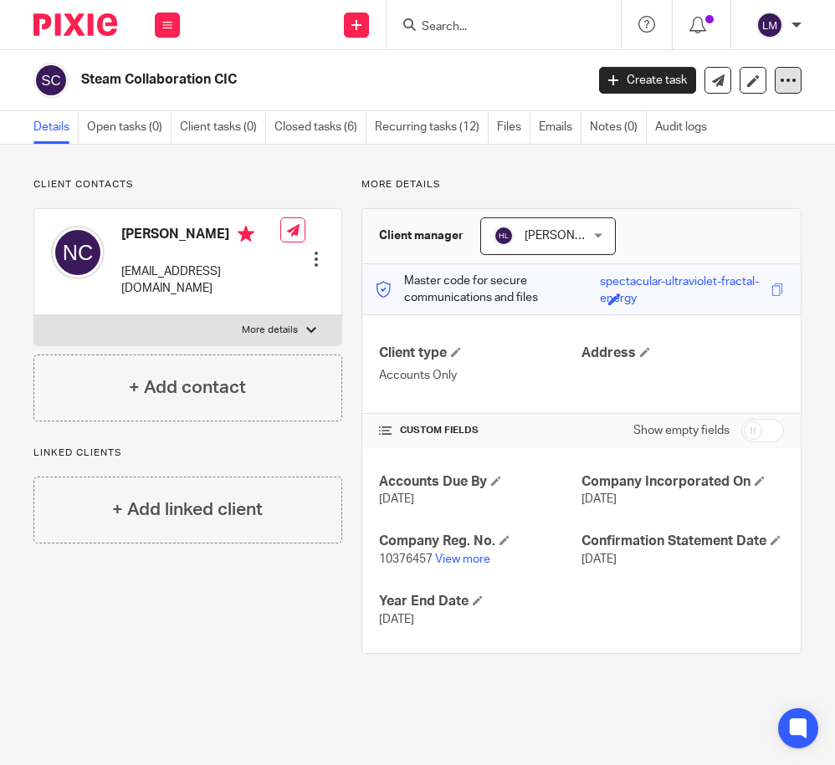
click at [784, 79] on icon at bounding box center [787, 80] width 17 height 17
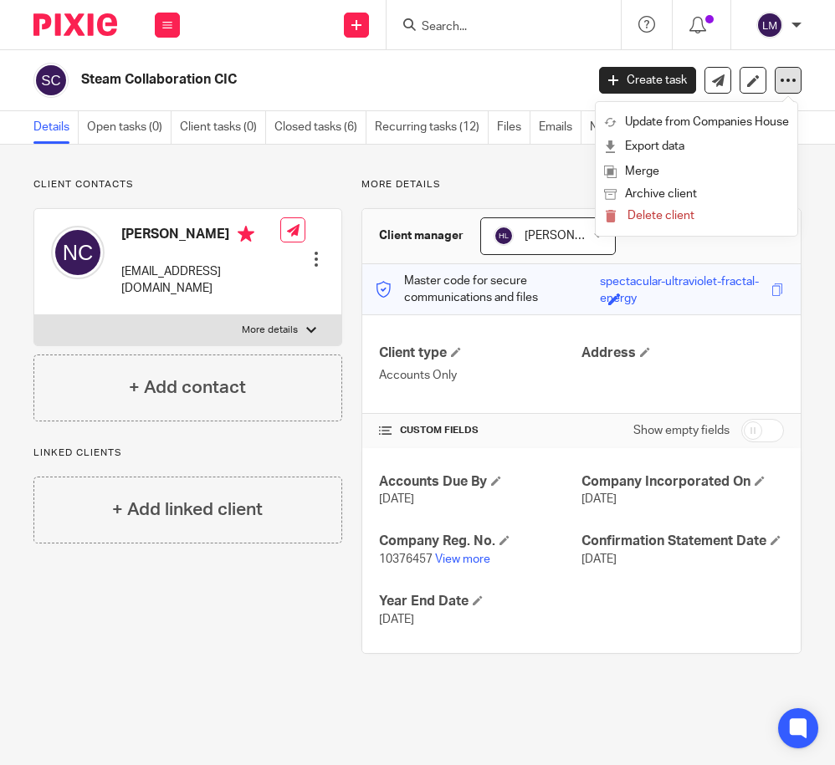
click at [784, 79] on icon at bounding box center [787, 80] width 17 height 17
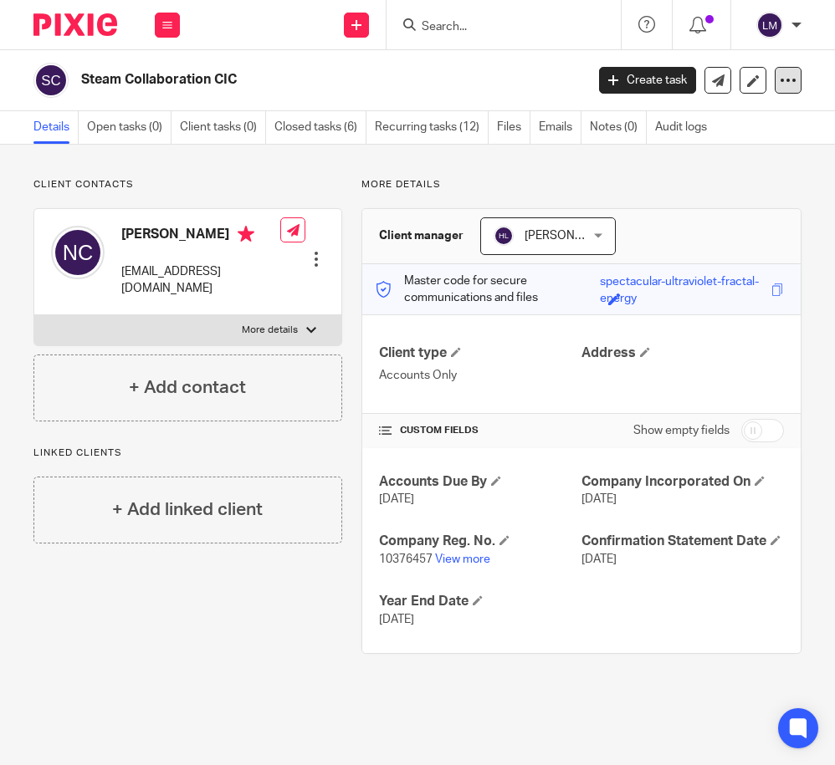
click at [784, 81] on icon at bounding box center [787, 80] width 17 height 17
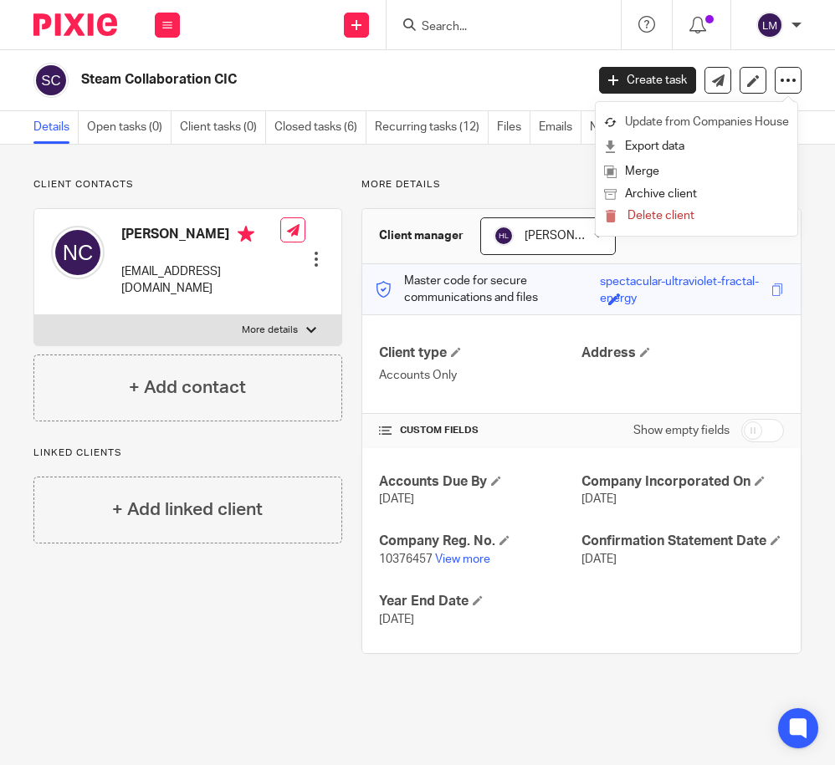
click at [708, 122] on link "Update from Companies House" at bounding box center [696, 122] width 185 height 24
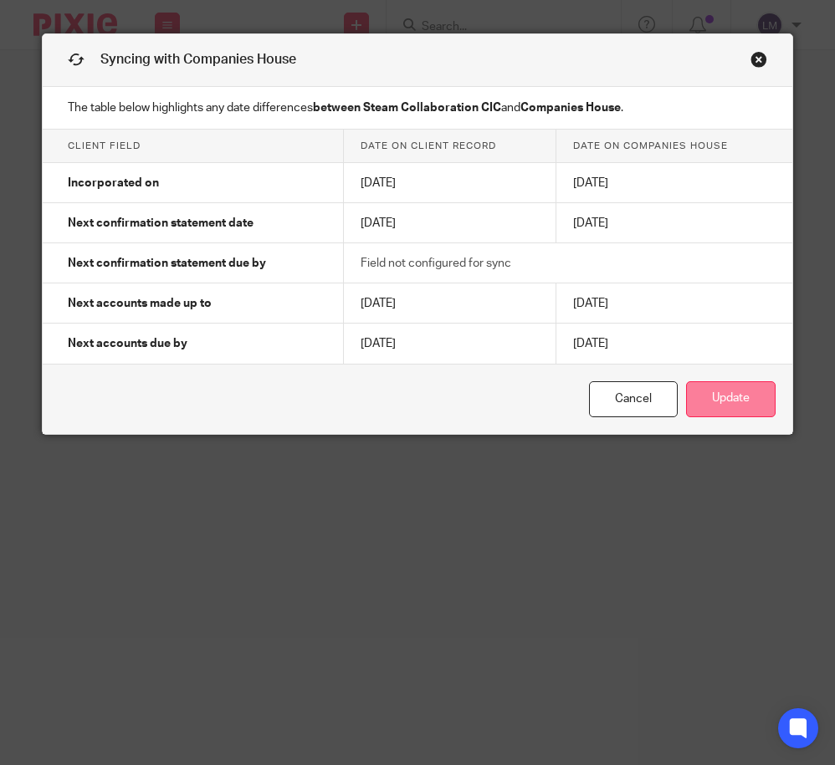
click at [730, 403] on button "Update" at bounding box center [730, 399] width 89 height 36
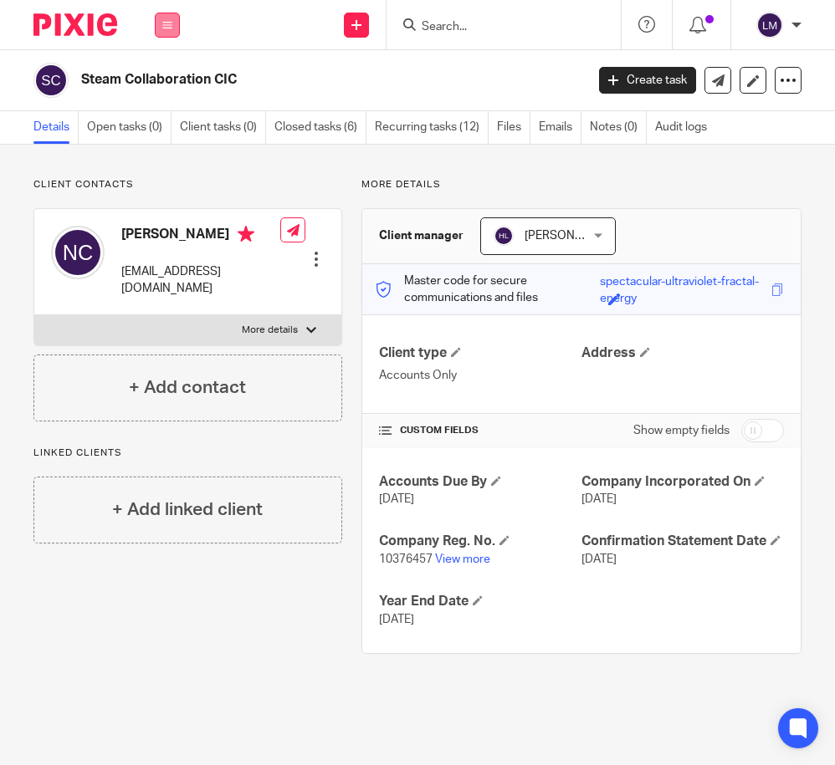
click at [172, 23] on button at bounding box center [167, 25] width 25 height 25
click at [164, 129] on link "Clients" at bounding box center [164, 127] width 38 height 12
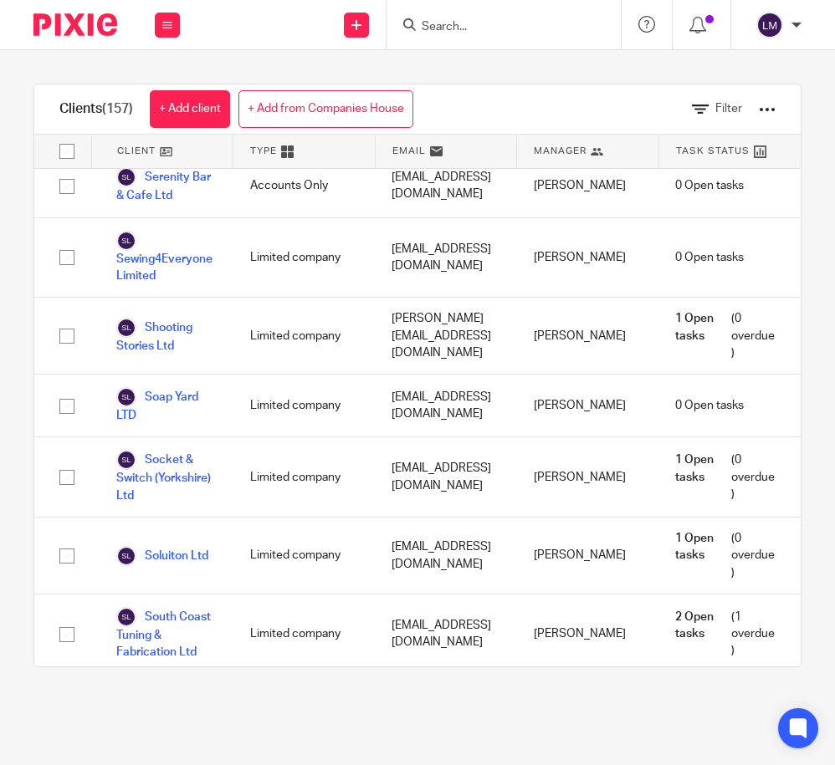
scroll to position [9939, 0]
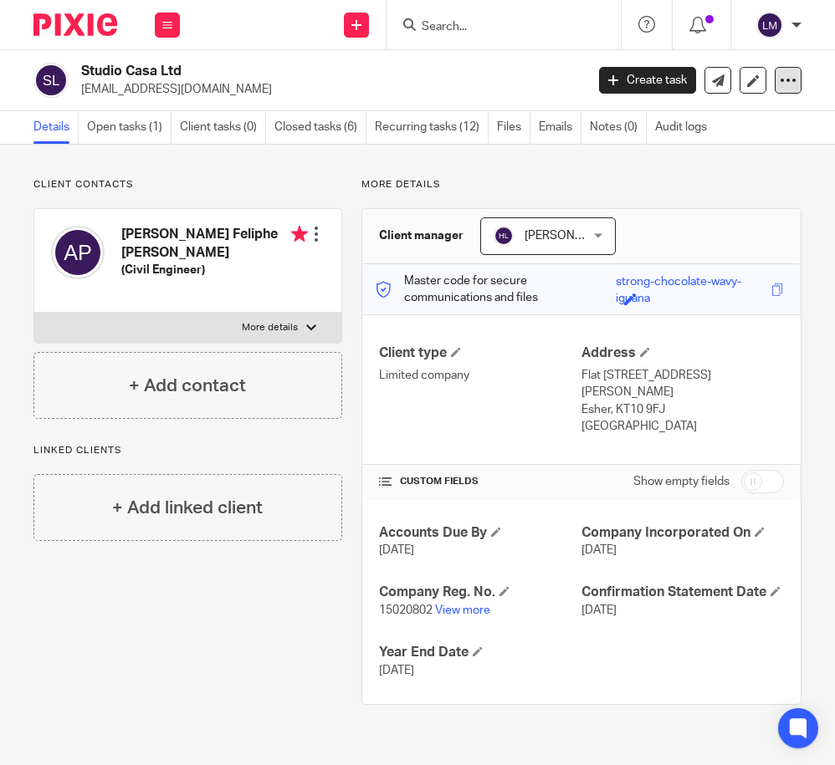
click at [789, 77] on icon at bounding box center [787, 80] width 17 height 17
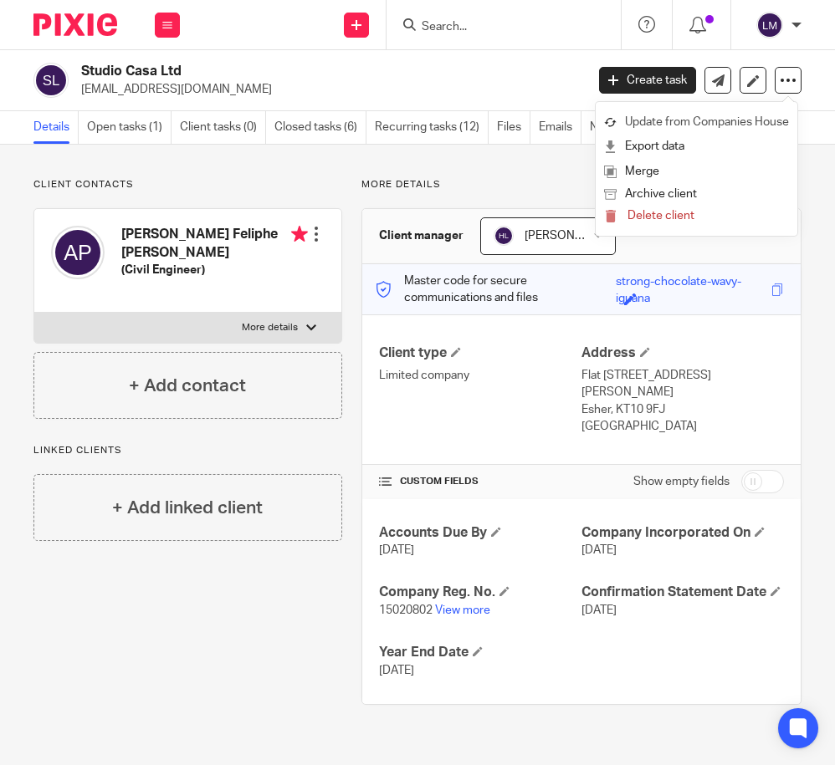
click at [751, 123] on link "Update from Companies House" at bounding box center [696, 122] width 185 height 24
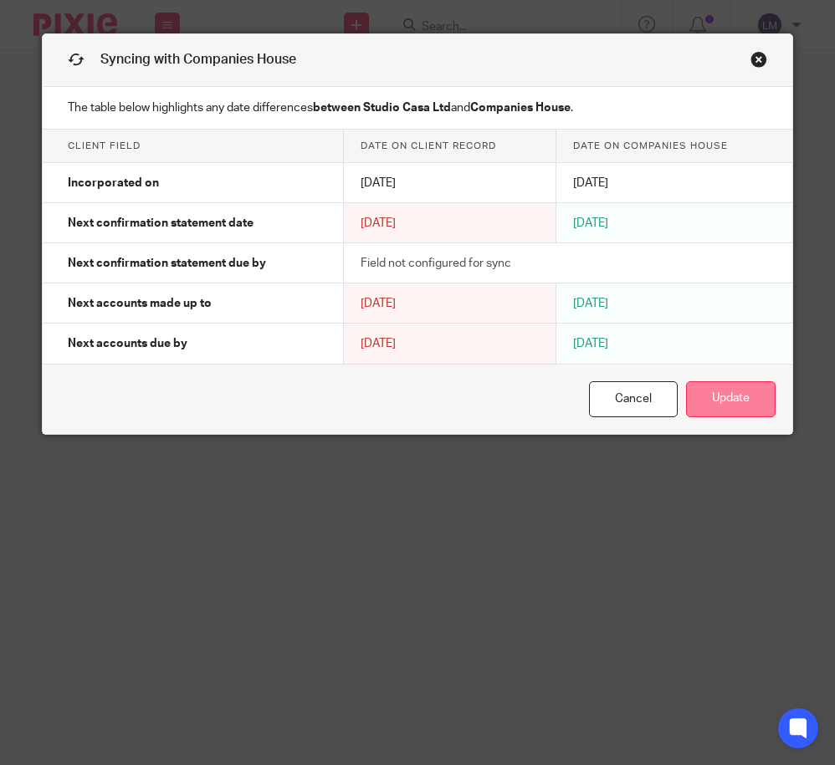
click at [730, 397] on button "Update" at bounding box center [730, 399] width 89 height 36
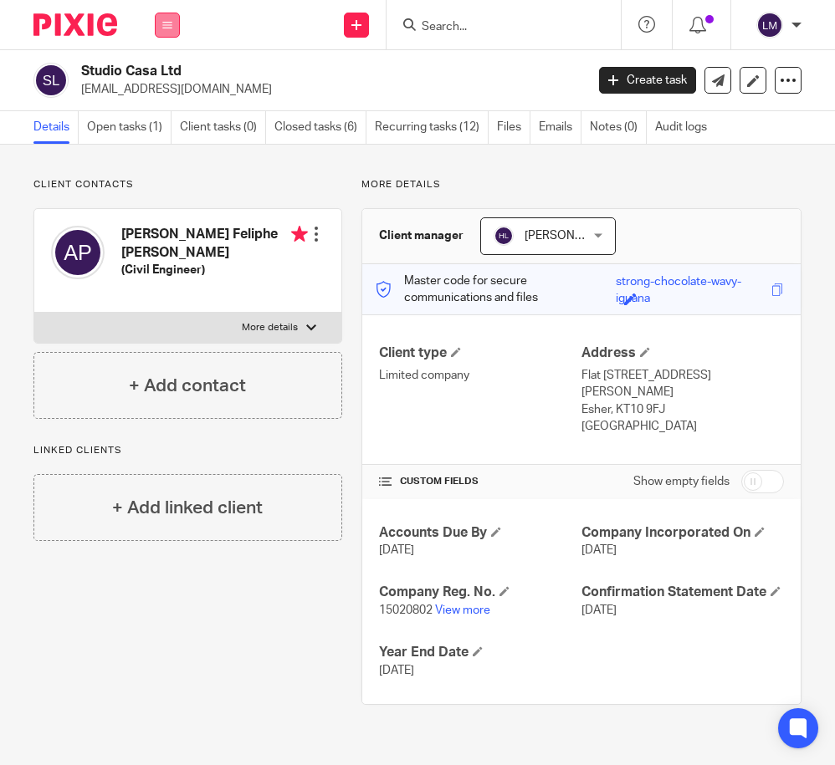
click at [166, 22] on icon at bounding box center [167, 25] width 10 height 10
click at [166, 128] on link "Clients" at bounding box center [164, 127] width 38 height 12
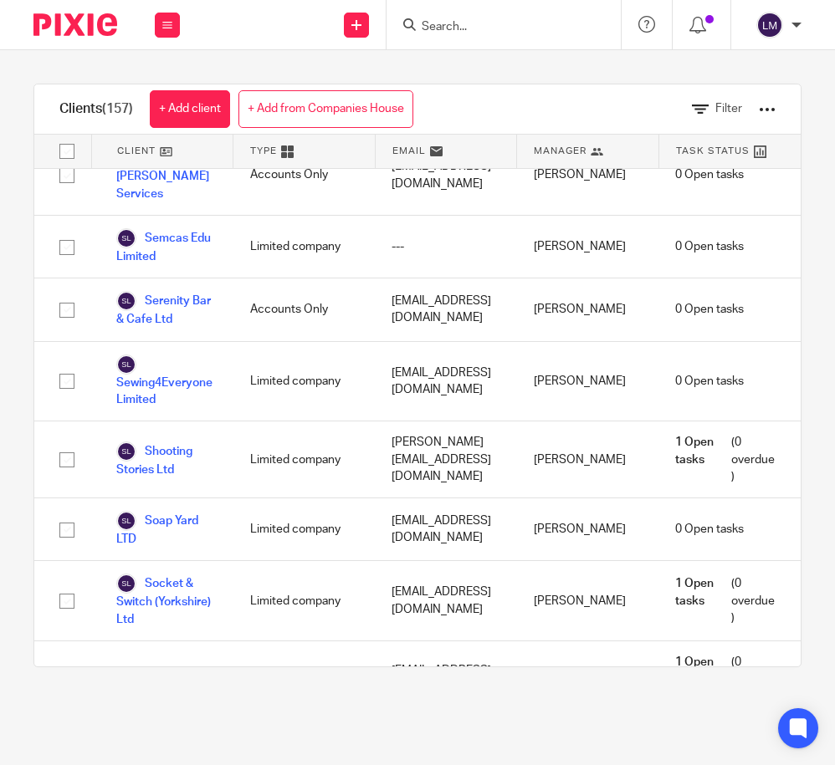
scroll to position [9812, 0]
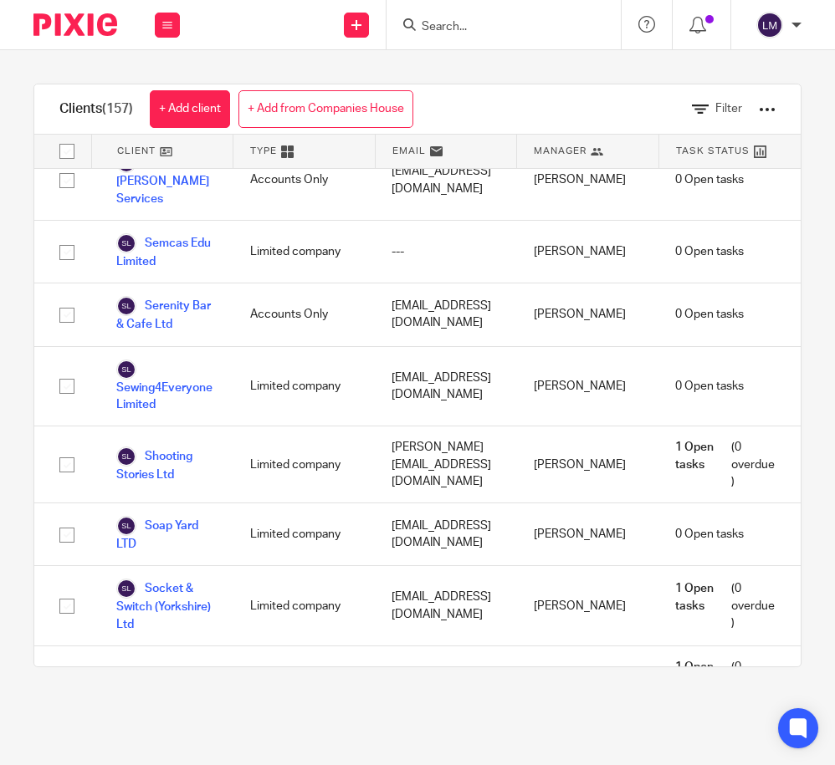
click link "Survey54 Ltd"
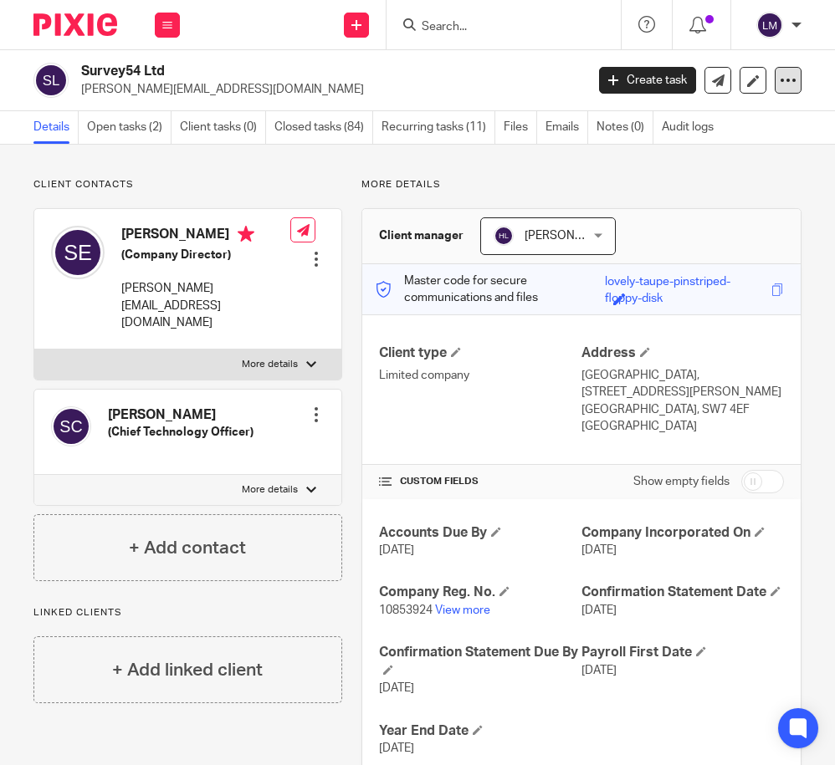
click at [794, 80] on icon at bounding box center [787, 80] width 17 height 17
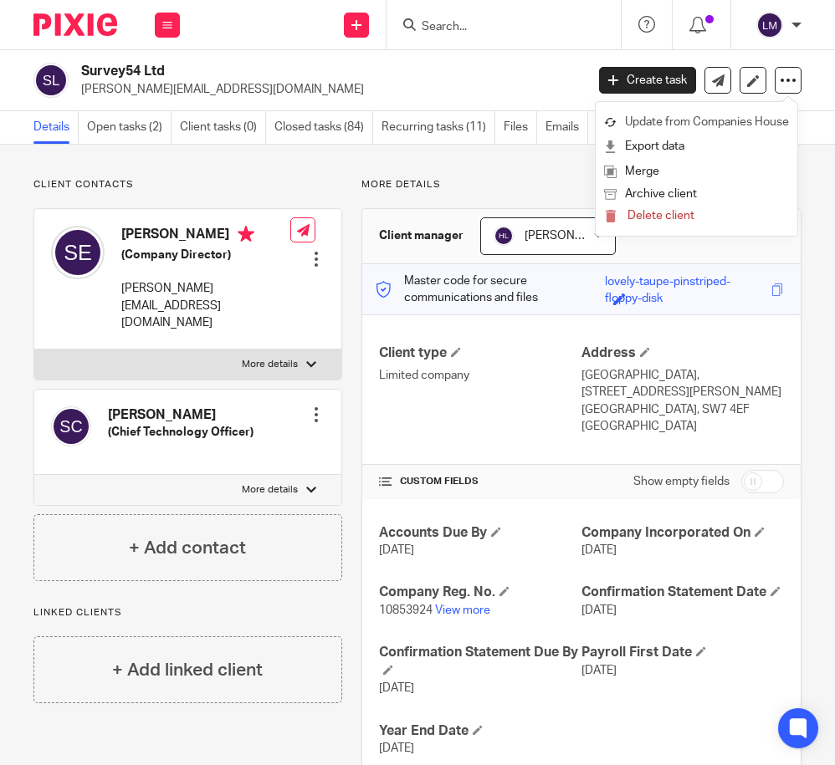
click at [710, 117] on link "Update from Companies House" at bounding box center [696, 122] width 185 height 24
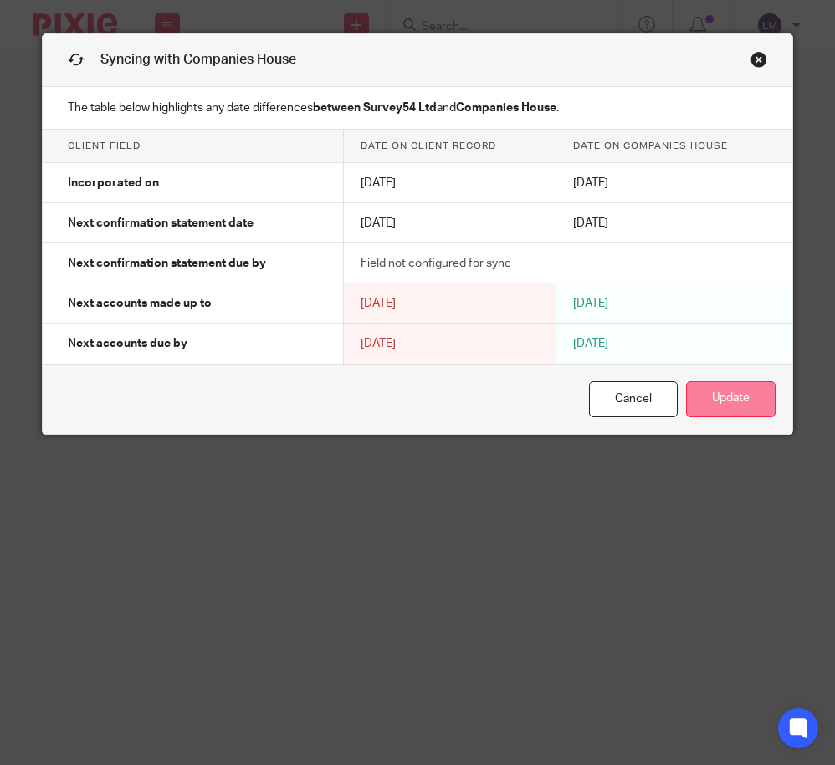
click at [714, 406] on button "Update" at bounding box center [730, 399] width 89 height 36
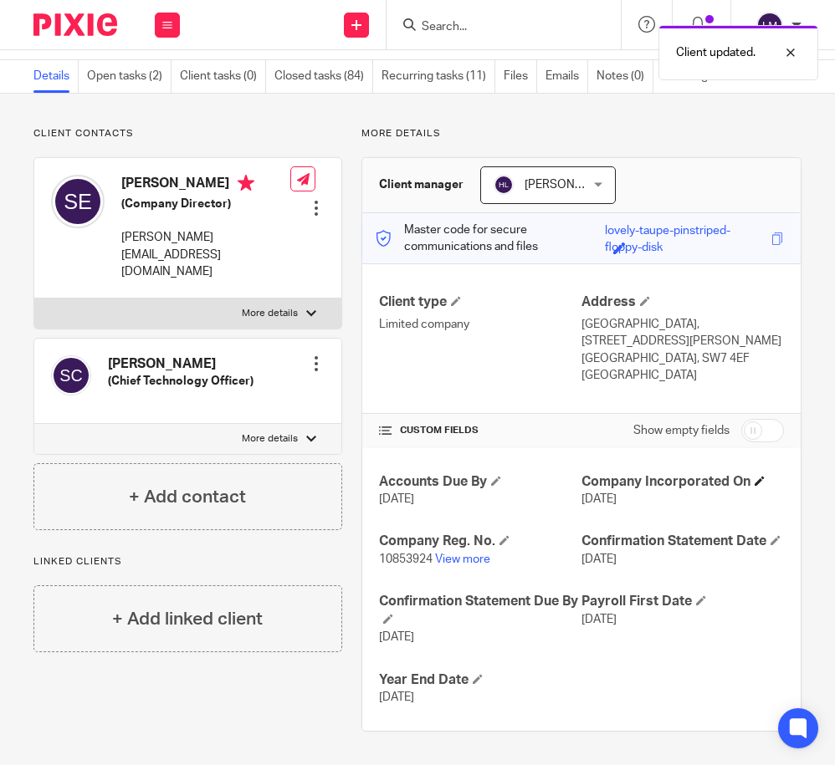
scroll to position [59, 0]
click at [166, 23] on icon at bounding box center [167, 25] width 10 height 10
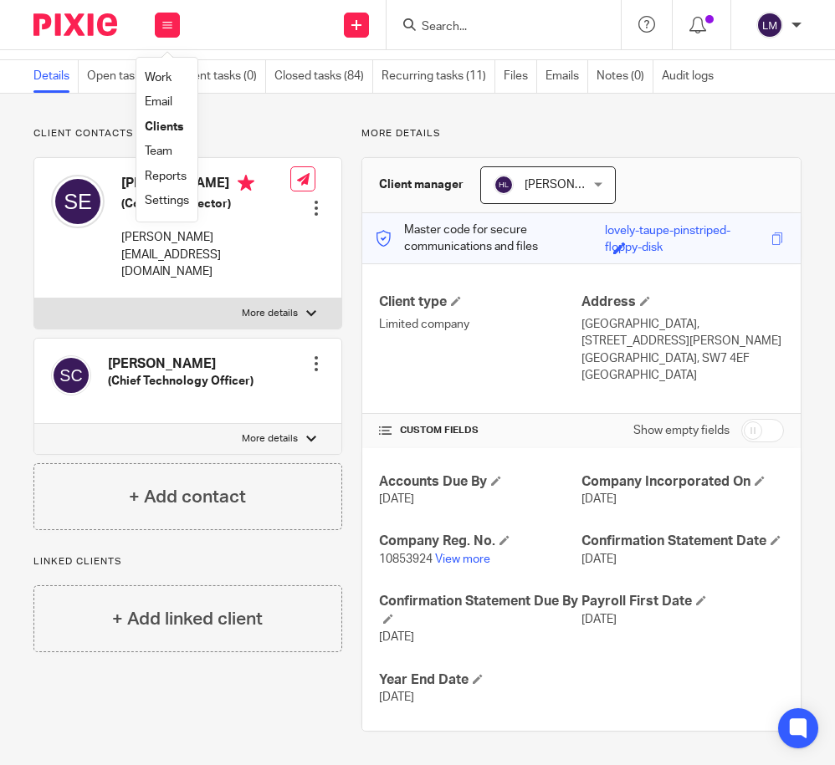
click at [172, 127] on link "Clients" at bounding box center [164, 127] width 38 height 12
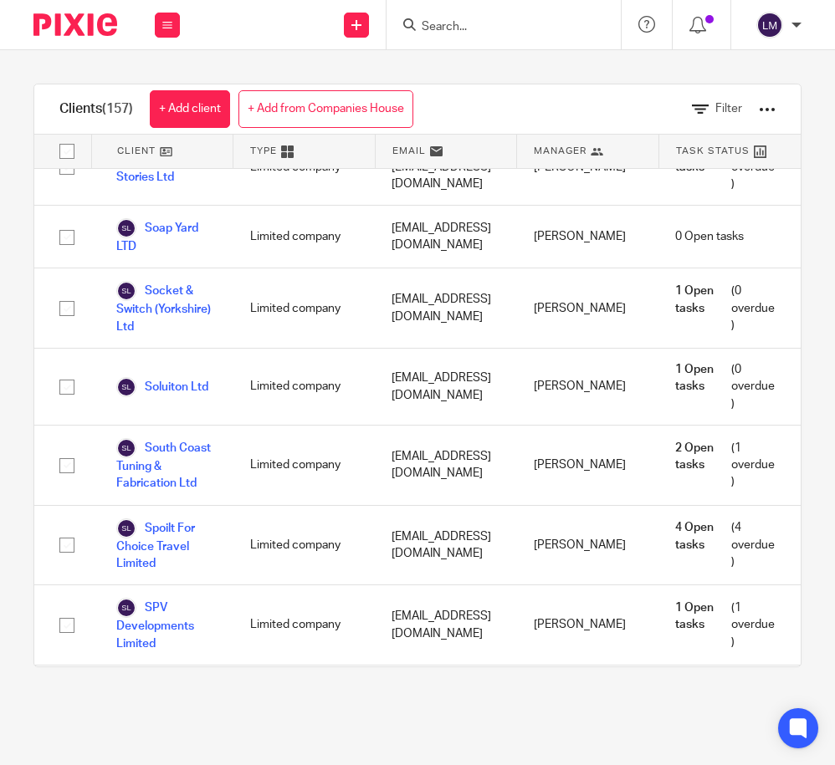
scroll to position [10138, 0]
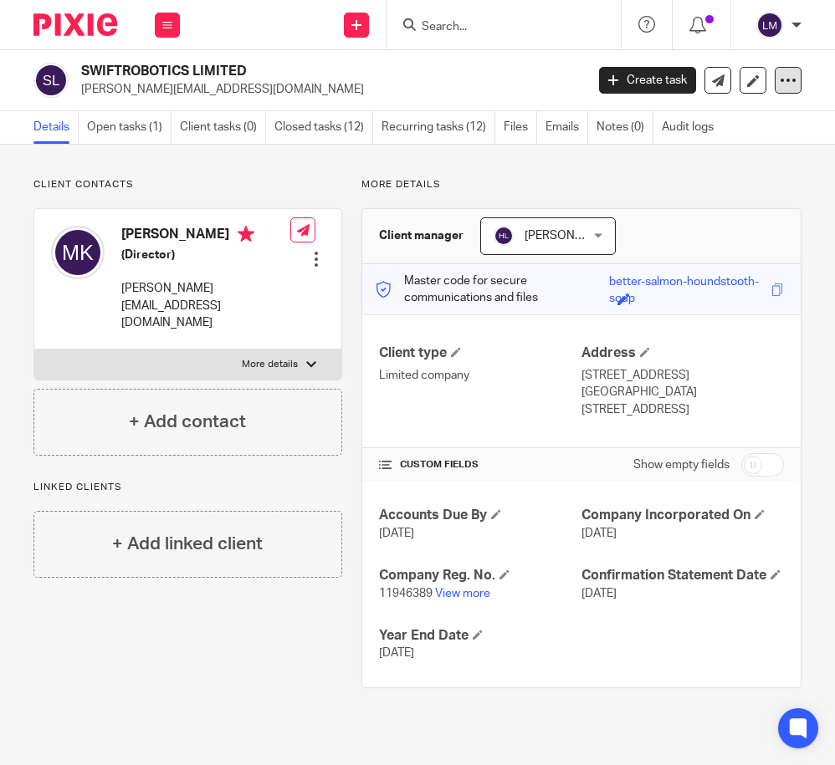
click at [792, 79] on icon at bounding box center [787, 80] width 17 height 17
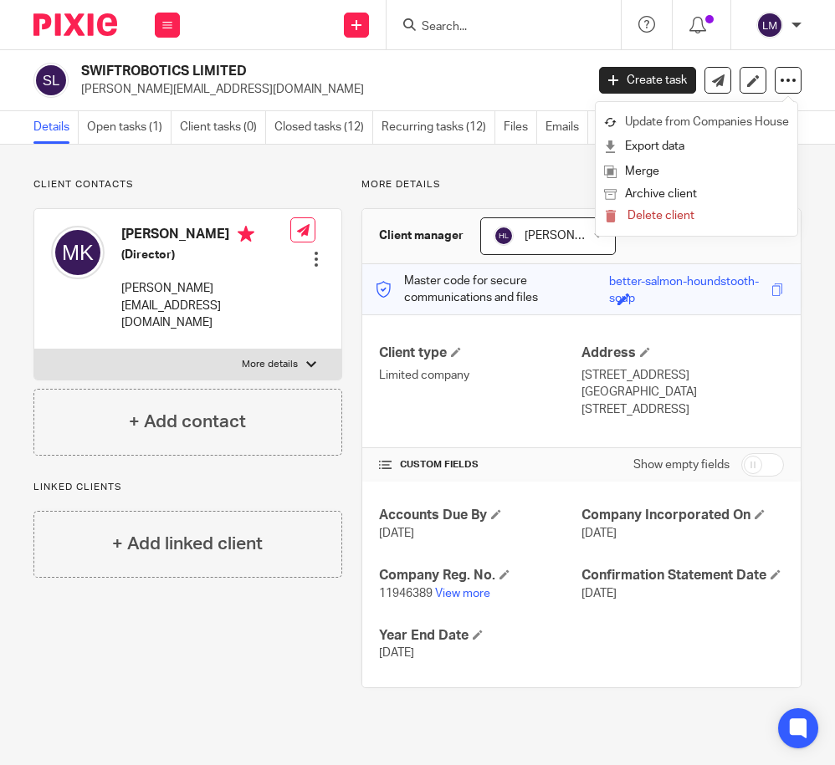
click at [753, 123] on link "Update from Companies House" at bounding box center [696, 122] width 185 height 24
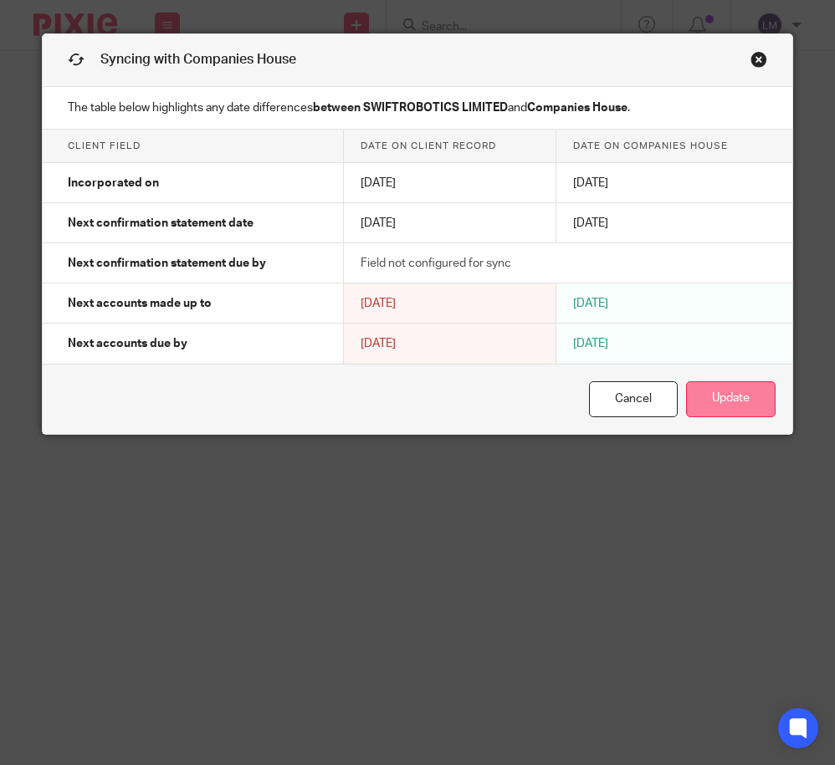
click at [745, 395] on button "Update" at bounding box center [730, 399] width 89 height 36
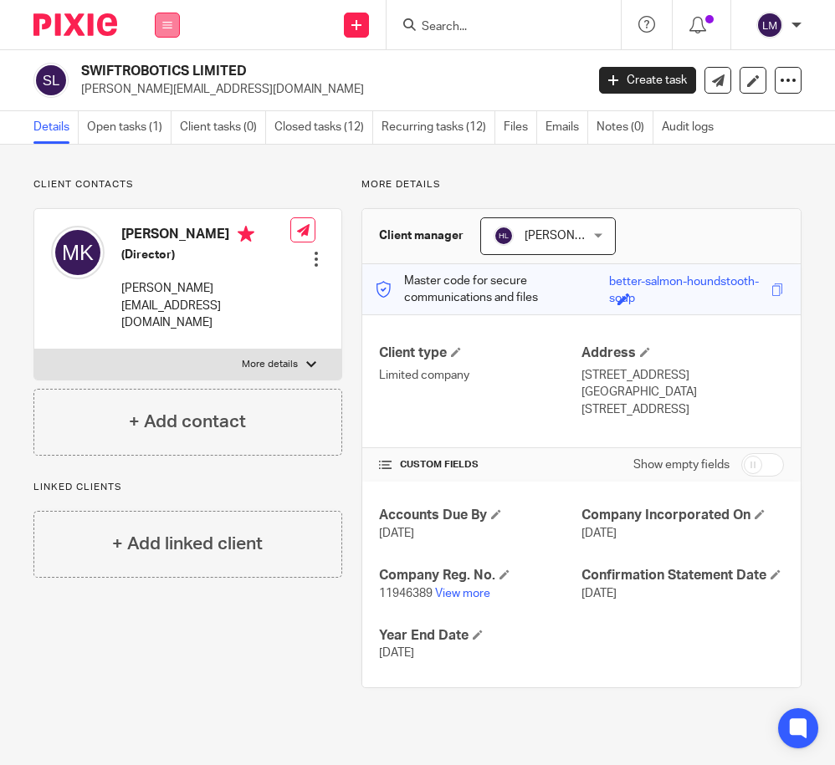
click at [165, 21] on icon at bounding box center [167, 25] width 10 height 10
click at [166, 128] on link "Clients" at bounding box center [164, 127] width 38 height 12
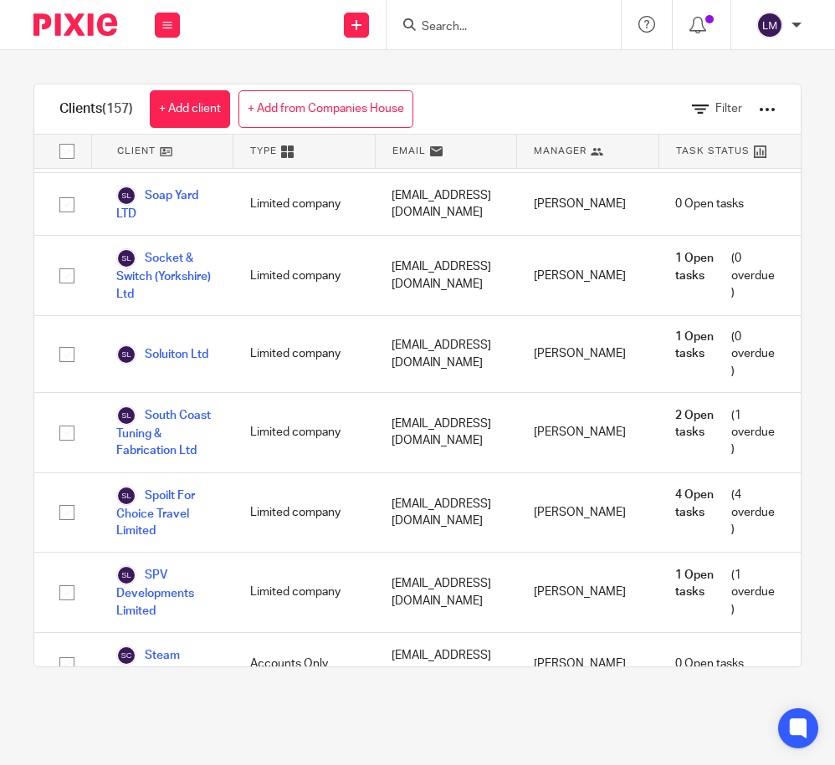
scroll to position [10139, 0]
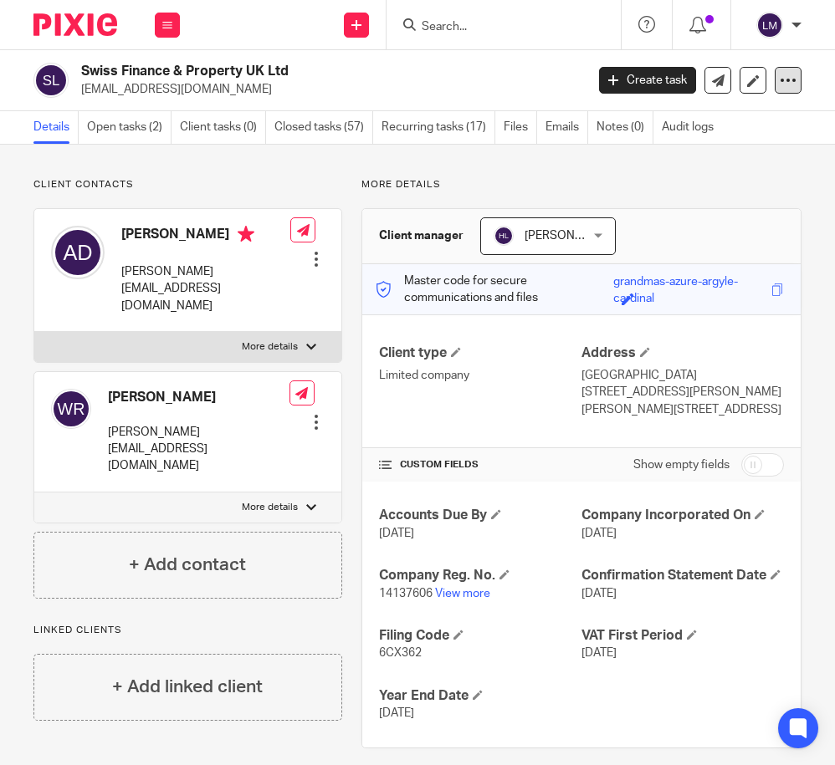
click at [790, 83] on icon at bounding box center [787, 80] width 17 height 17
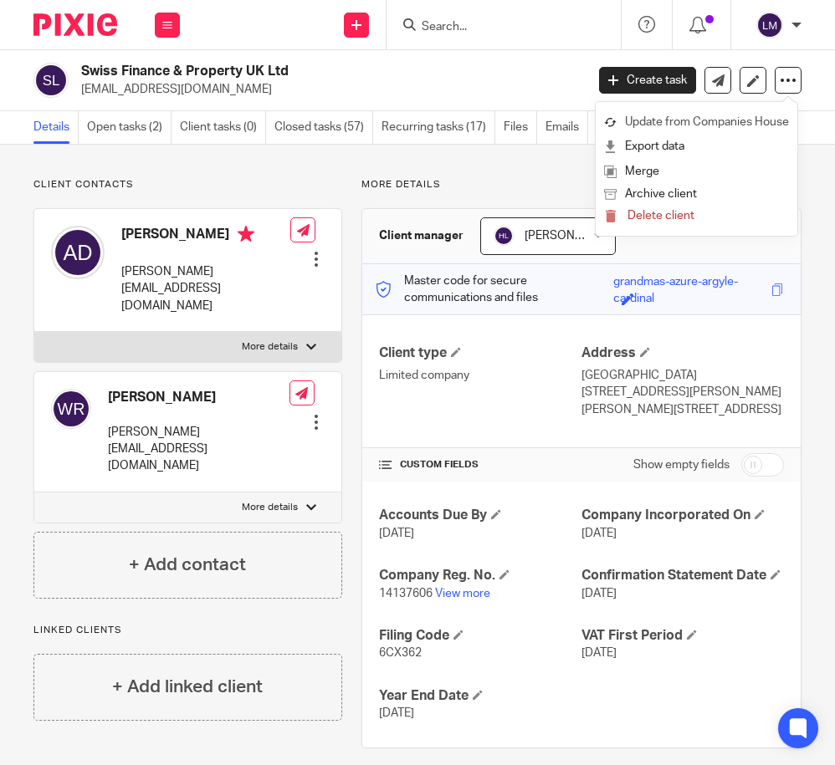
click at [753, 120] on link "Update from Companies House" at bounding box center [696, 122] width 185 height 24
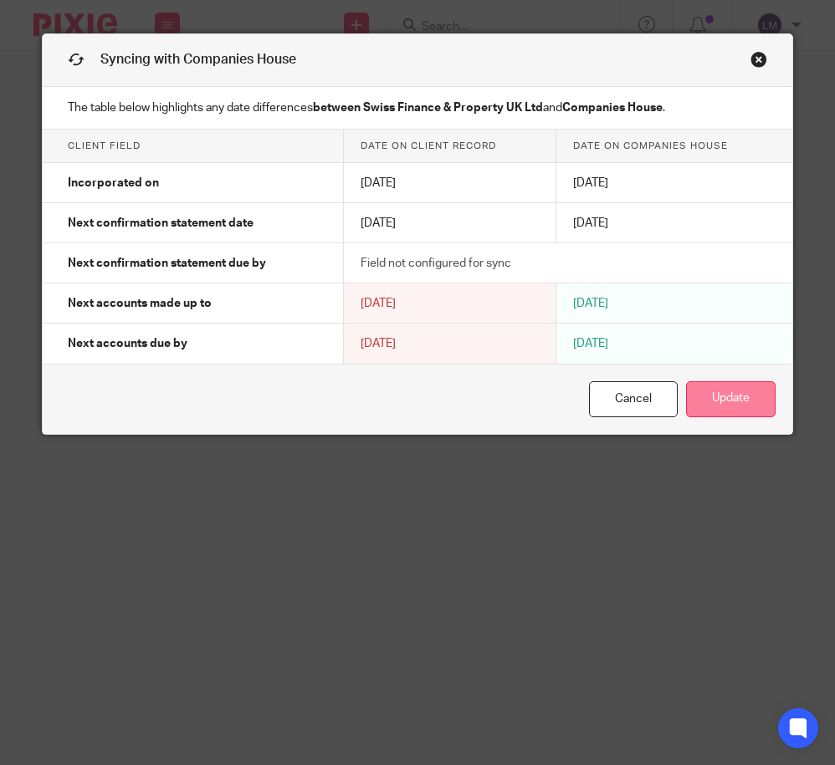
click at [724, 401] on button "Update" at bounding box center [730, 399] width 89 height 36
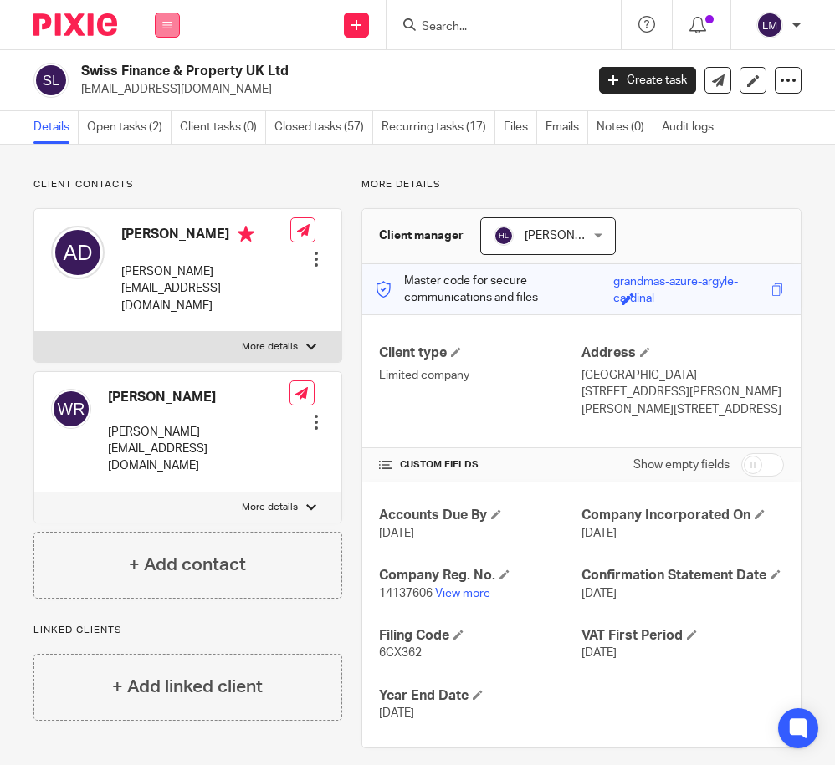
click at [162, 25] on icon at bounding box center [167, 25] width 10 height 10
click at [162, 122] on link "Clients" at bounding box center [164, 127] width 38 height 12
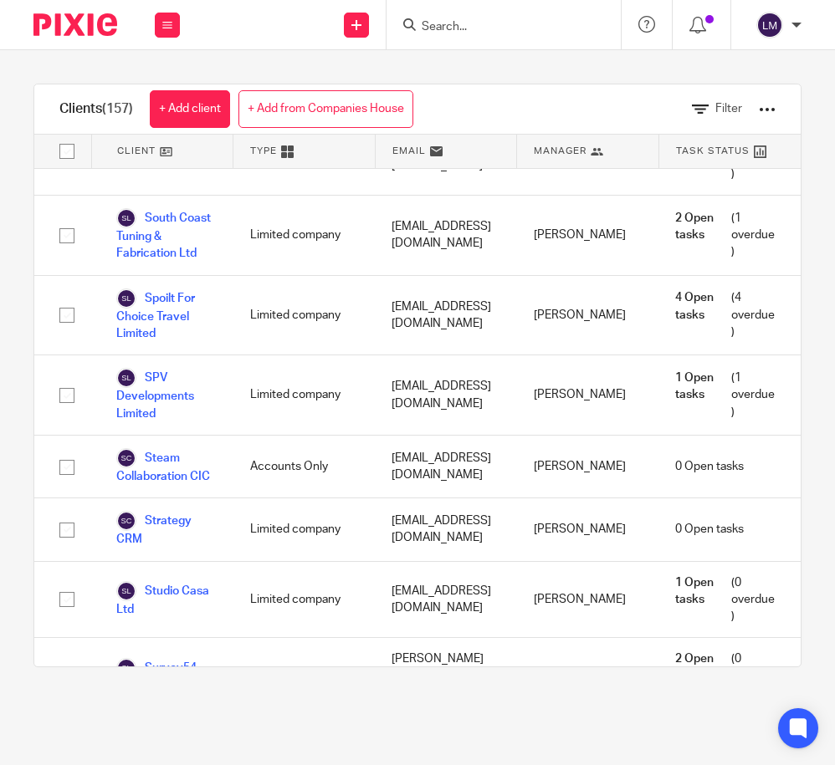
scroll to position [10322, 0]
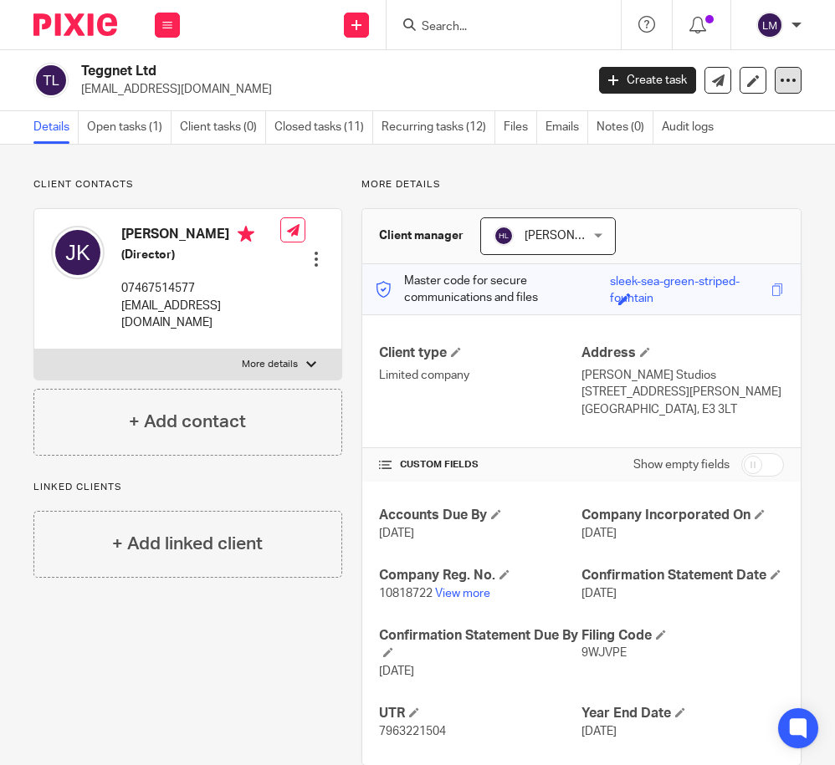
click at [780, 80] on icon at bounding box center [787, 80] width 17 height 17
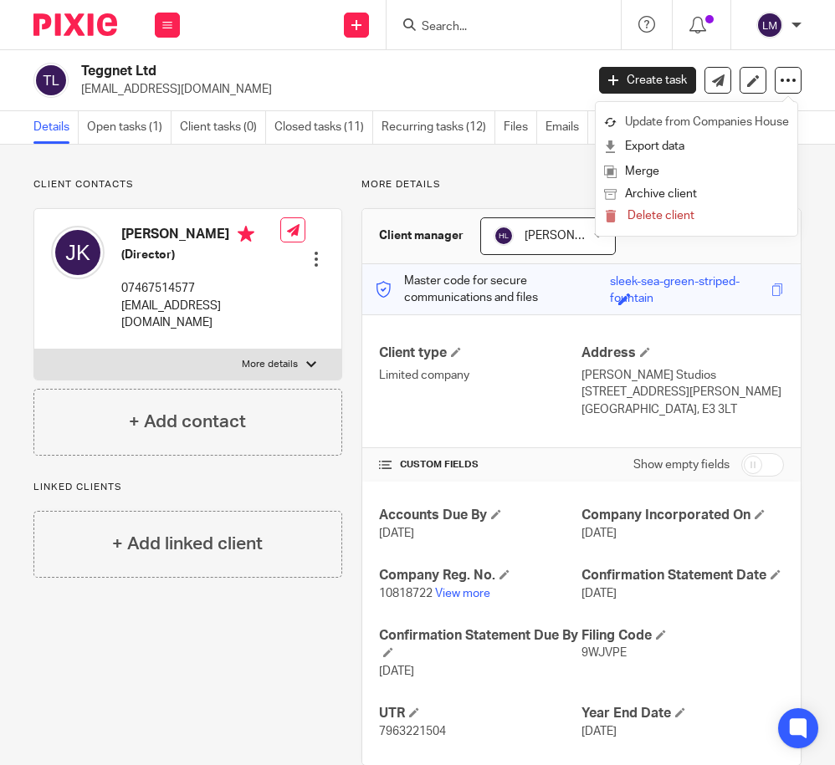
click at [740, 123] on link "Update from Companies House" at bounding box center [696, 122] width 185 height 24
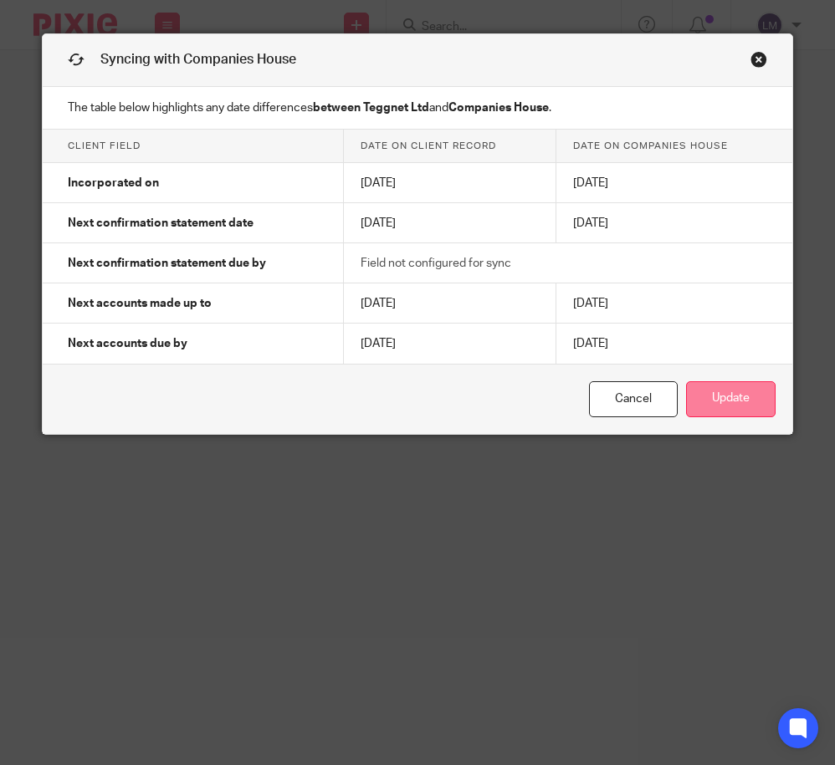
click at [740, 390] on button "Update" at bounding box center [730, 399] width 89 height 36
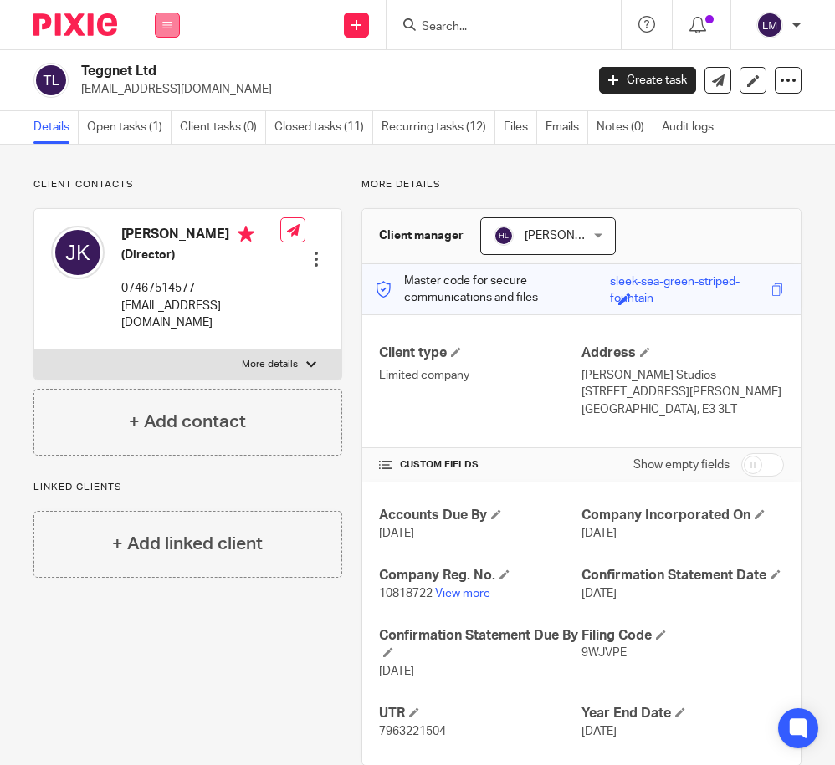
click at [172, 25] on button at bounding box center [167, 25] width 25 height 25
click at [171, 122] on link "Clients" at bounding box center [164, 127] width 38 height 12
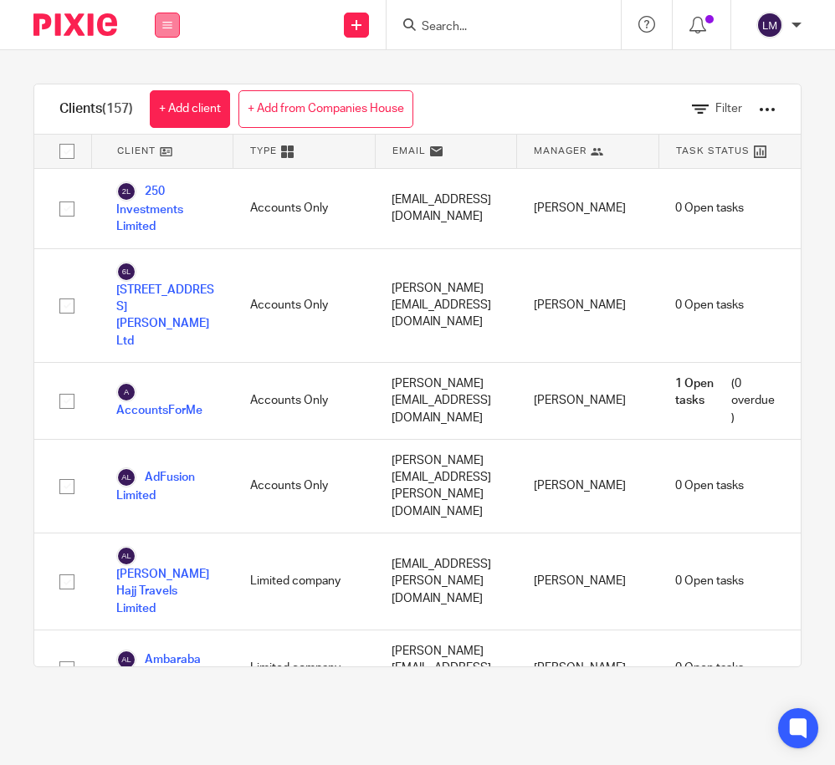
click at [168, 23] on icon at bounding box center [167, 25] width 10 height 10
click at [175, 129] on link "Clients" at bounding box center [164, 127] width 38 height 12
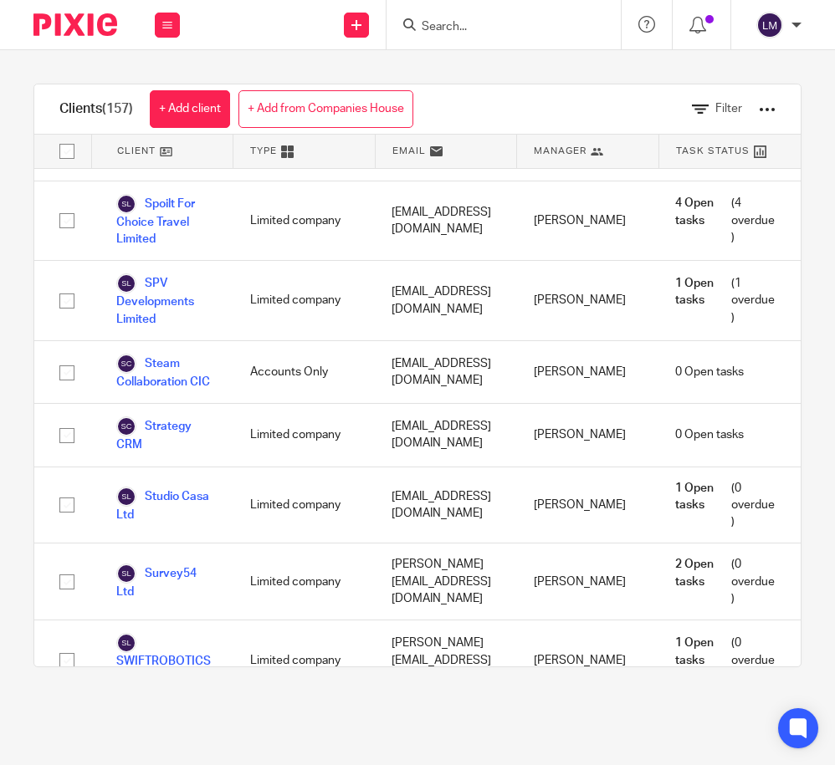
scroll to position [10435, 0]
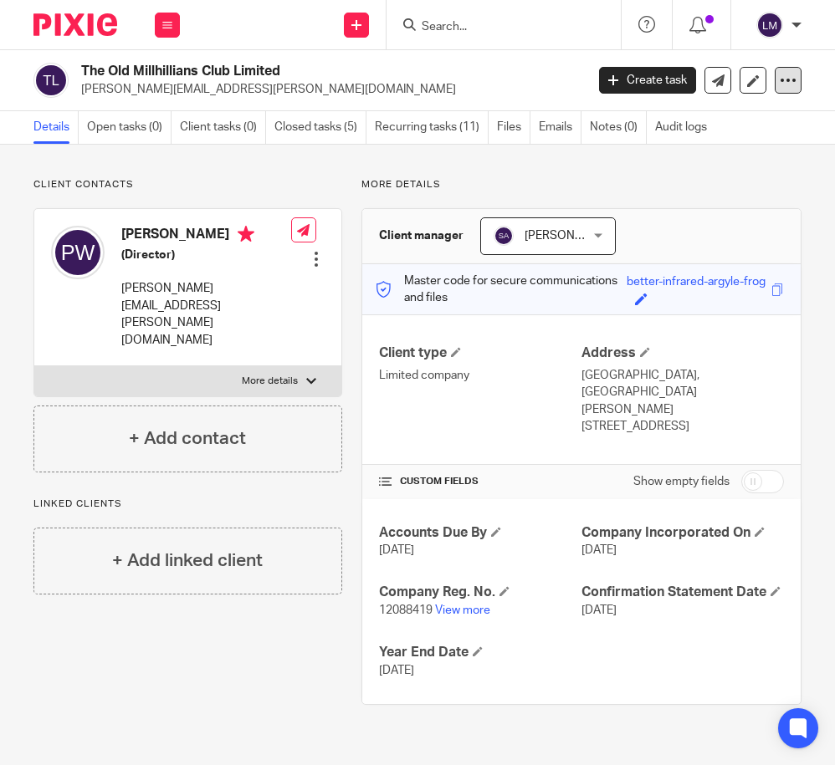
click at [785, 84] on icon at bounding box center [787, 80] width 17 height 17
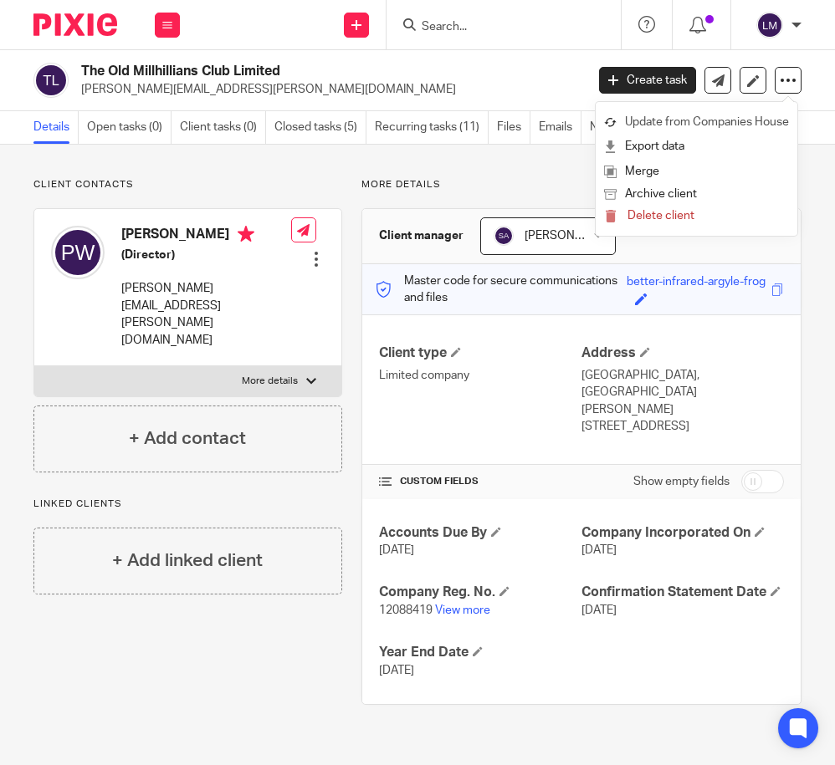
click at [756, 115] on link "Update from Companies House" at bounding box center [696, 122] width 185 height 24
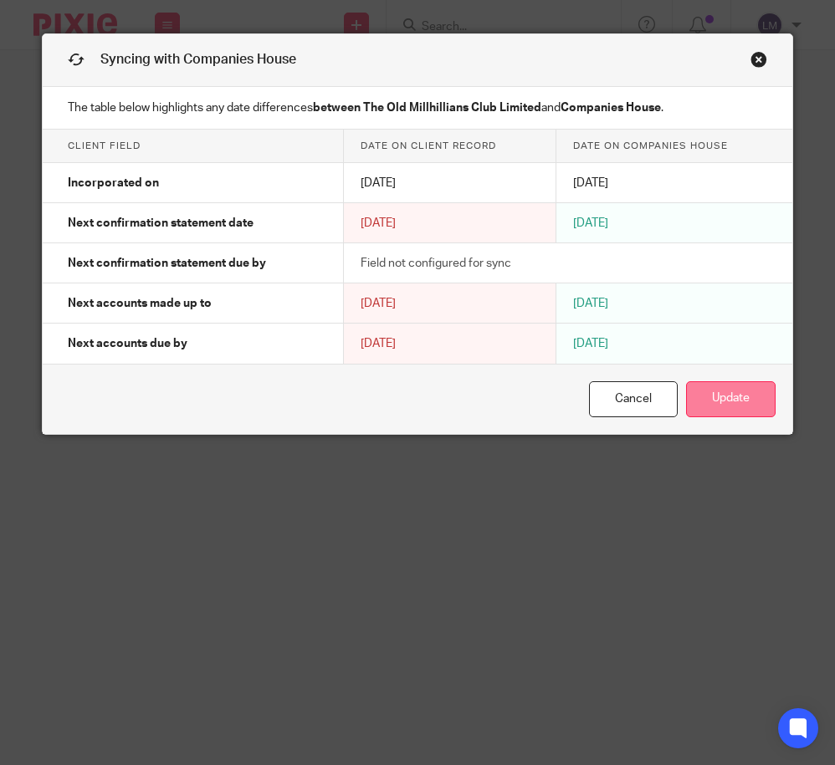
click at [728, 402] on button "Update" at bounding box center [730, 399] width 89 height 36
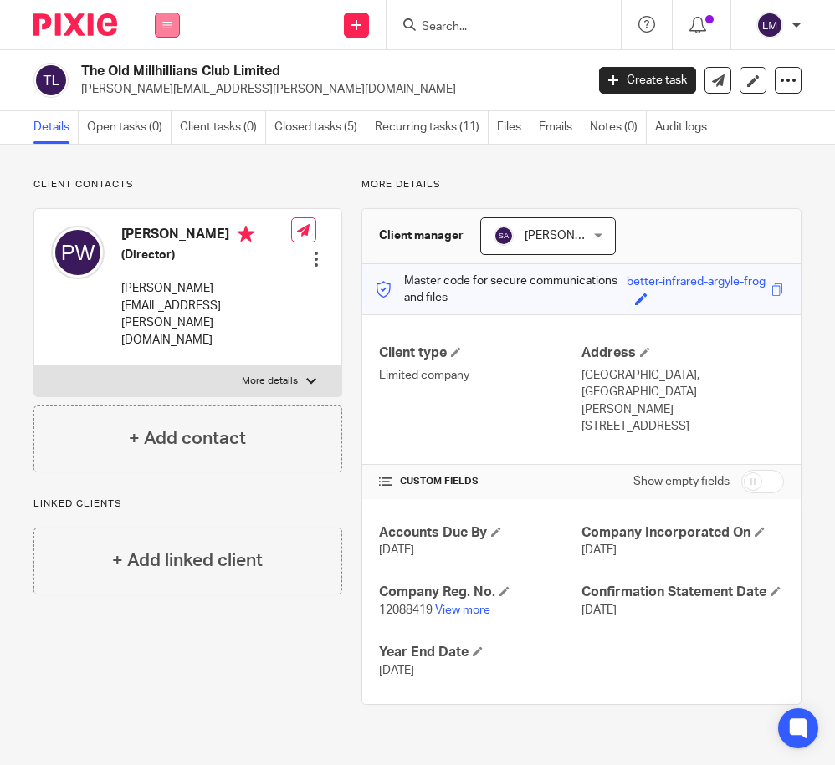
click at [168, 22] on icon at bounding box center [167, 25] width 10 height 10
click at [167, 127] on link "Clients" at bounding box center [164, 127] width 38 height 12
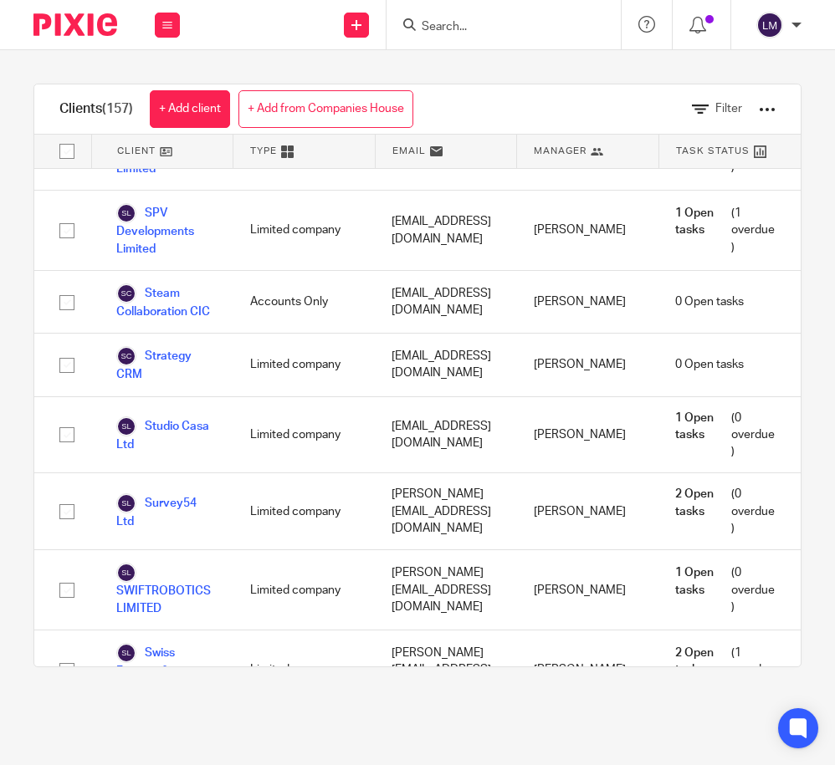
scroll to position [10506, 0]
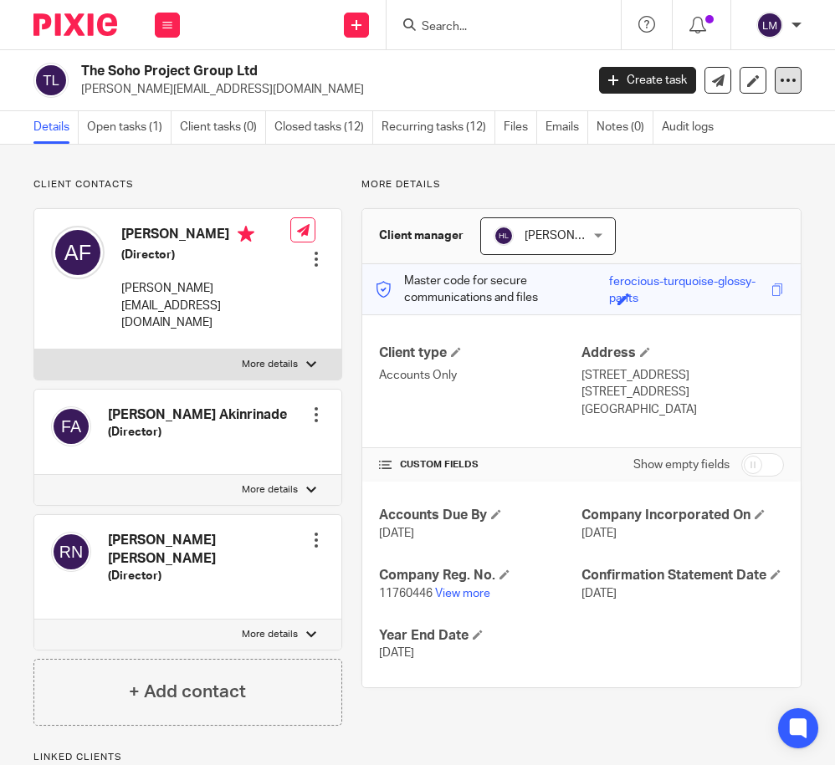
click at [787, 74] on icon at bounding box center [787, 80] width 17 height 17
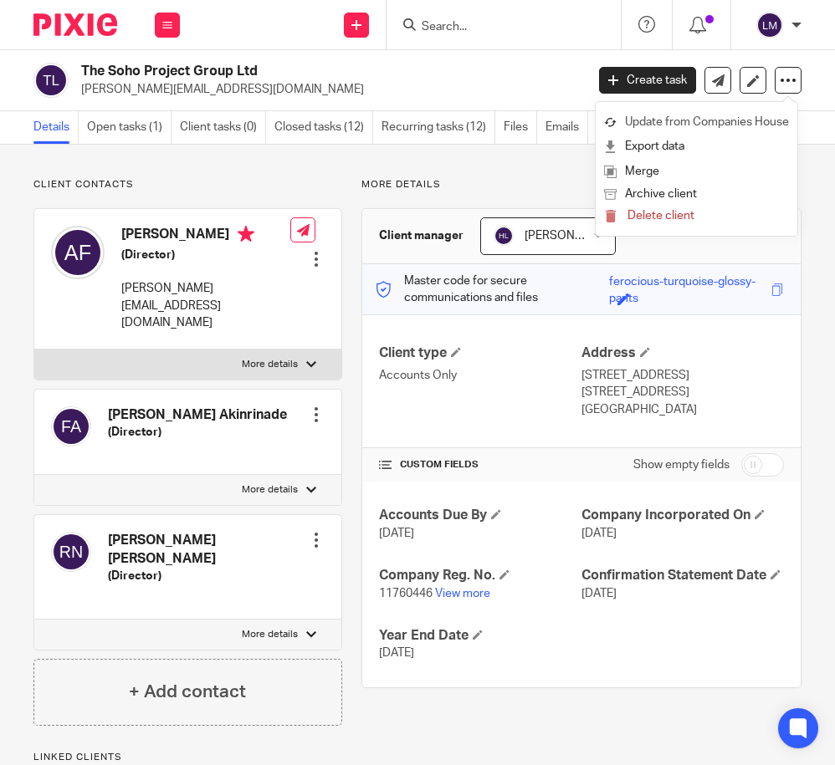
click at [719, 125] on link "Update from Companies House" at bounding box center [696, 122] width 185 height 24
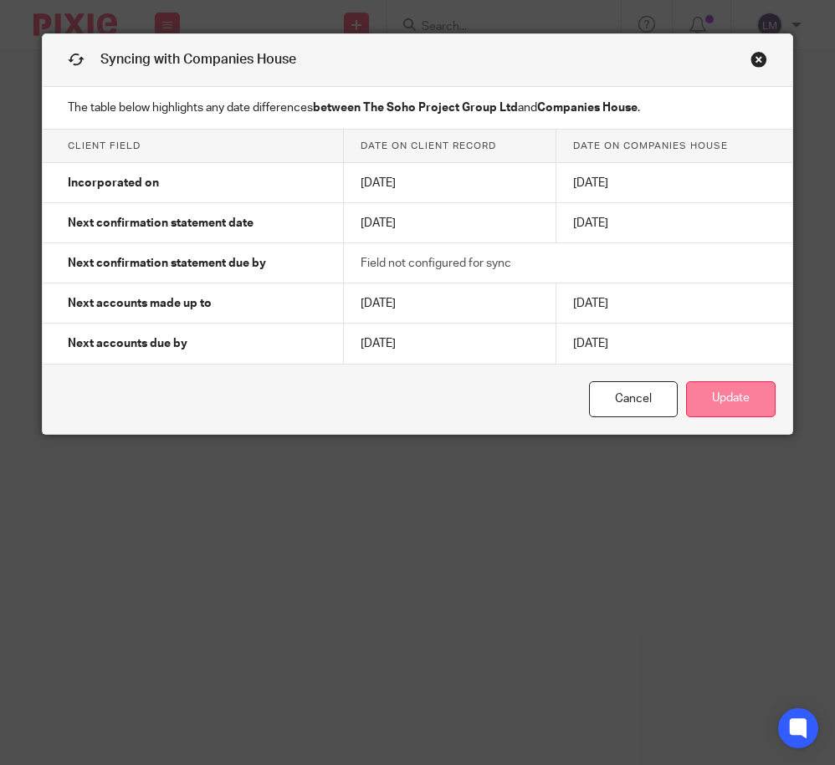
click at [731, 395] on button "Update" at bounding box center [730, 399] width 89 height 36
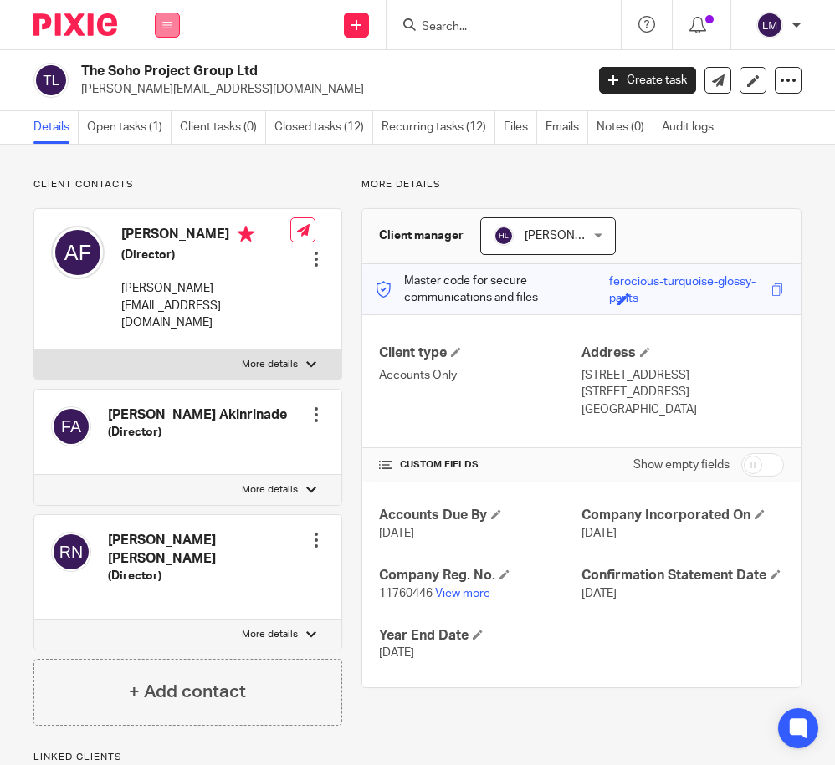
click at [156, 23] on button at bounding box center [167, 25] width 25 height 25
click at [166, 121] on link "Clients" at bounding box center [164, 127] width 38 height 12
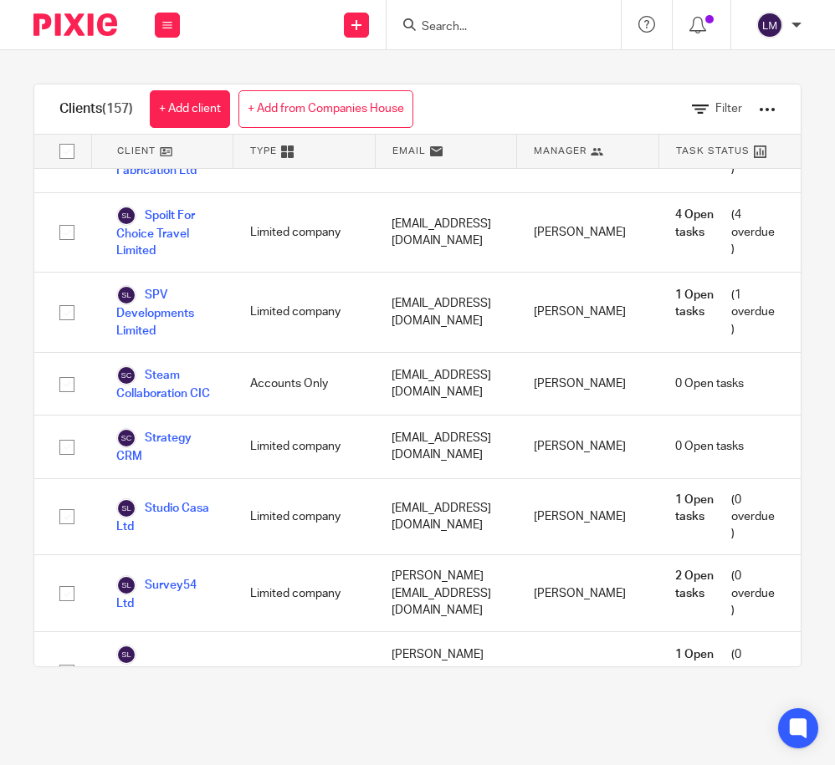
scroll to position [10507, 0]
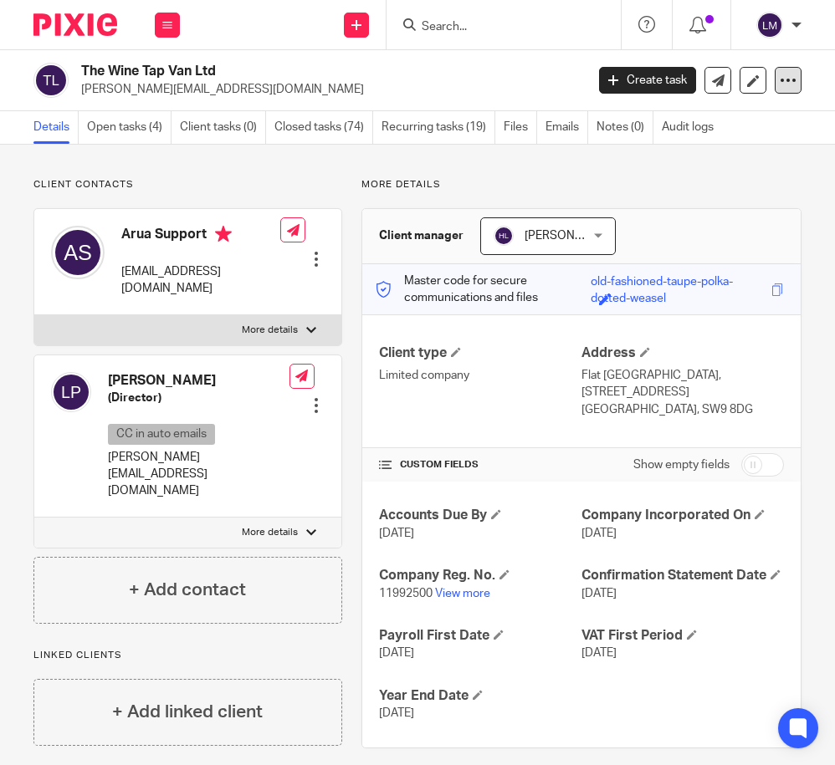
click at [778, 78] on div at bounding box center [787, 80] width 27 height 27
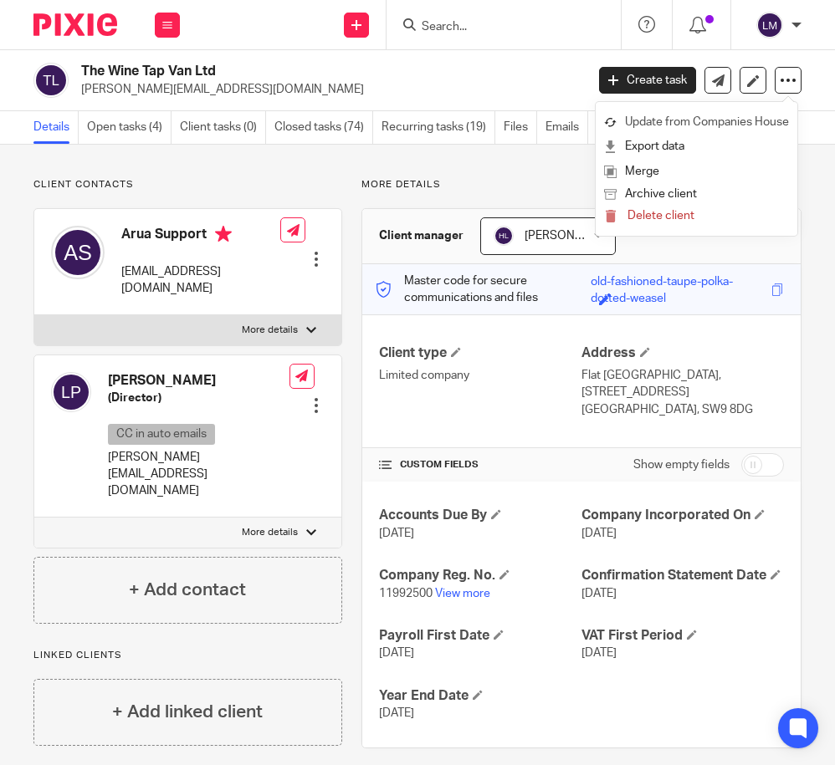
click at [755, 123] on link "Update from Companies House" at bounding box center [696, 122] width 185 height 24
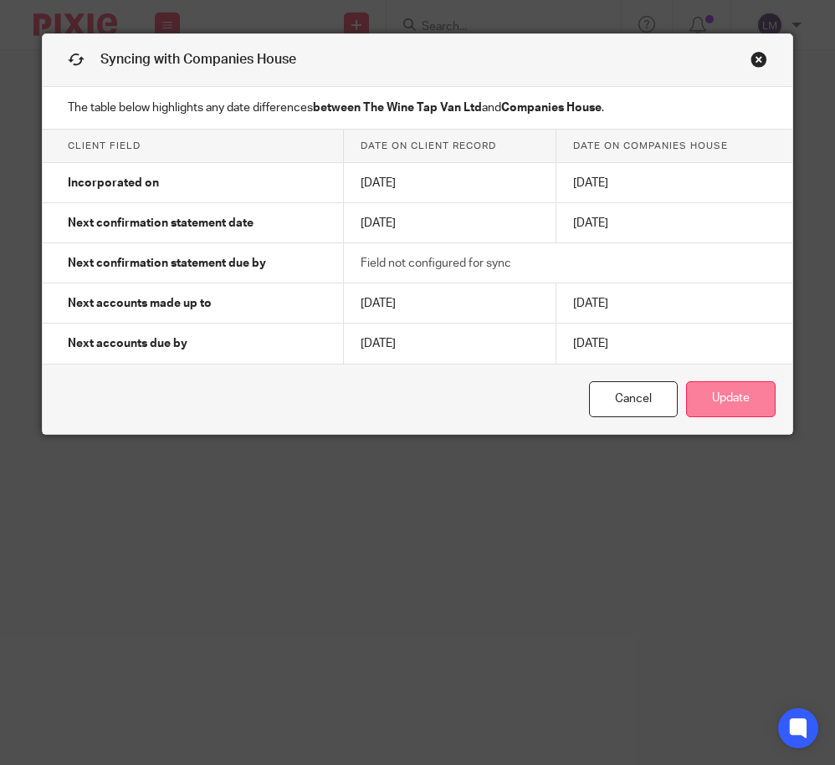
click at [725, 392] on button "Update" at bounding box center [730, 399] width 89 height 36
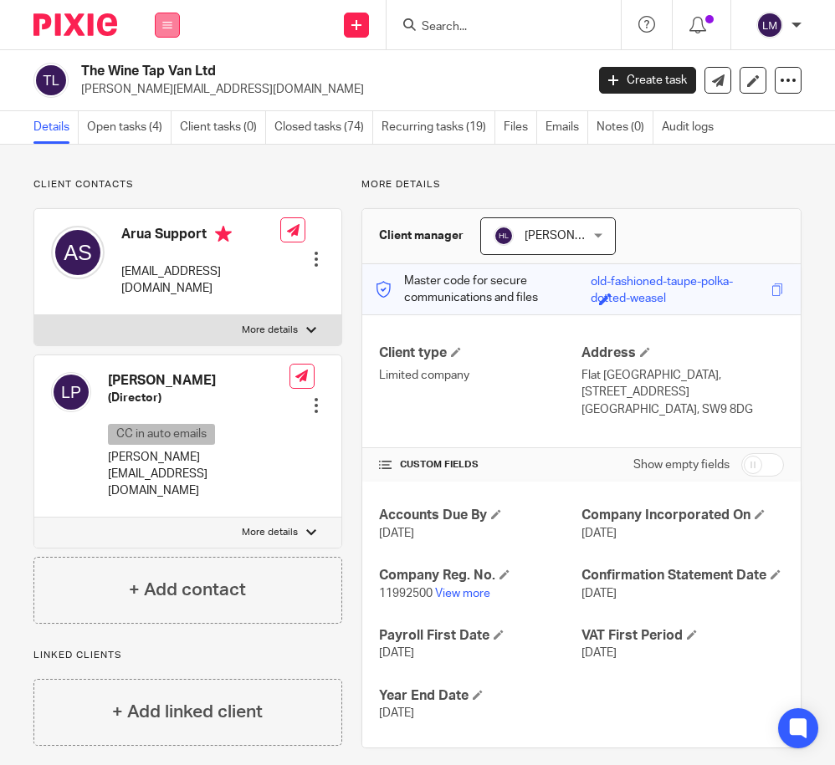
click at [168, 23] on icon at bounding box center [167, 25] width 10 height 10
click at [166, 124] on link "Clients" at bounding box center [164, 127] width 38 height 12
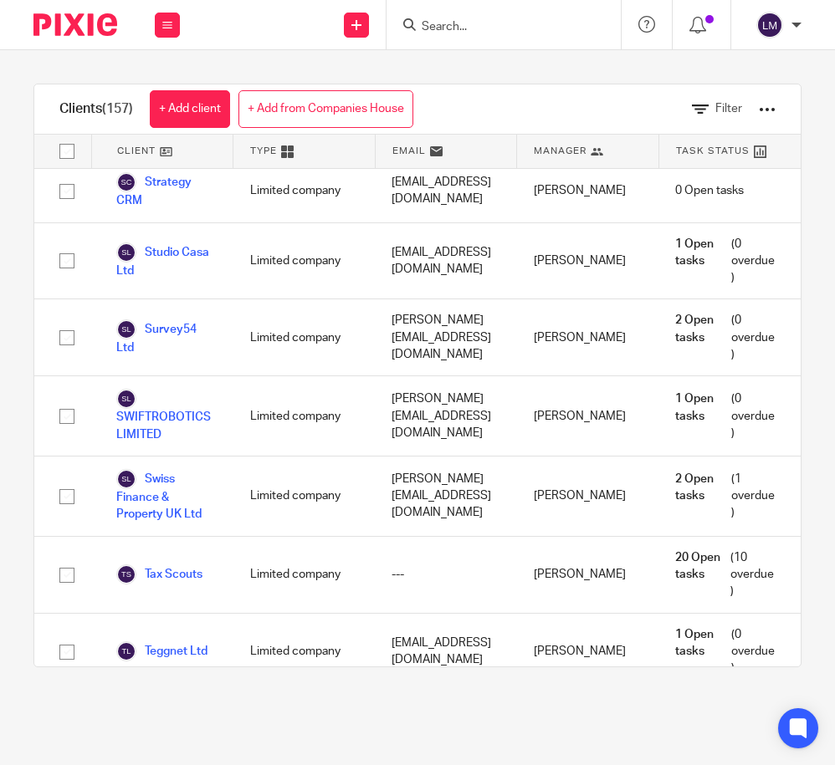
scroll to position [10661, 0]
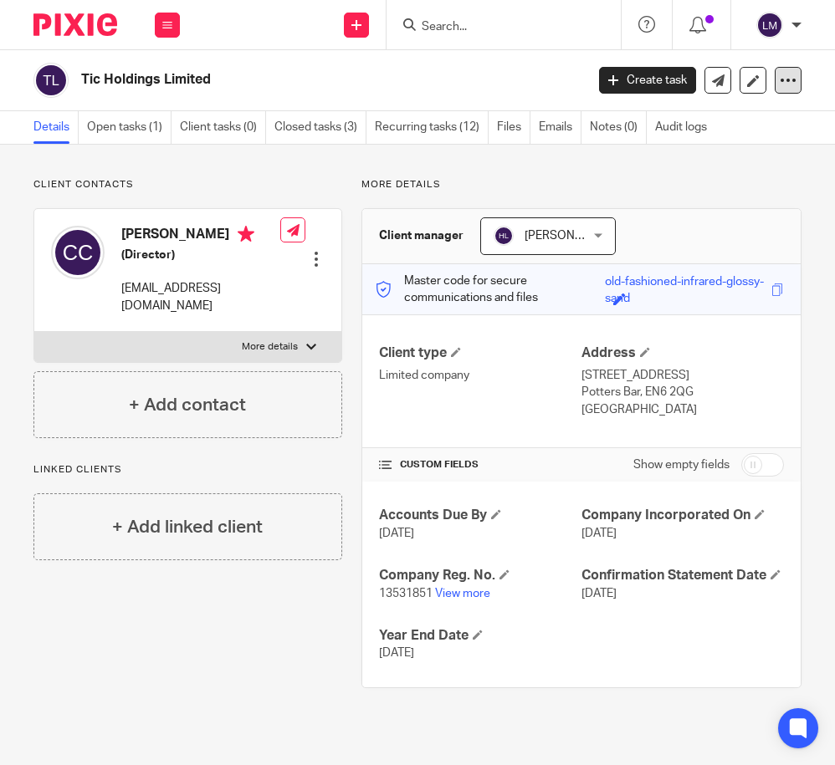
click at [790, 82] on icon at bounding box center [787, 80] width 17 height 17
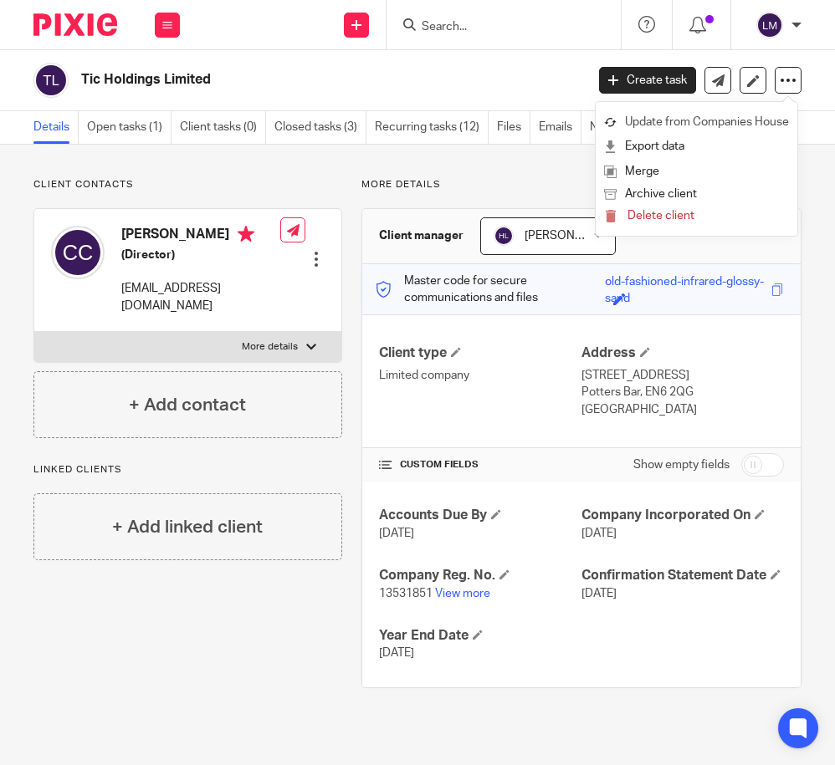
click at [747, 122] on link "Update from Companies House" at bounding box center [696, 122] width 185 height 24
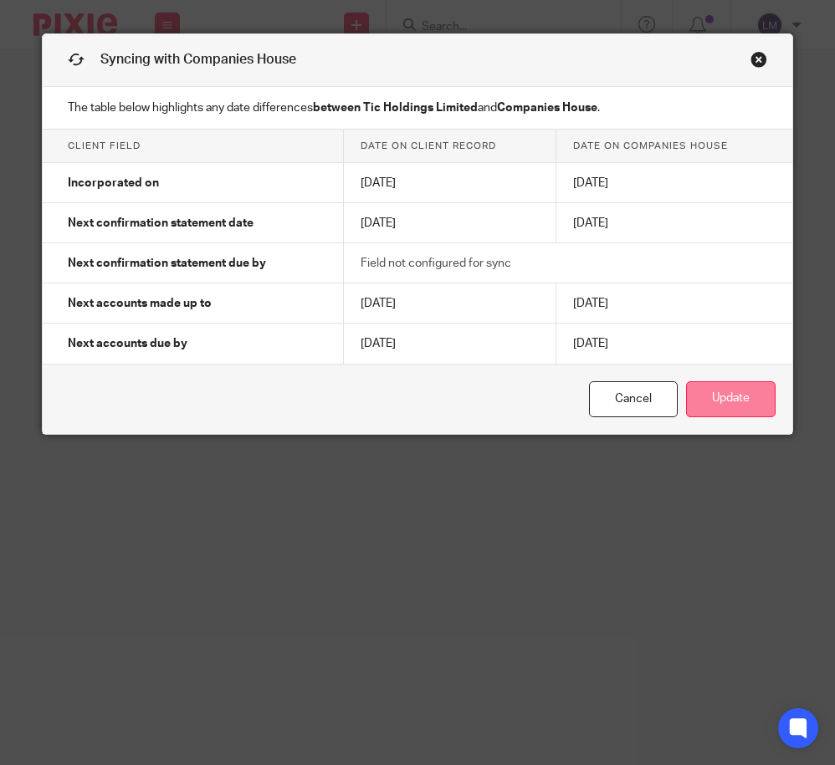
click at [723, 395] on button "Update" at bounding box center [730, 399] width 89 height 36
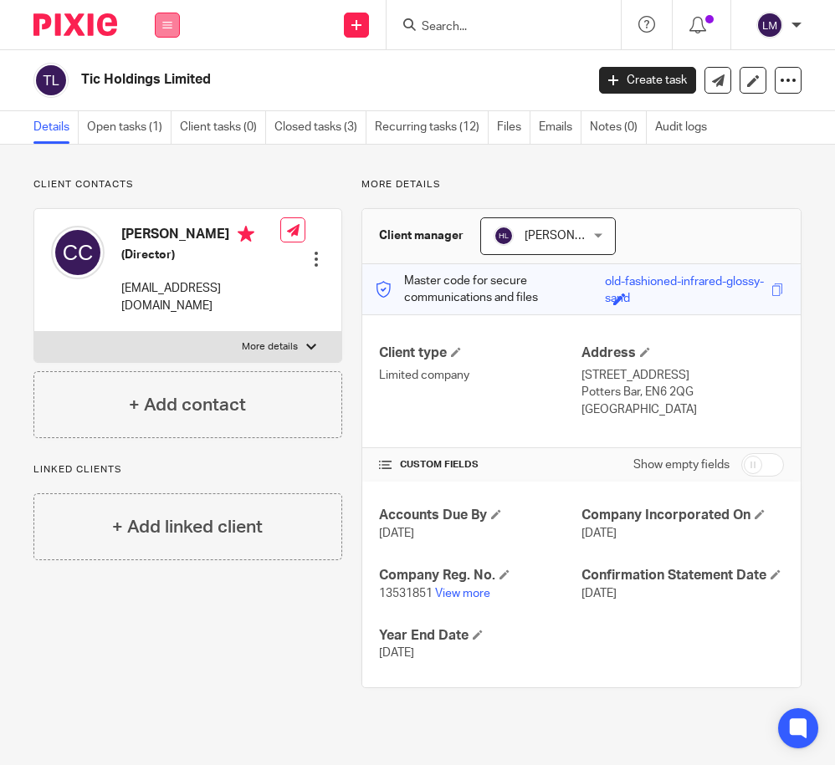
click at [171, 23] on icon at bounding box center [167, 25] width 10 height 10
click at [168, 125] on link "Clients" at bounding box center [164, 127] width 38 height 12
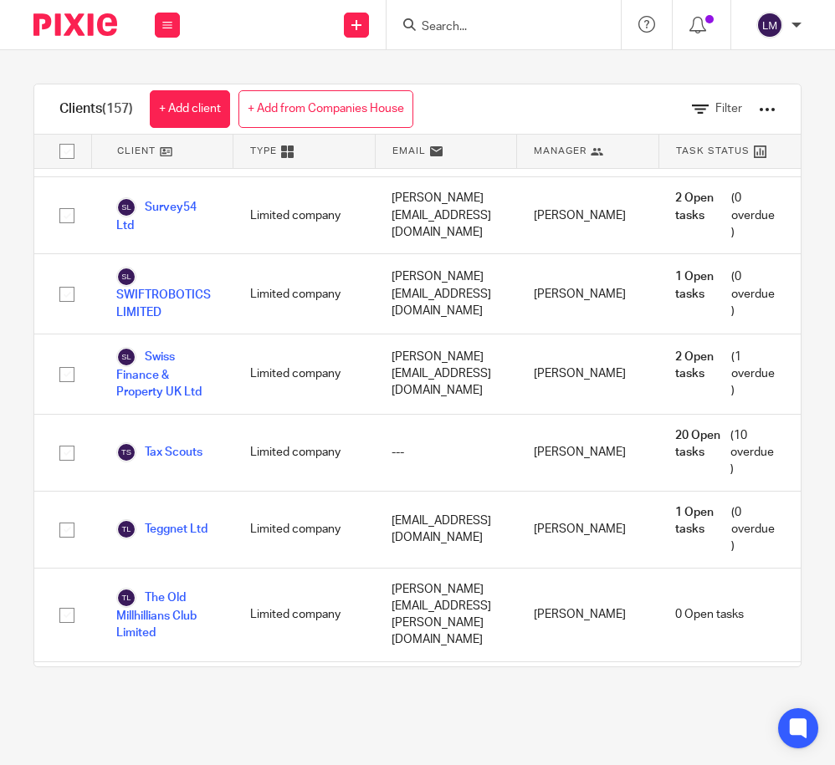
scroll to position [10821, 0]
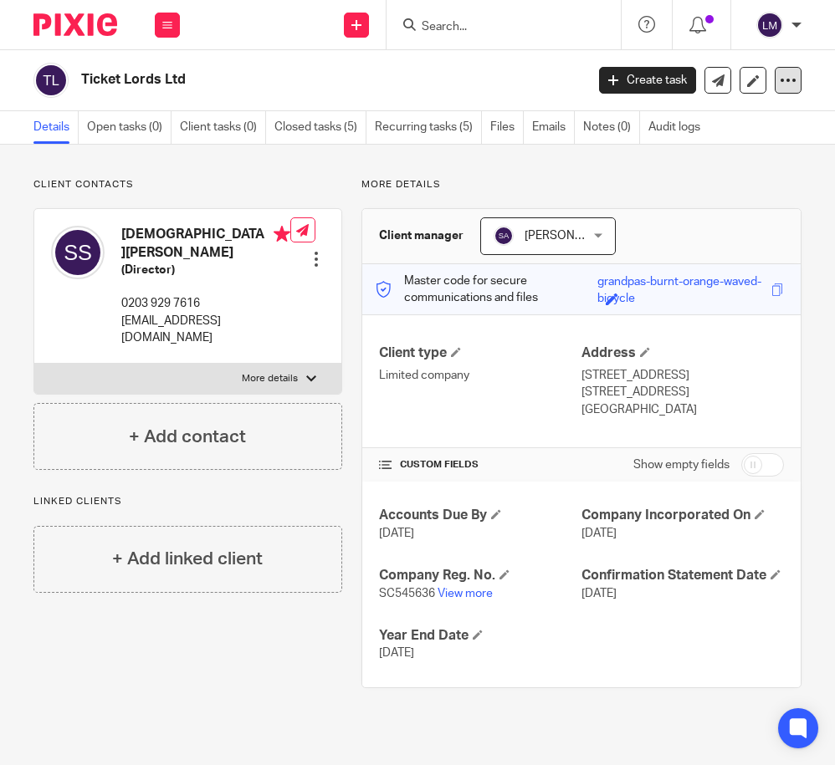
click at [786, 82] on icon at bounding box center [787, 80] width 17 height 17
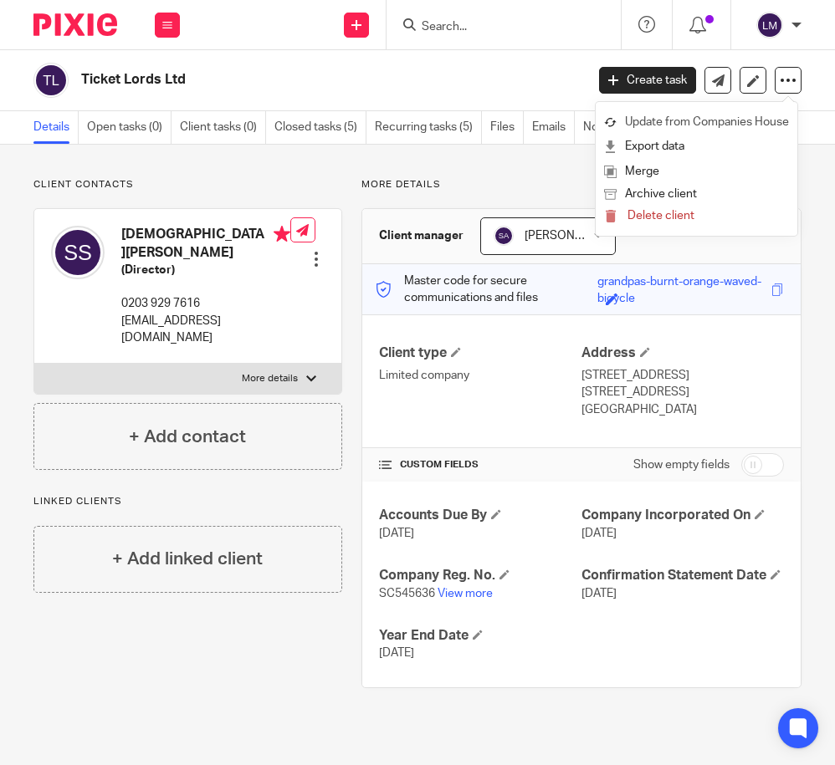
click at [762, 124] on link "Update from Companies House" at bounding box center [696, 122] width 185 height 24
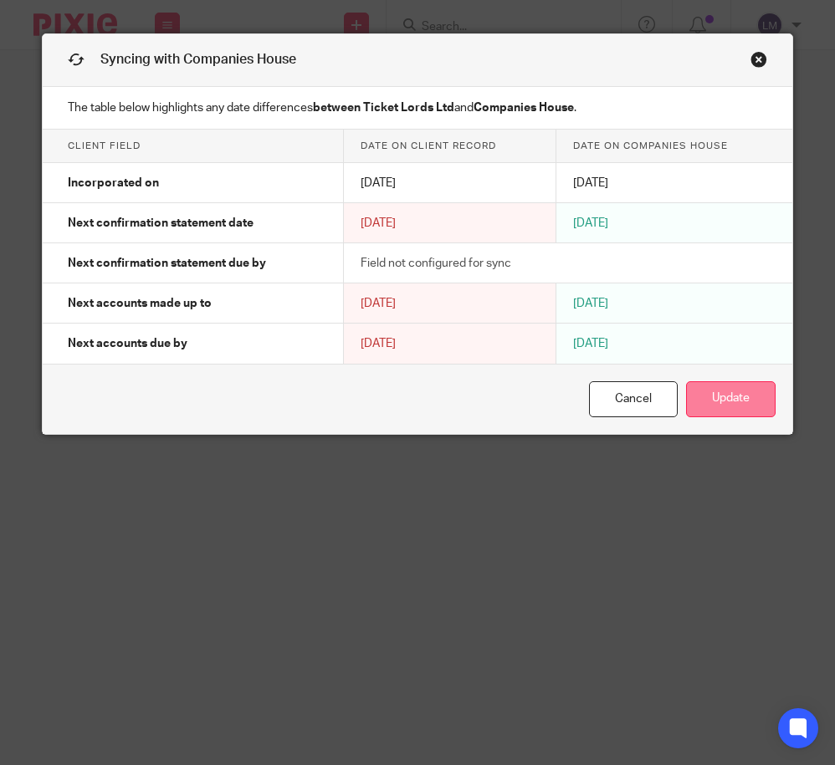
click at [728, 399] on button "Update" at bounding box center [730, 399] width 89 height 36
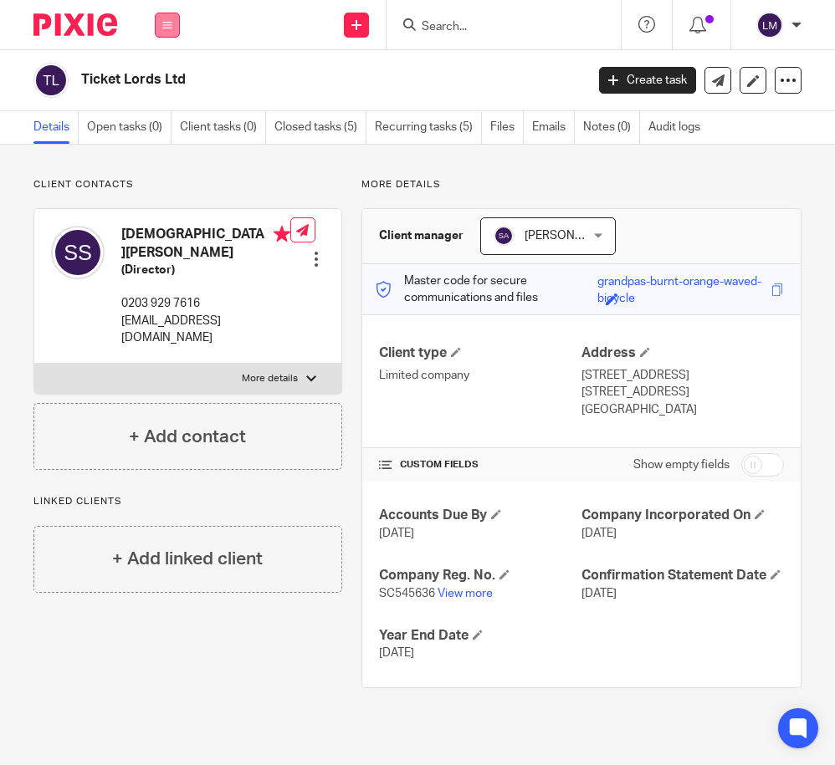
click at [168, 23] on icon at bounding box center [167, 25] width 10 height 10
click at [170, 130] on link "Clients" at bounding box center [164, 127] width 38 height 12
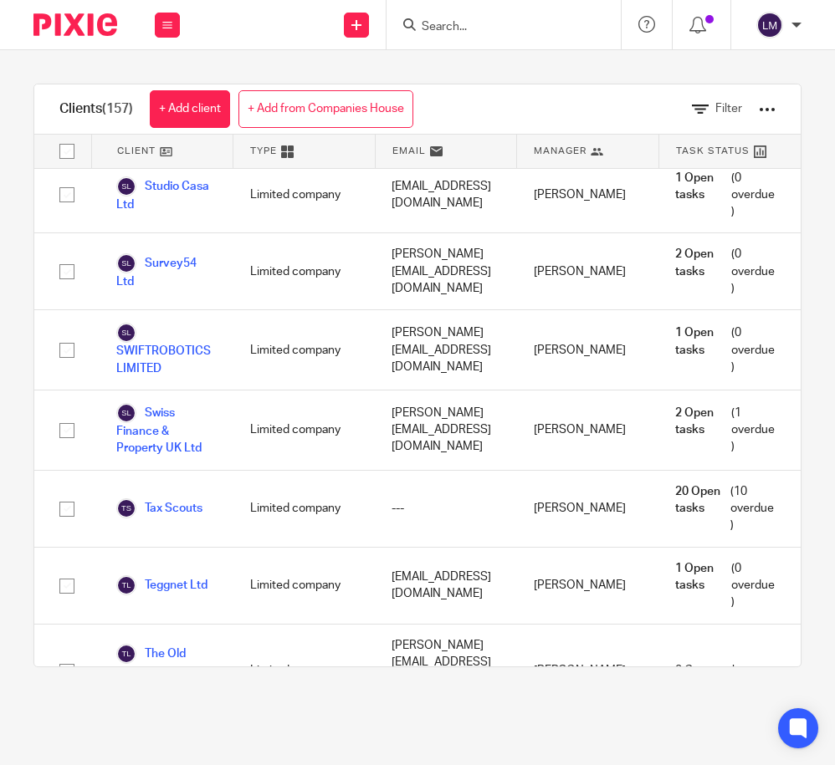
scroll to position [10747, 0]
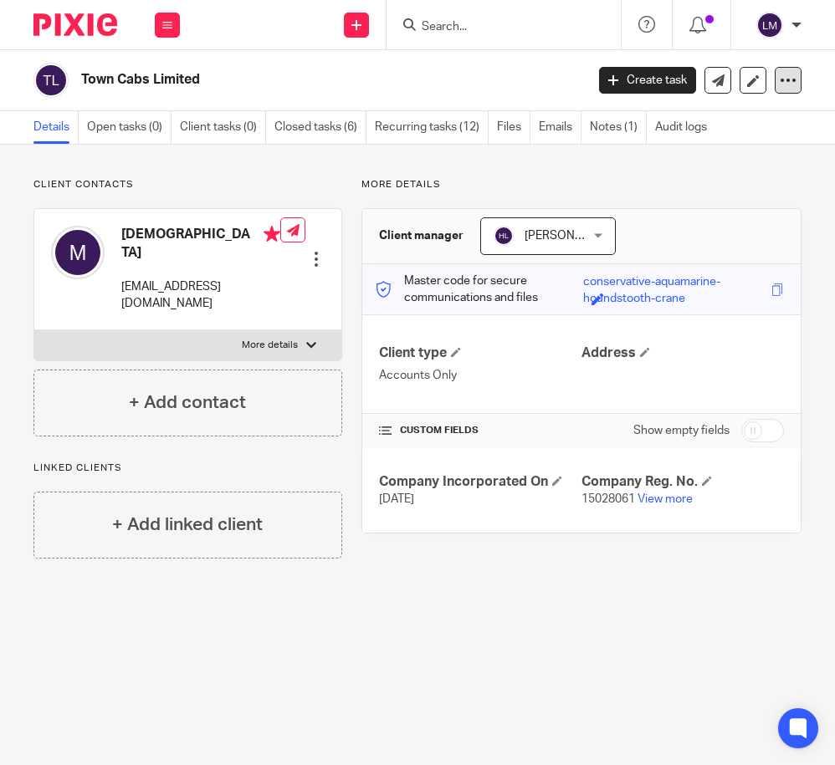
click at [780, 78] on icon at bounding box center [787, 80] width 17 height 17
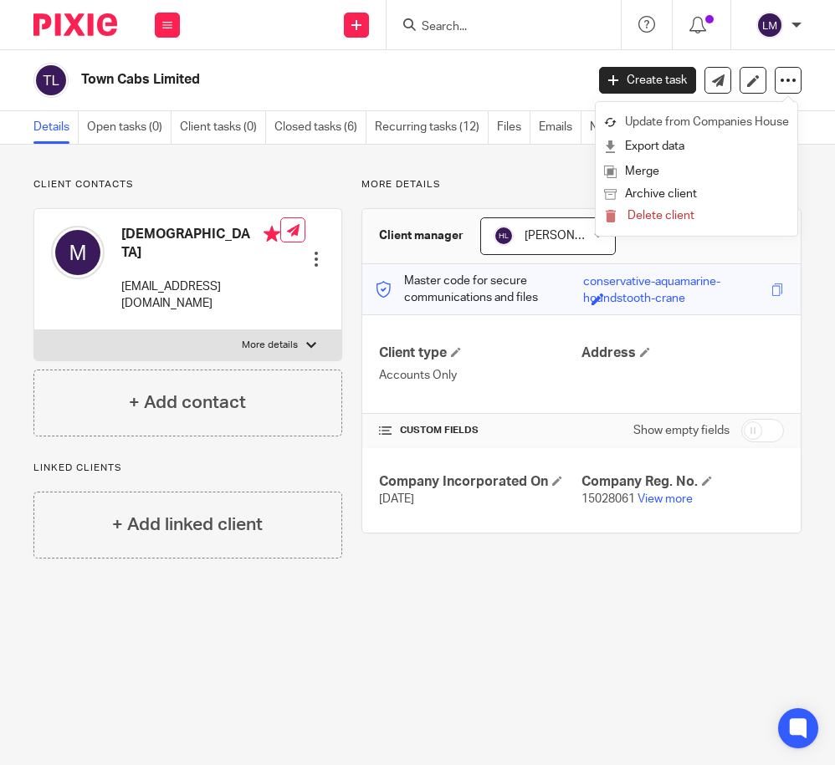
click at [770, 126] on link "Update from Companies House" at bounding box center [696, 122] width 185 height 24
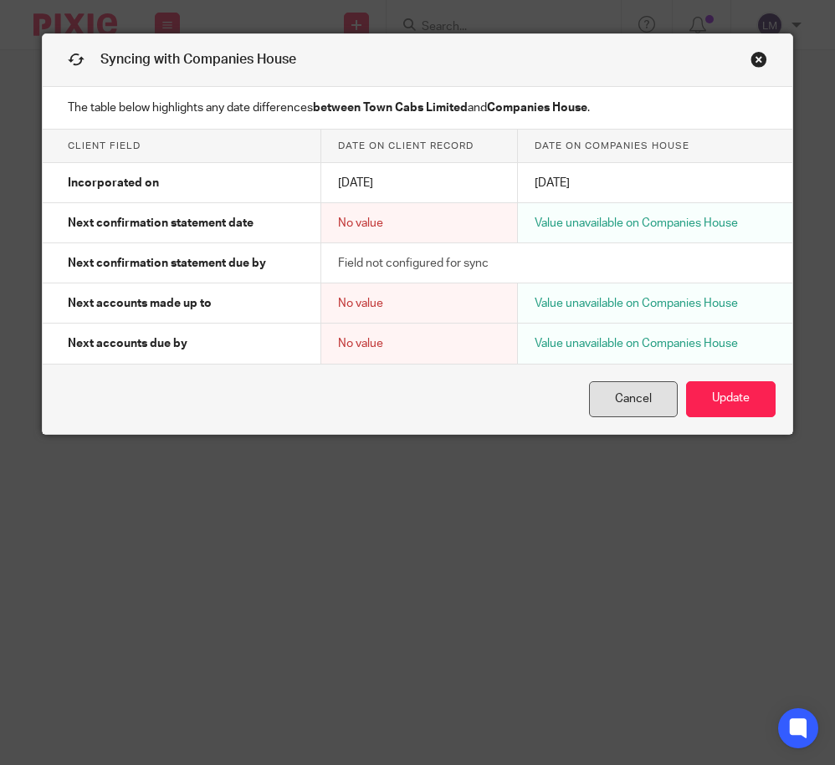
click at [645, 391] on link "Cancel" at bounding box center [633, 399] width 89 height 36
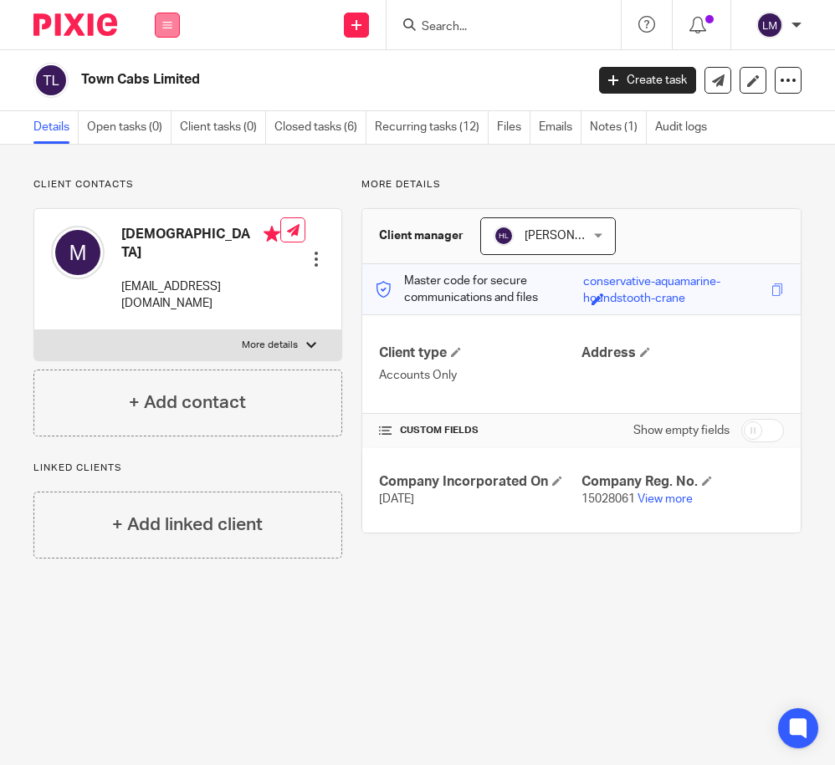
click at [169, 17] on button at bounding box center [167, 25] width 25 height 25
click at [166, 127] on link "Clients" at bounding box center [164, 127] width 38 height 12
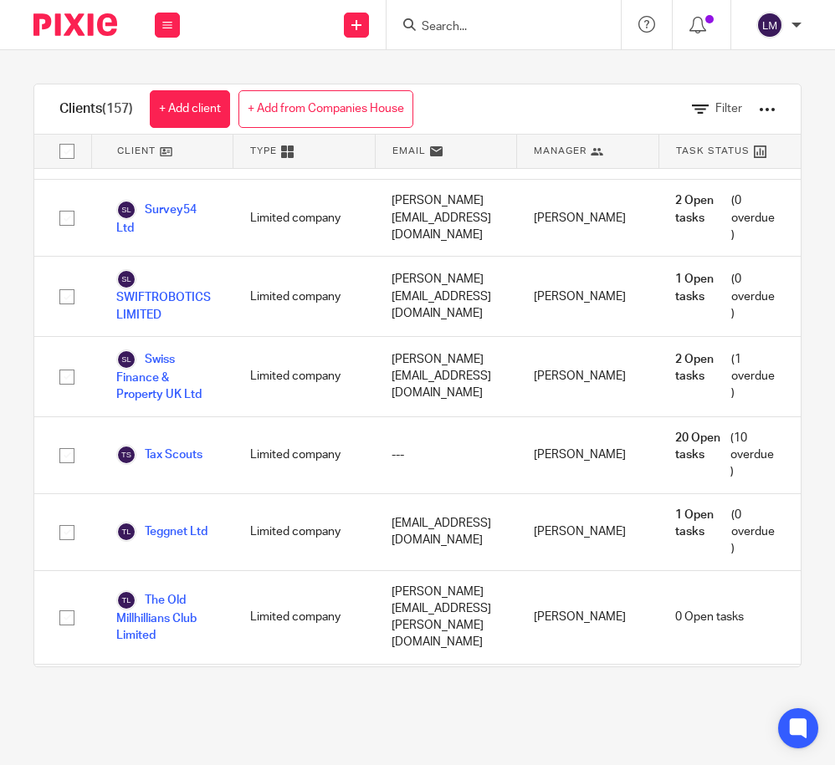
scroll to position [10800, 0]
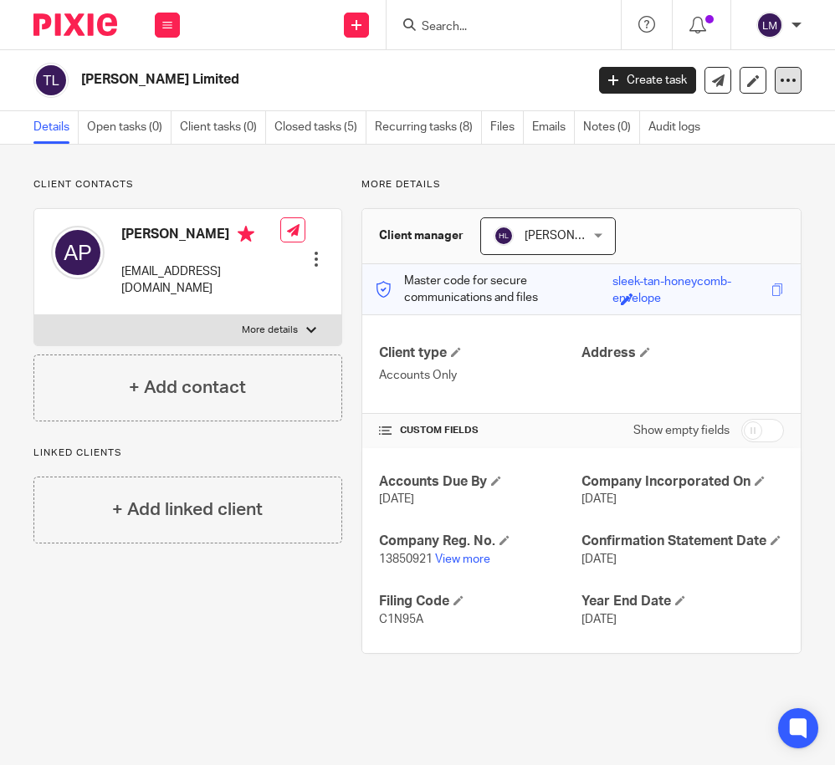
click at [786, 79] on icon at bounding box center [787, 80] width 17 height 17
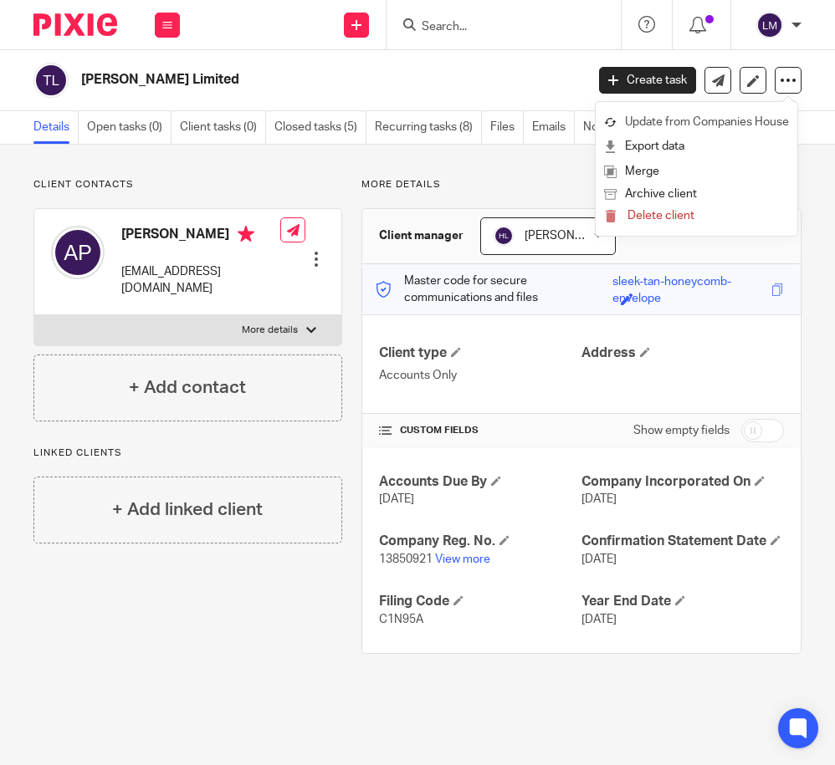
click at [726, 120] on link "Update from Companies House" at bounding box center [696, 122] width 185 height 24
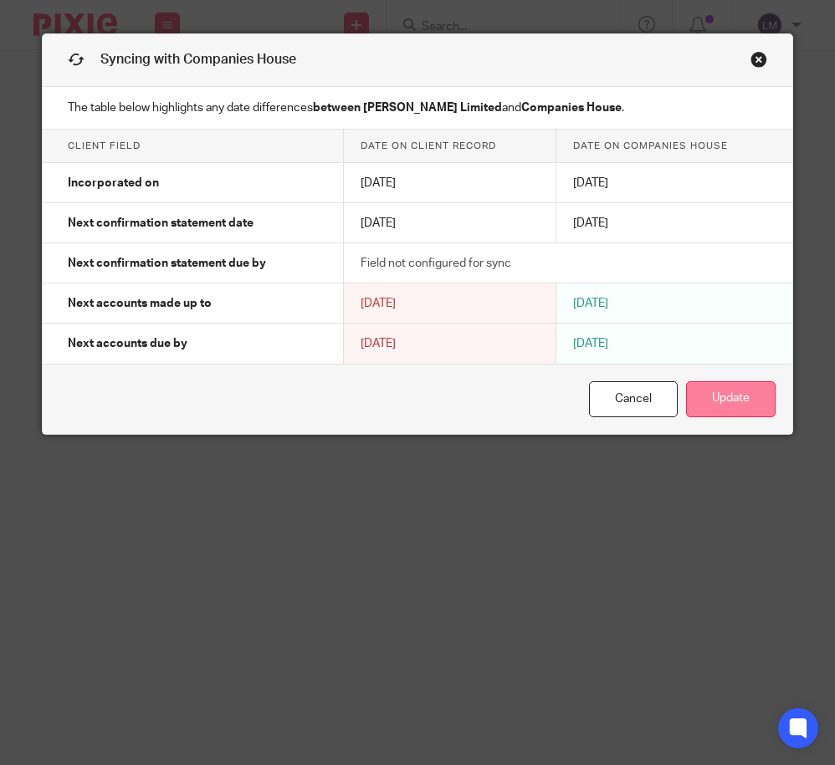
click at [738, 404] on button "Update" at bounding box center [730, 399] width 89 height 36
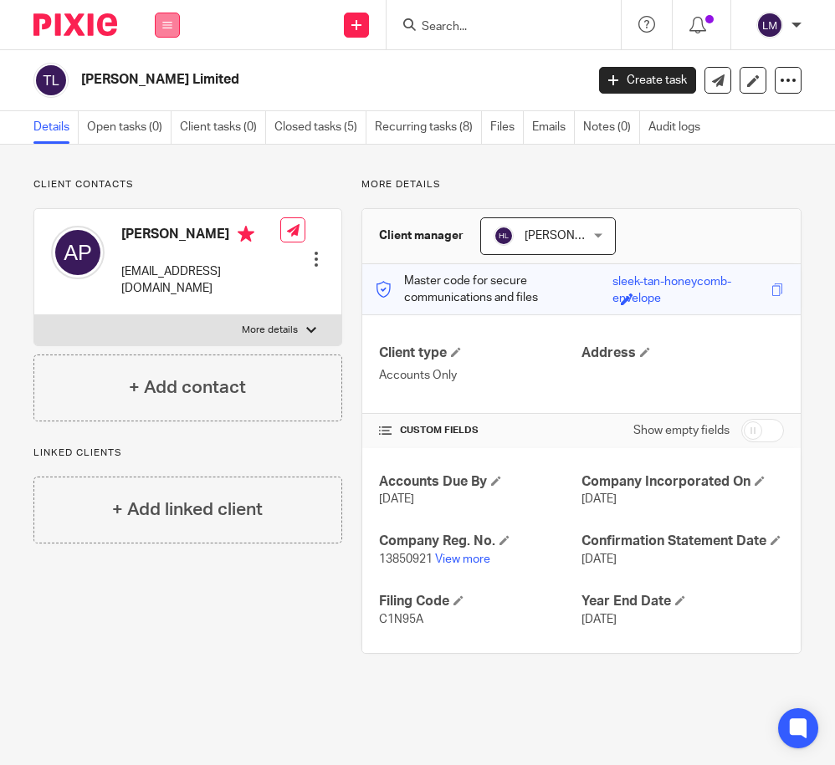
click at [167, 22] on icon at bounding box center [167, 25] width 10 height 10
click at [167, 123] on link "Clients" at bounding box center [164, 127] width 38 height 12
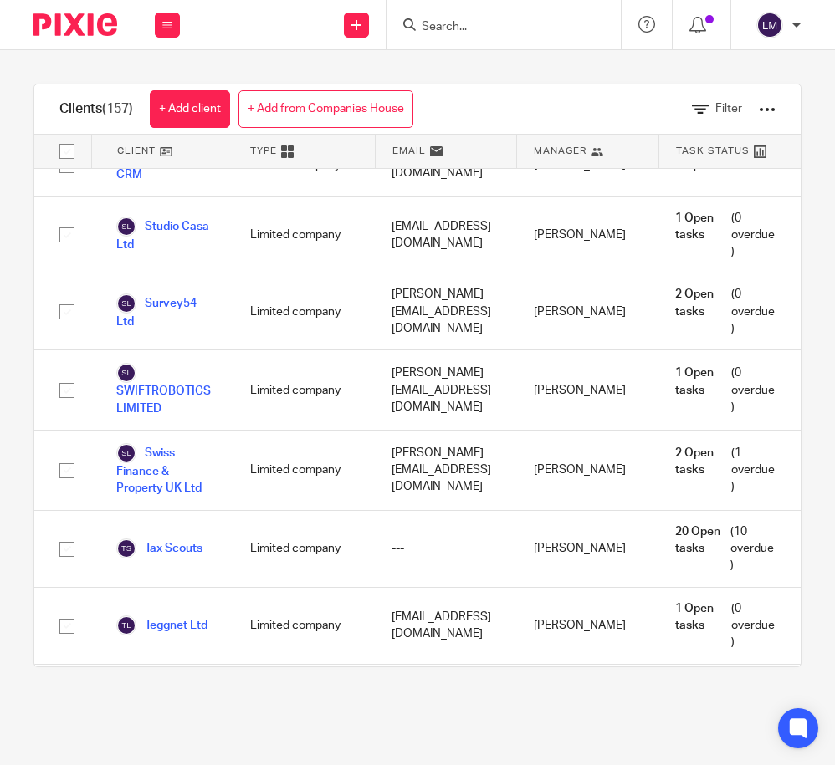
scroll to position [10821, 0]
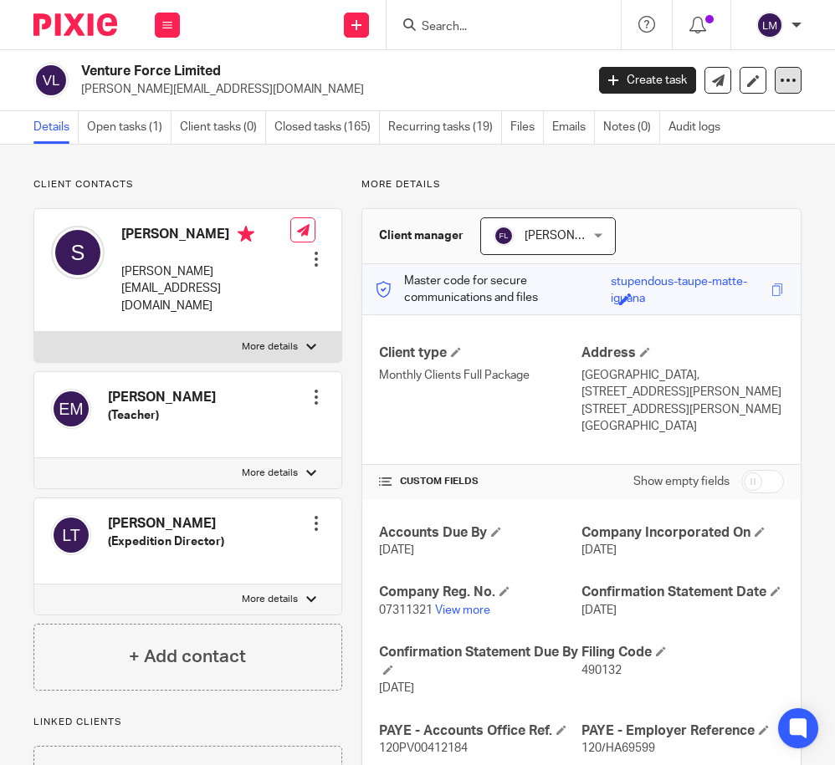
click at [790, 80] on icon at bounding box center [787, 80] width 17 height 17
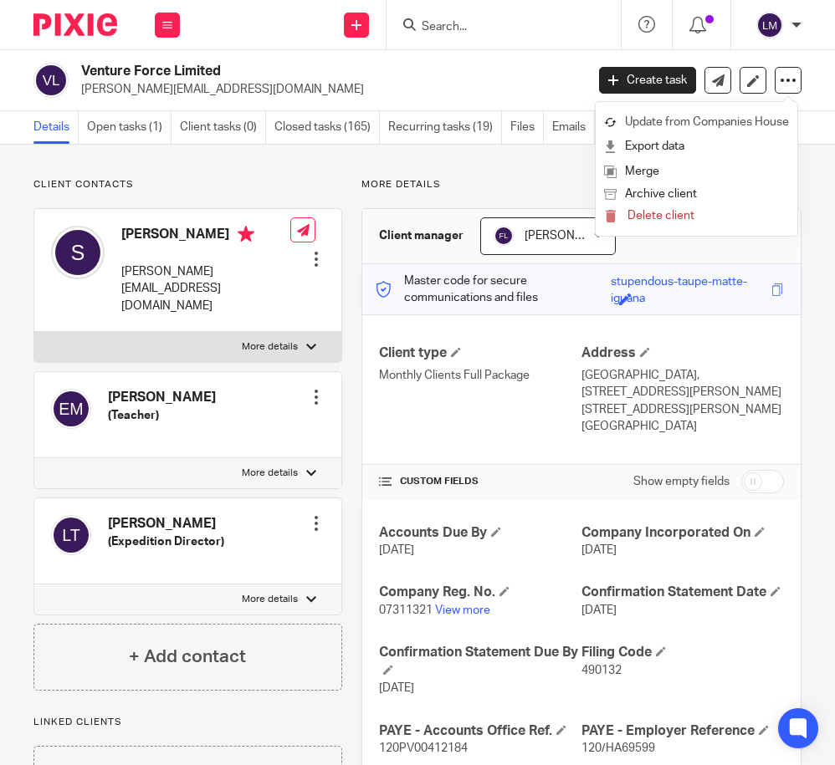
click at [756, 116] on link "Update from Companies House" at bounding box center [696, 122] width 185 height 24
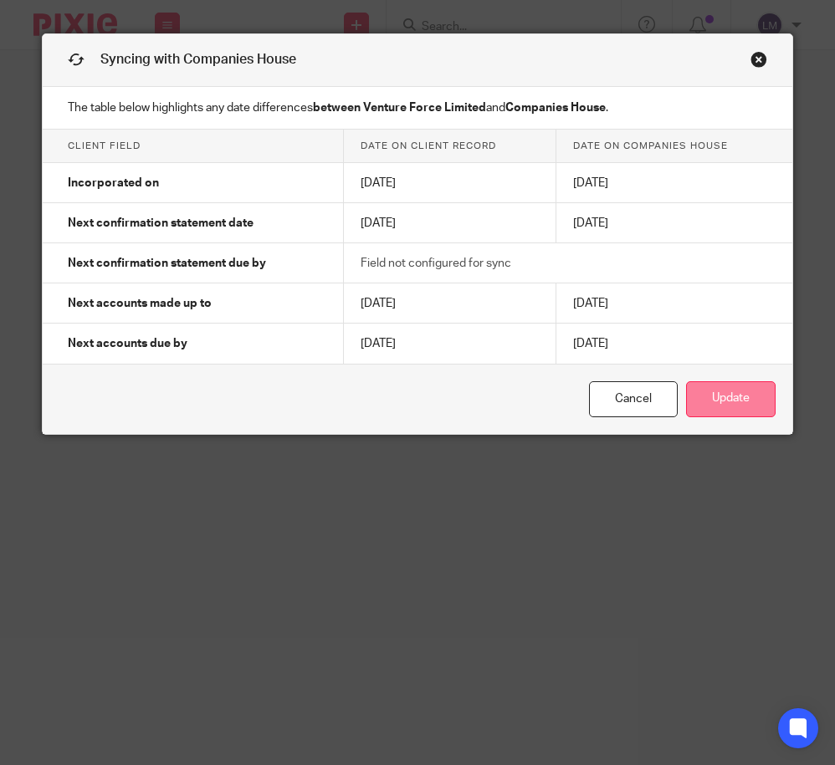
click at [721, 395] on button "Update" at bounding box center [730, 399] width 89 height 36
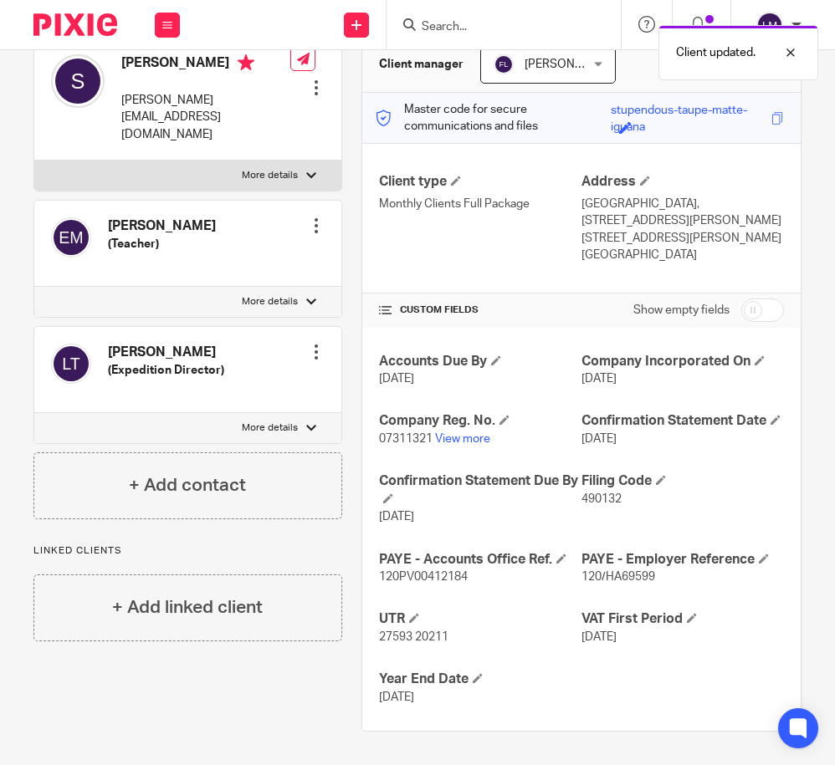
scroll to position [189, 0]
click at [170, 26] on icon at bounding box center [167, 25] width 10 height 10
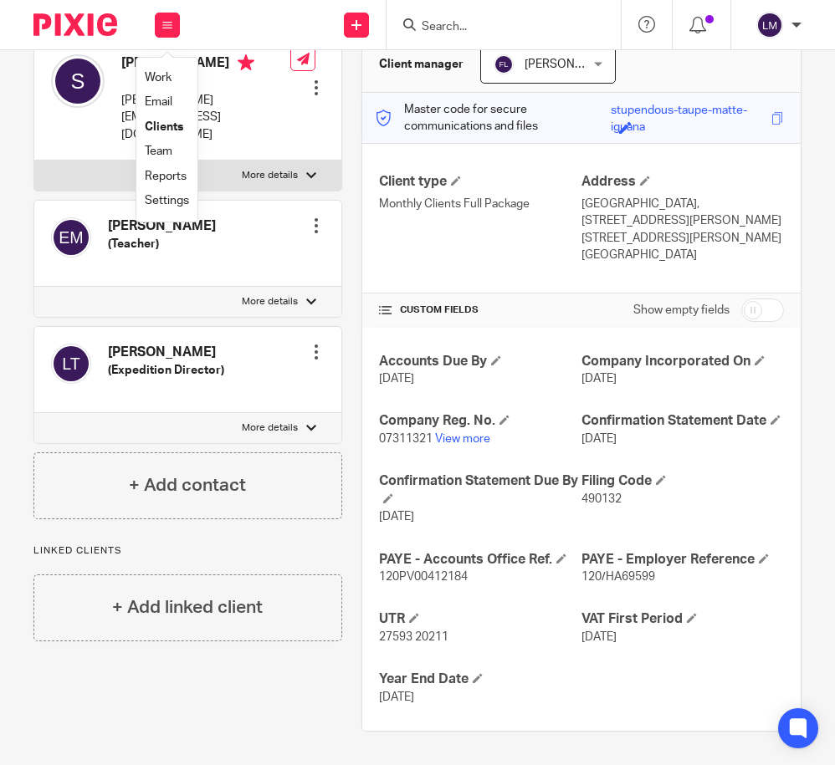
click at [172, 129] on link "Clients" at bounding box center [164, 127] width 38 height 12
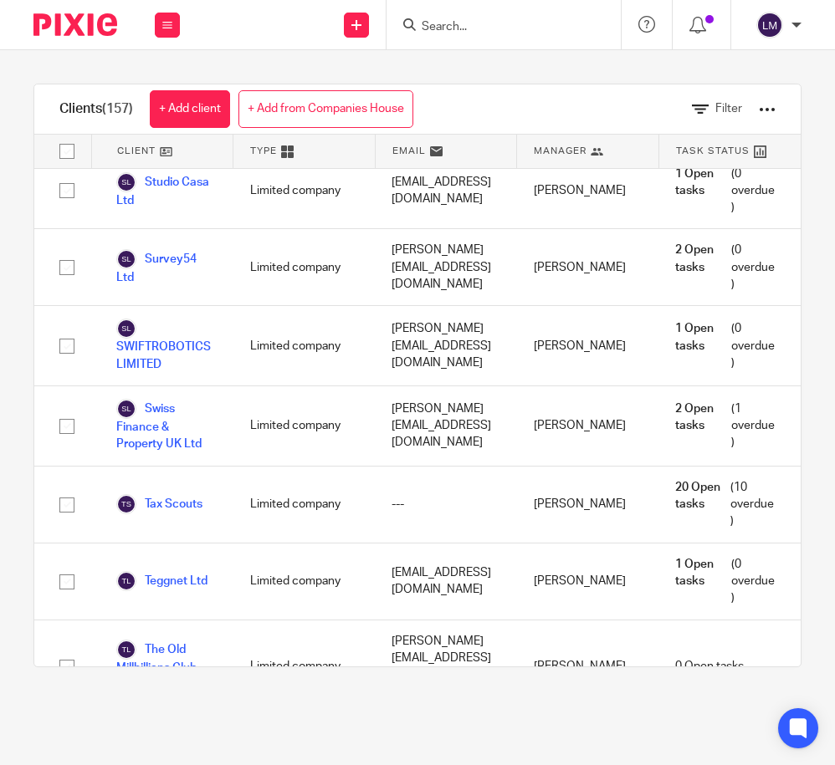
scroll to position [10821, 0]
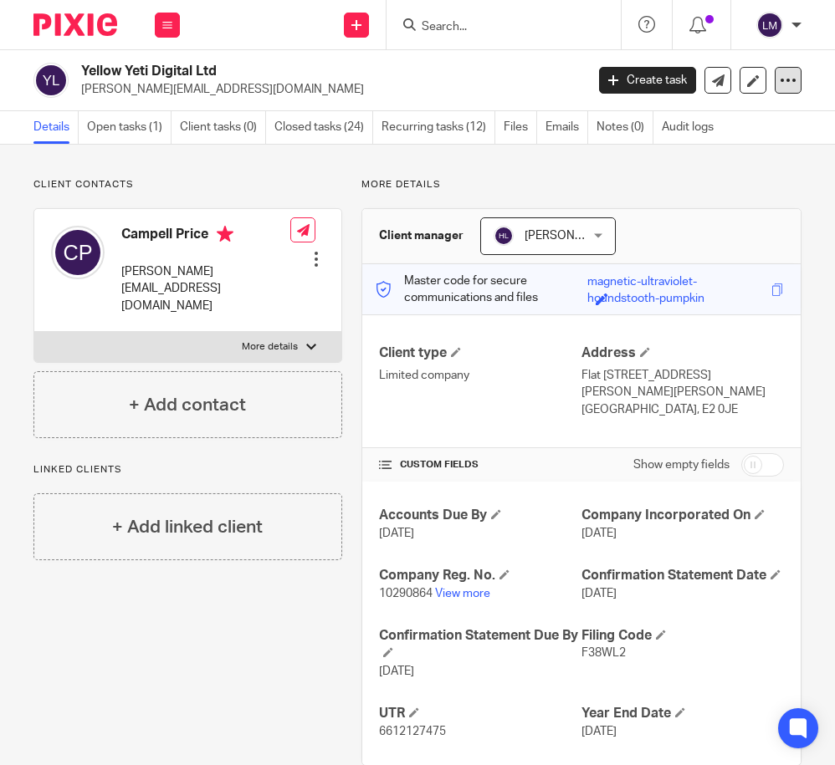
click at [794, 74] on icon at bounding box center [787, 80] width 17 height 17
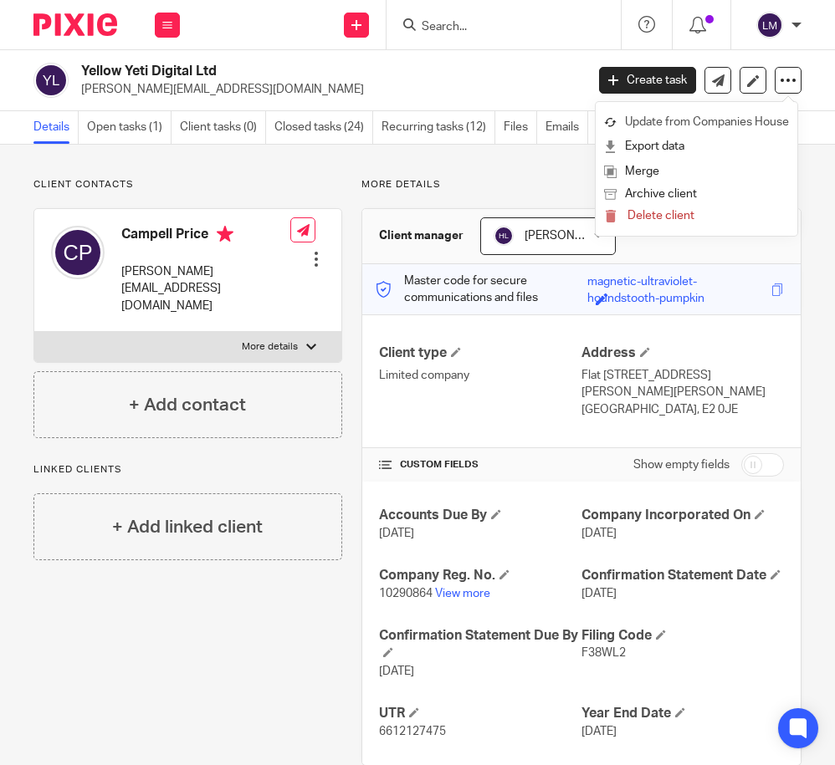
click at [757, 117] on link "Update from Companies House" at bounding box center [696, 122] width 185 height 24
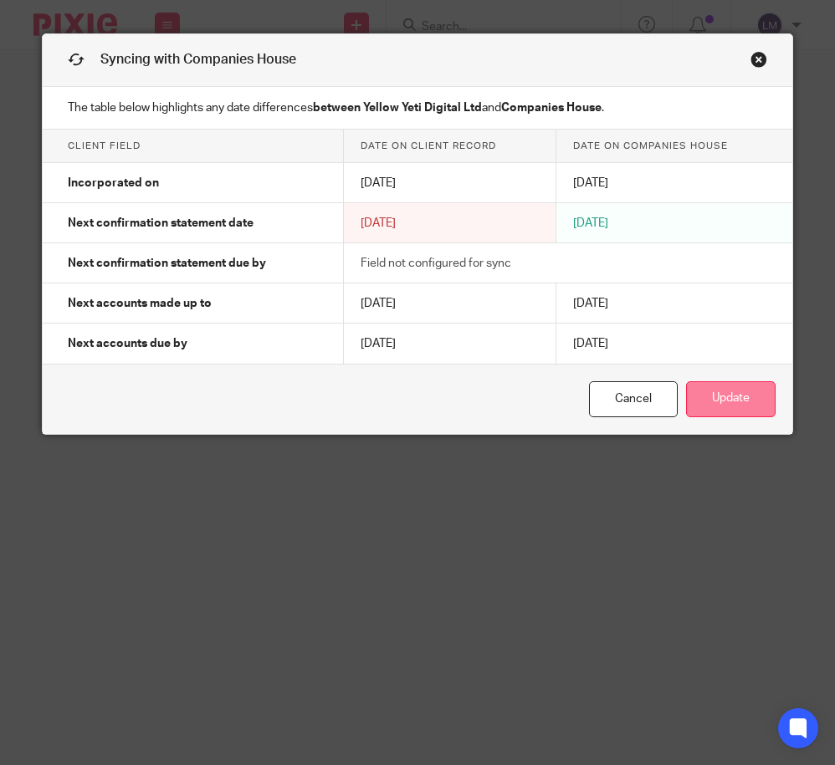
click at [715, 397] on button "Update" at bounding box center [730, 399] width 89 height 36
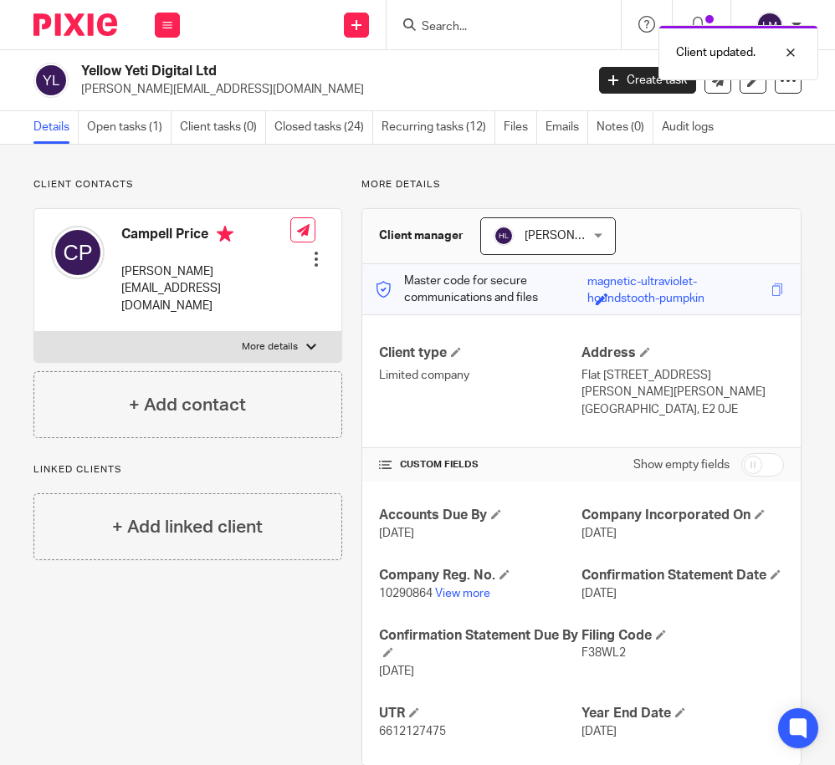
scroll to position [52, 0]
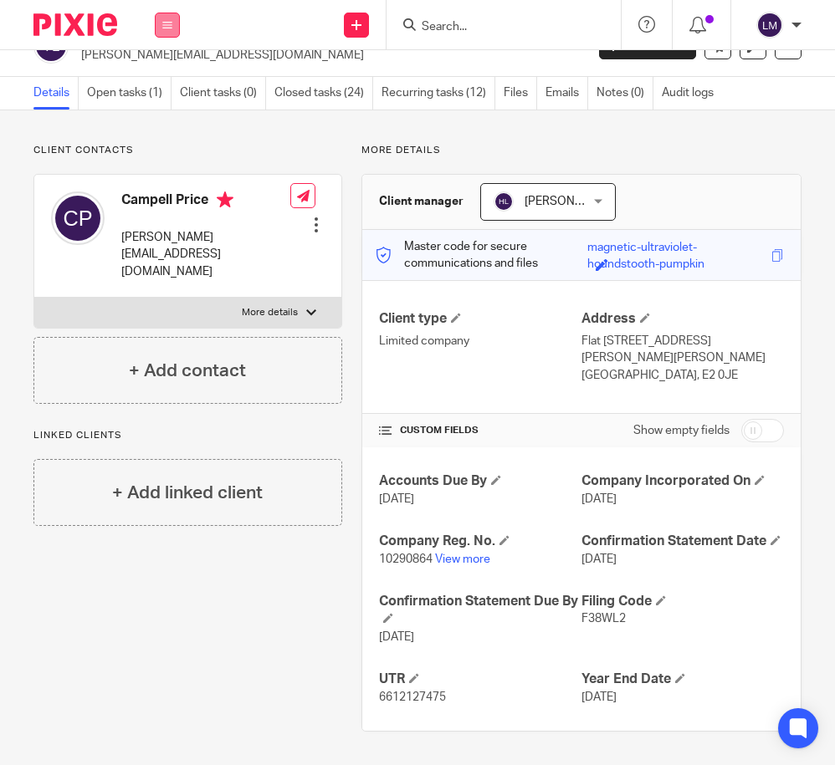
click at [174, 23] on button at bounding box center [167, 25] width 25 height 25
click at [161, 126] on link "Clients" at bounding box center [164, 127] width 38 height 12
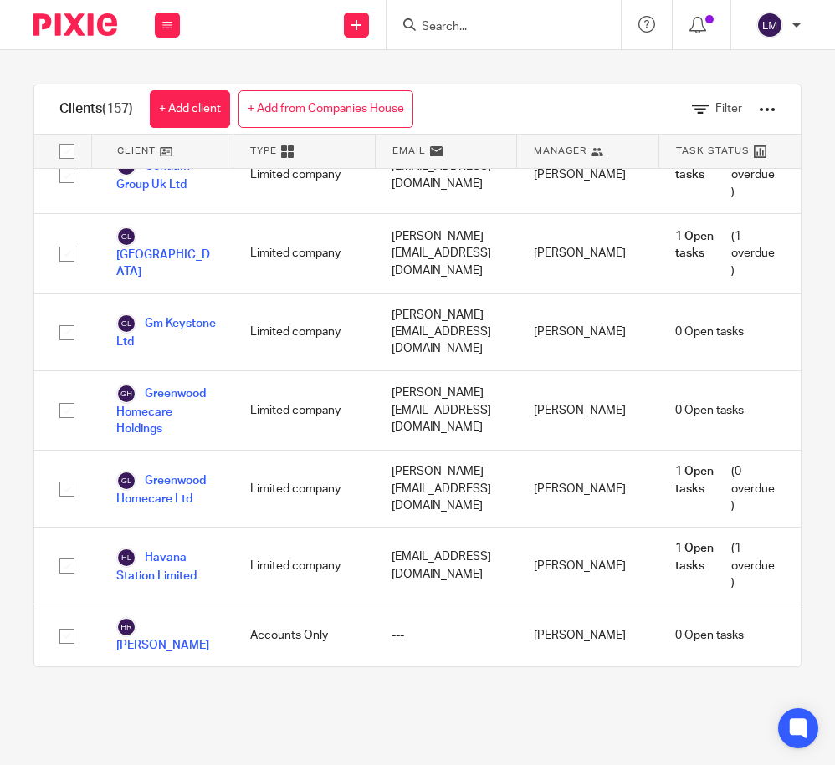
scroll to position [3947, 0]
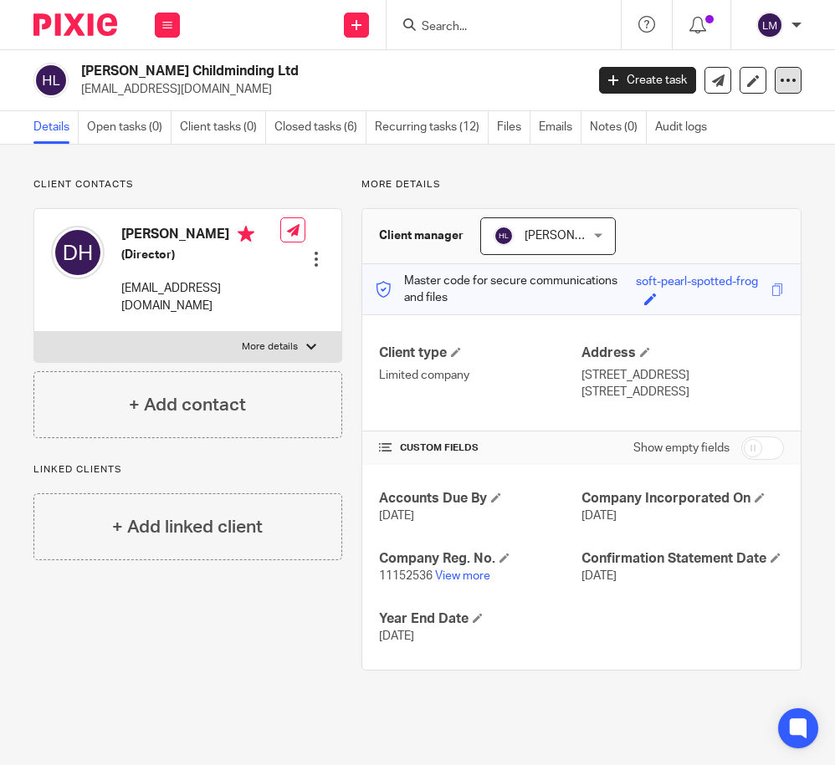
click at [788, 80] on icon at bounding box center [787, 80] width 17 height 17
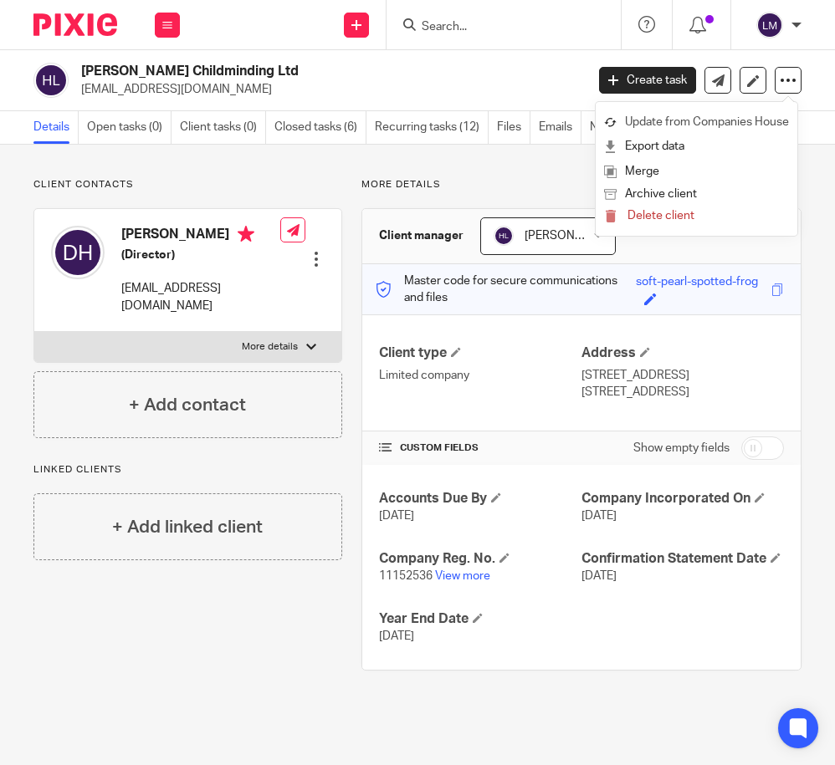
click at [712, 120] on link "Update from Companies House" at bounding box center [696, 122] width 185 height 24
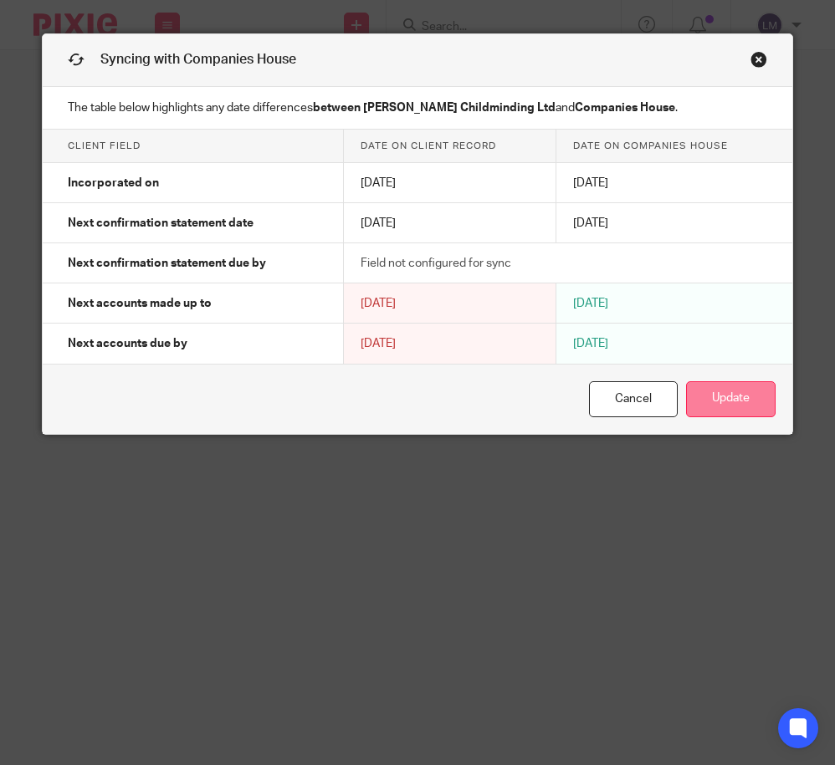
click at [728, 399] on button "Update" at bounding box center [730, 399] width 89 height 36
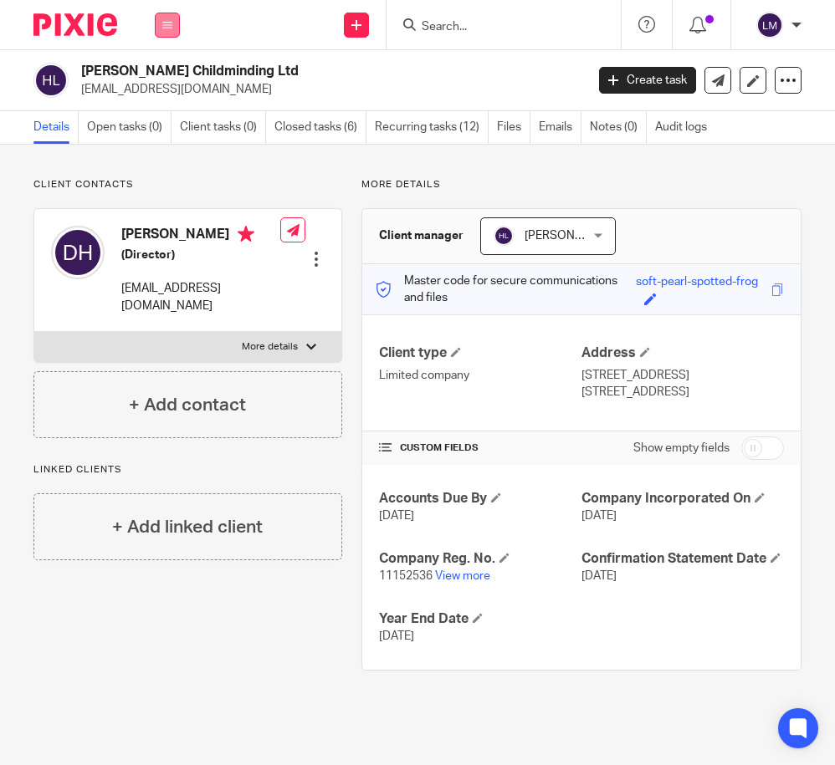
click at [166, 24] on icon at bounding box center [167, 25] width 10 height 10
click at [162, 127] on link "Clients" at bounding box center [164, 127] width 38 height 12
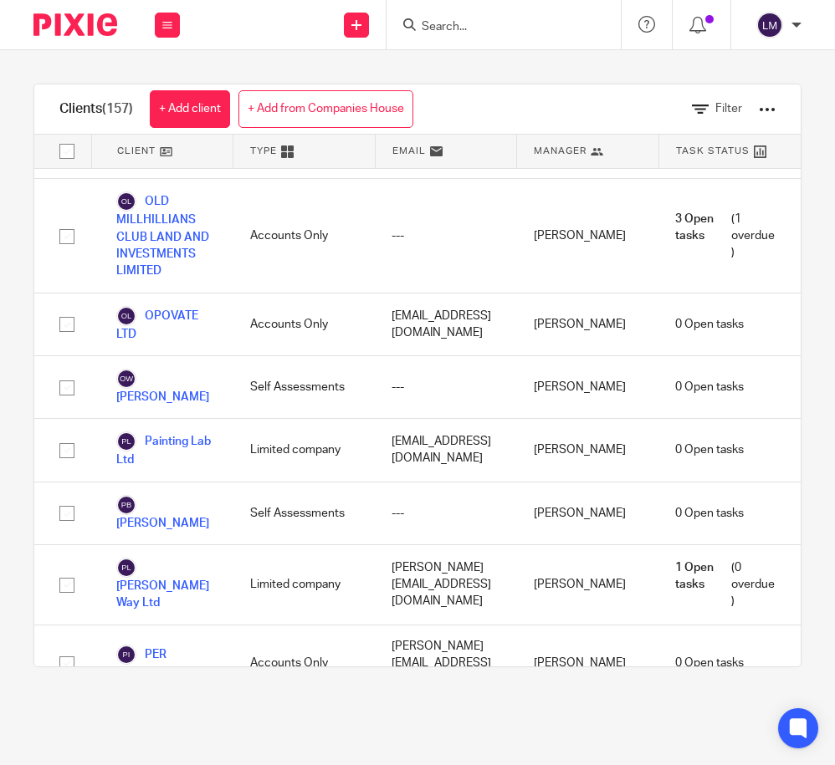
scroll to position [7338, 0]
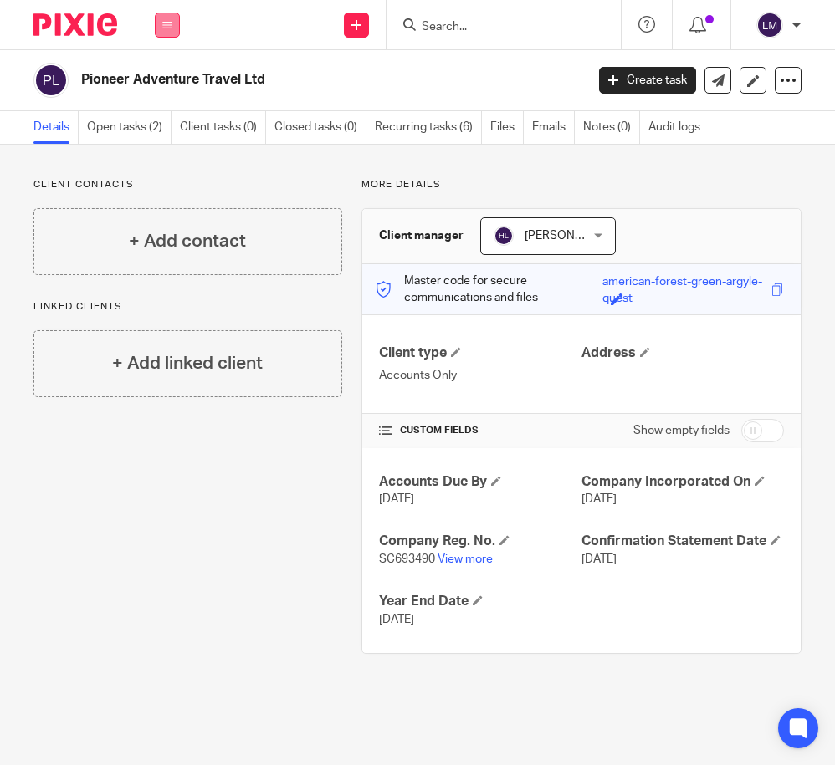
click at [171, 23] on icon at bounding box center [167, 25] width 10 height 10
click at [157, 128] on link "Clients" at bounding box center [164, 127] width 38 height 12
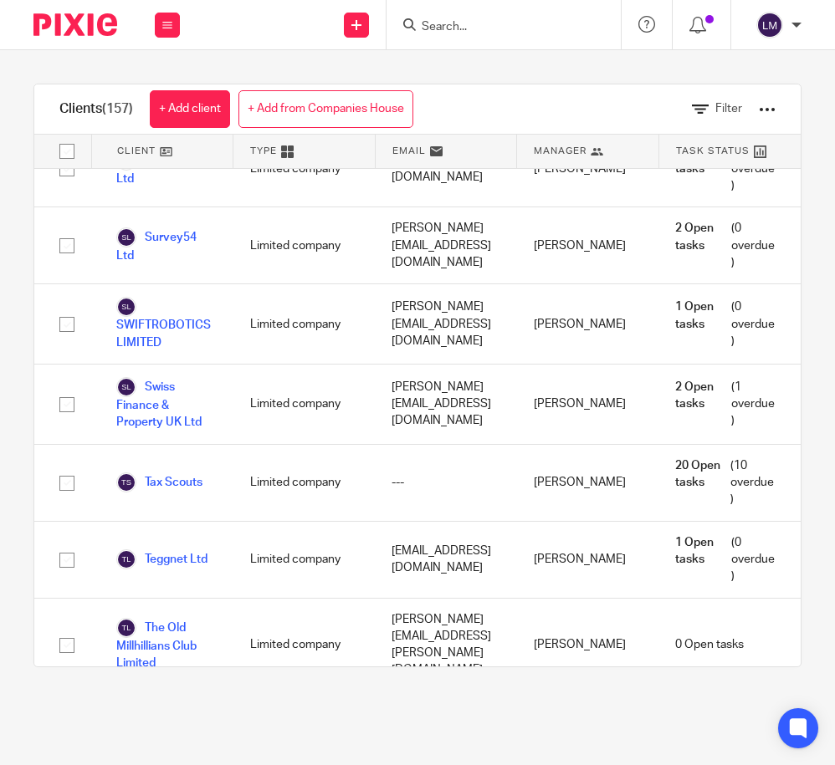
scroll to position [10784, 0]
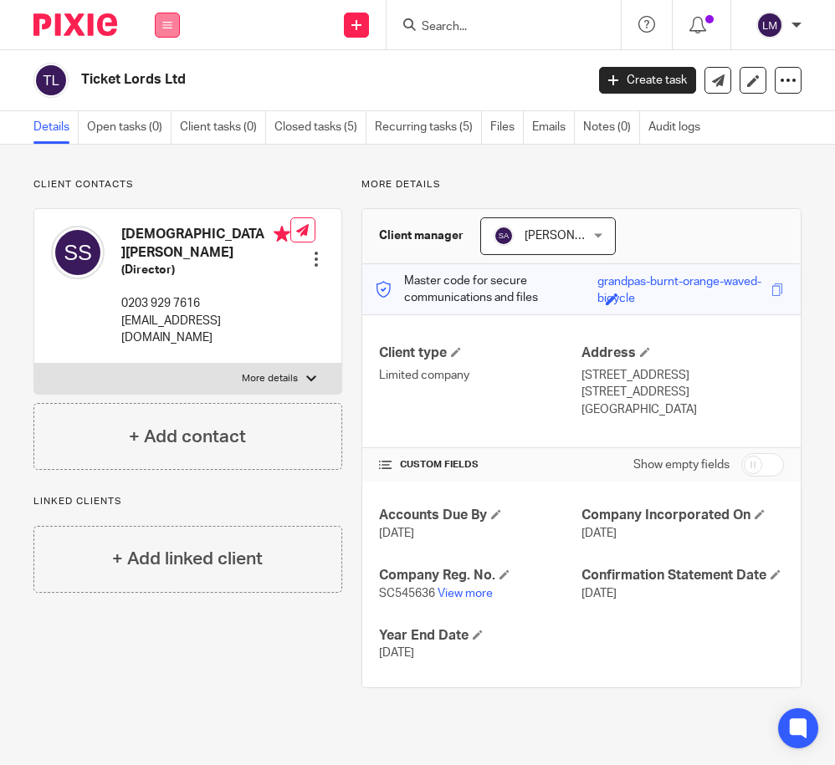
click at [166, 18] on button at bounding box center [167, 25] width 25 height 25
click at [161, 127] on link "Clients" at bounding box center [164, 127] width 38 height 12
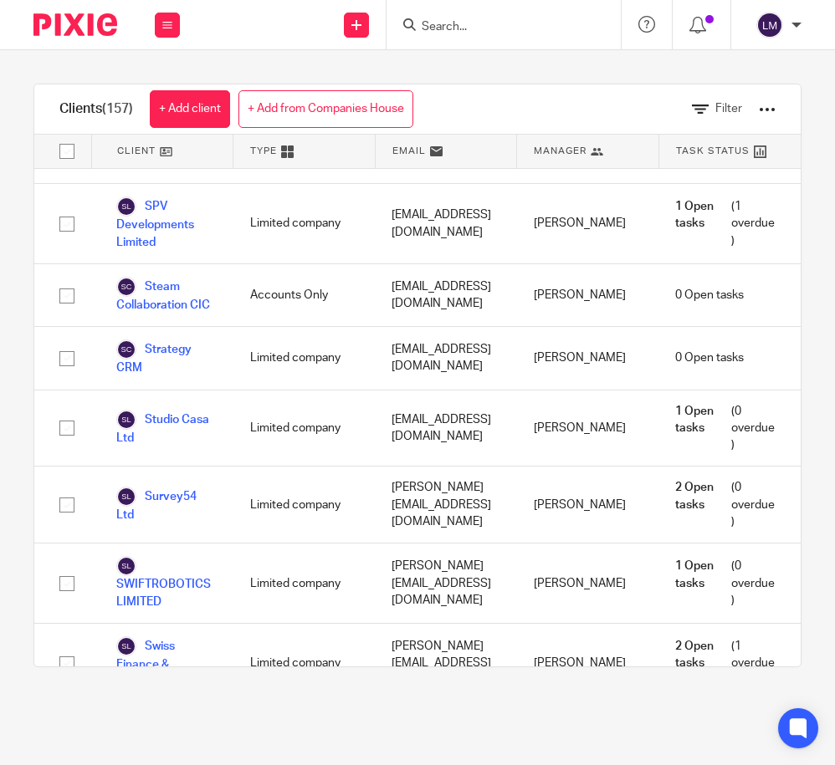
scroll to position [10505, 0]
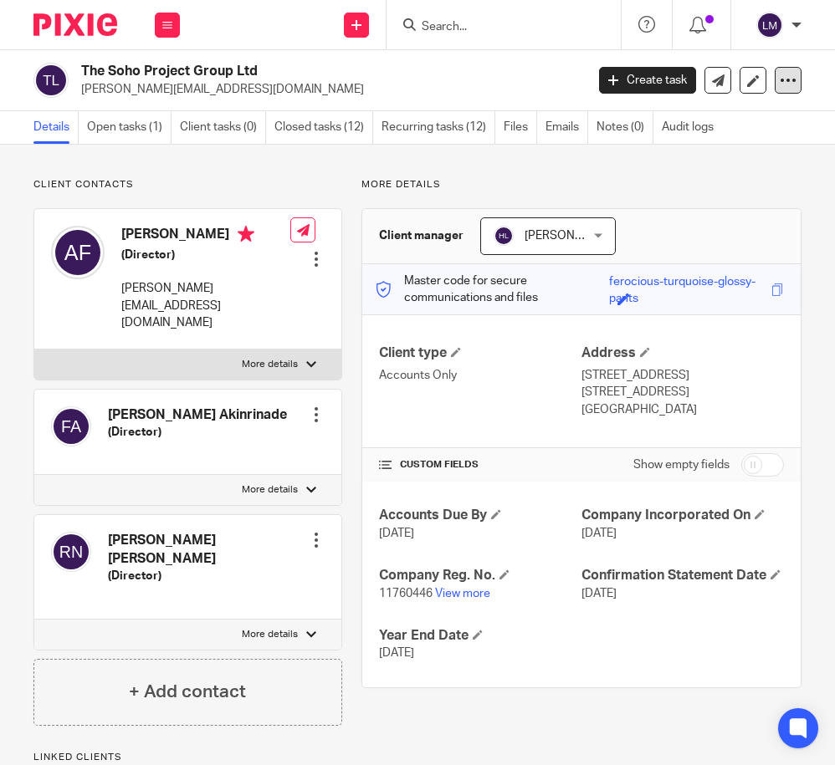
click at [780, 81] on icon at bounding box center [787, 80] width 17 height 17
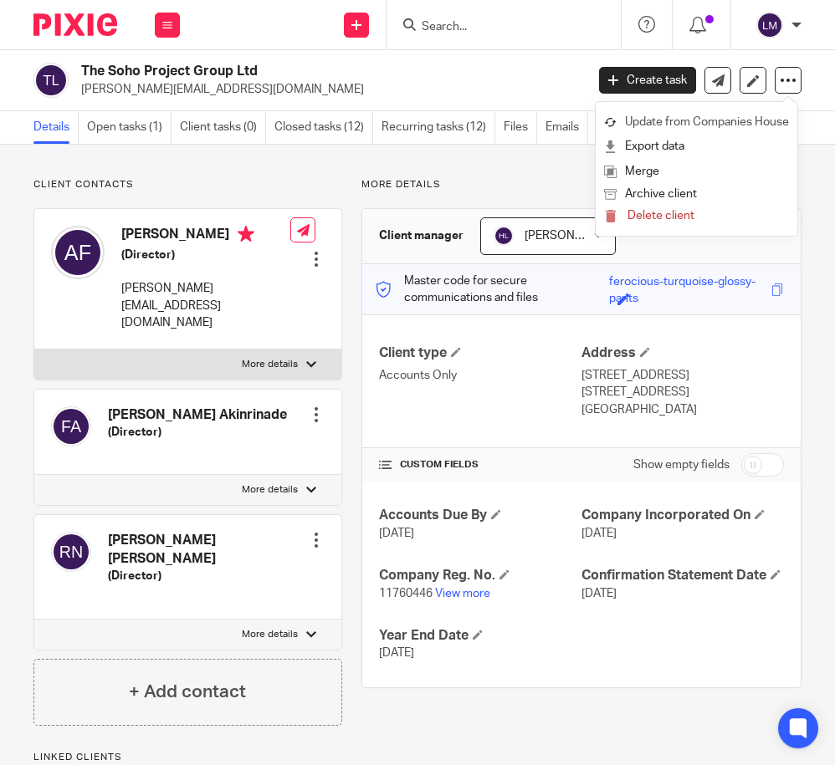
click at [768, 116] on link "Update from Companies House" at bounding box center [696, 122] width 185 height 24
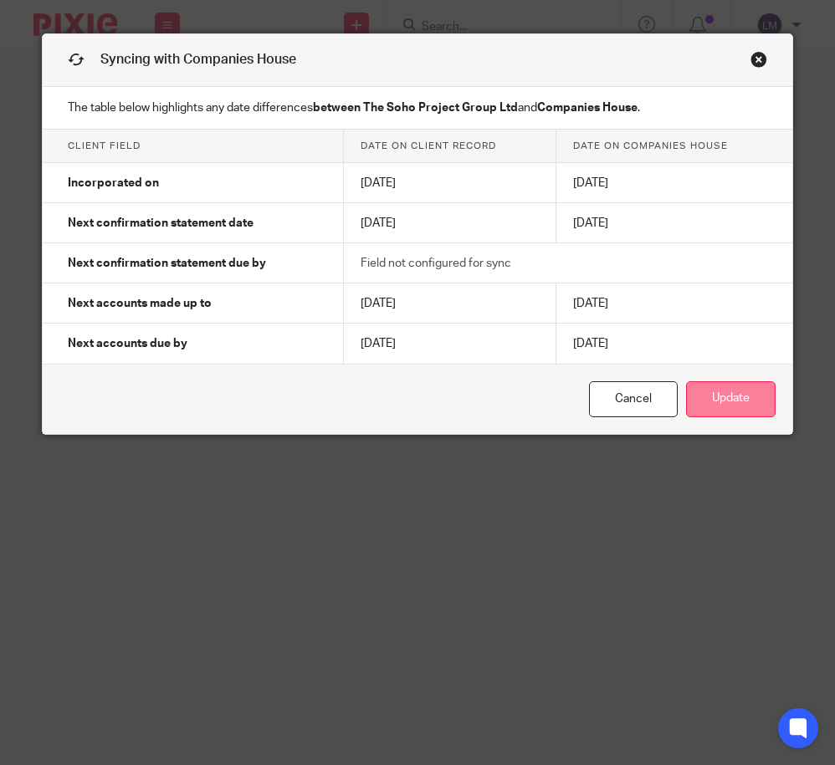
click at [733, 405] on button "Update" at bounding box center [730, 399] width 89 height 36
